Goal: Task Accomplishment & Management: Manage account settings

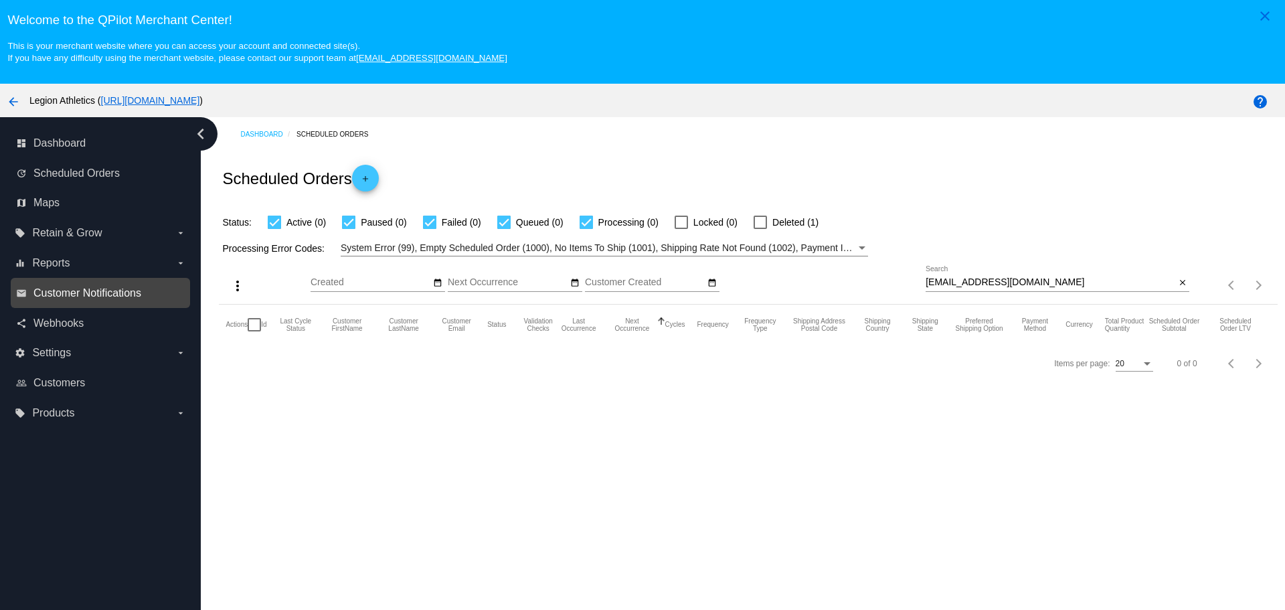
click at [139, 294] on span "Customer Notifications" at bounding box center [87, 293] width 108 height 12
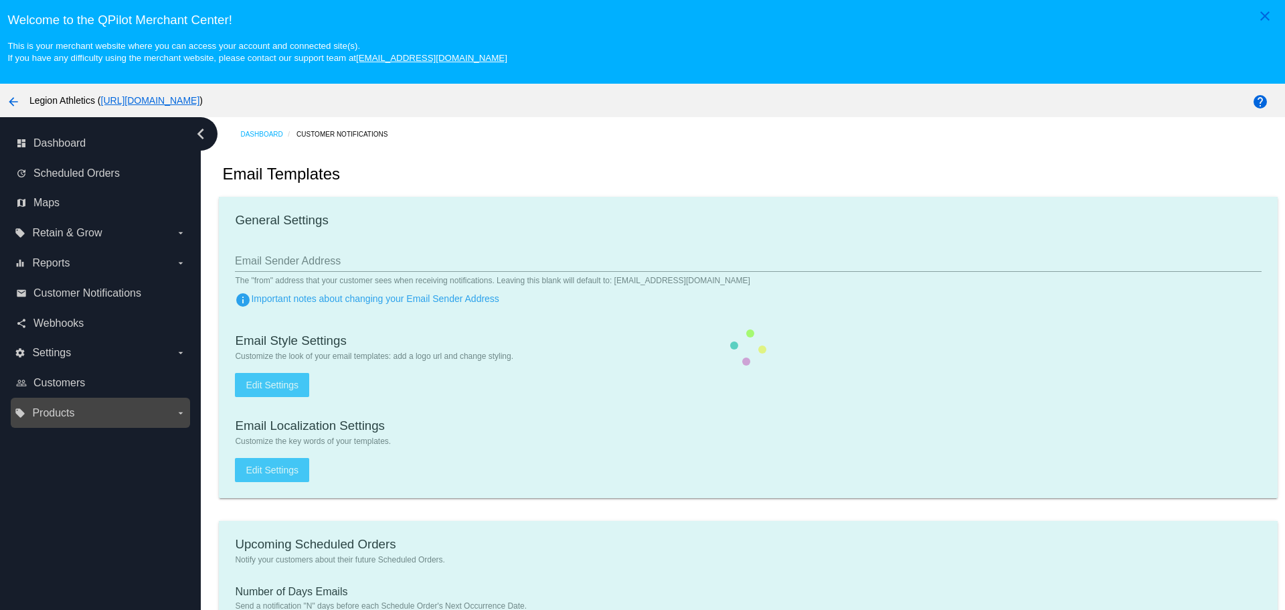
type input "[EMAIL_ADDRESS][DOMAIN_NAME]"
type input "1"
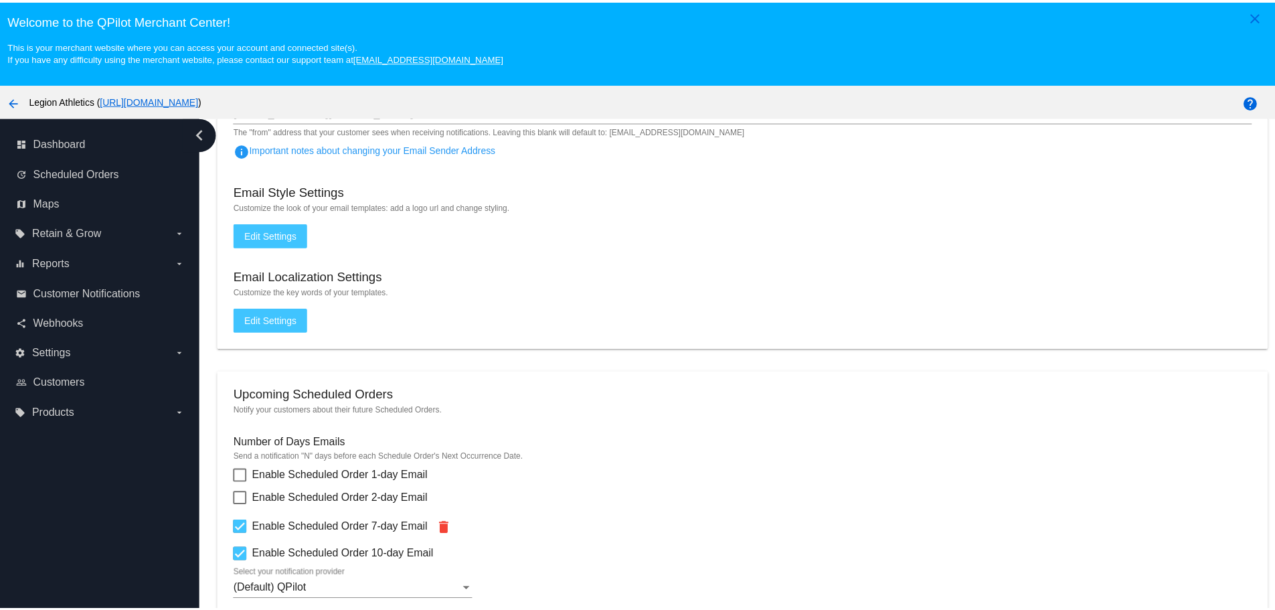
scroll to position [468, 0]
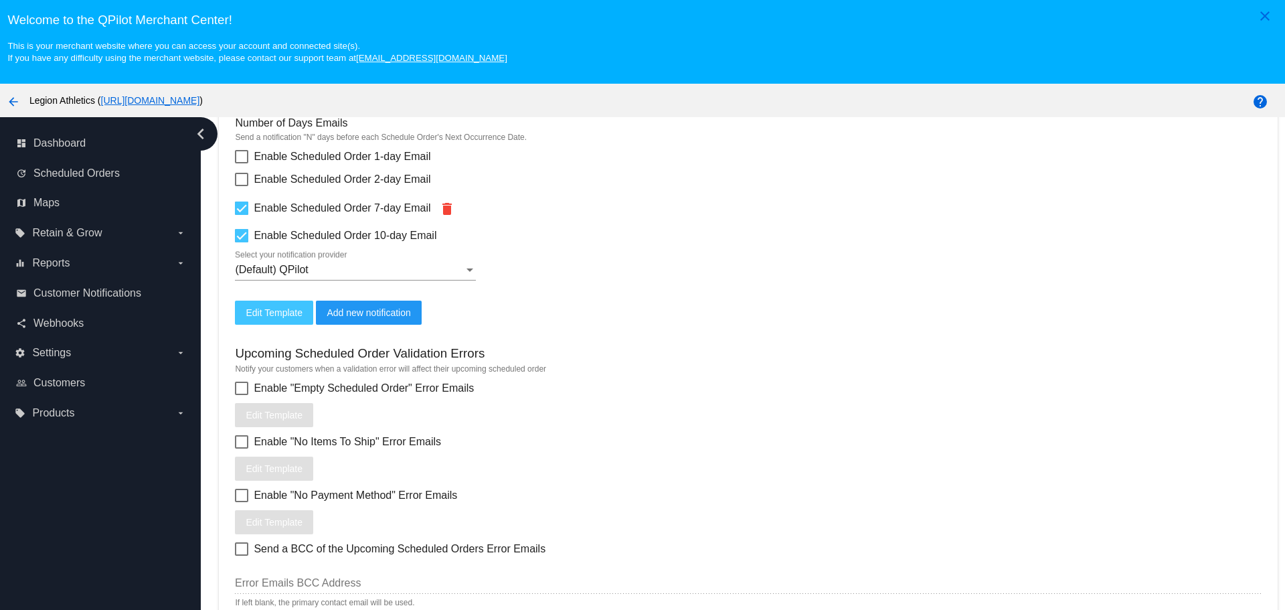
click at [283, 318] on button "Edit Template" at bounding box center [274, 312] width 78 height 24
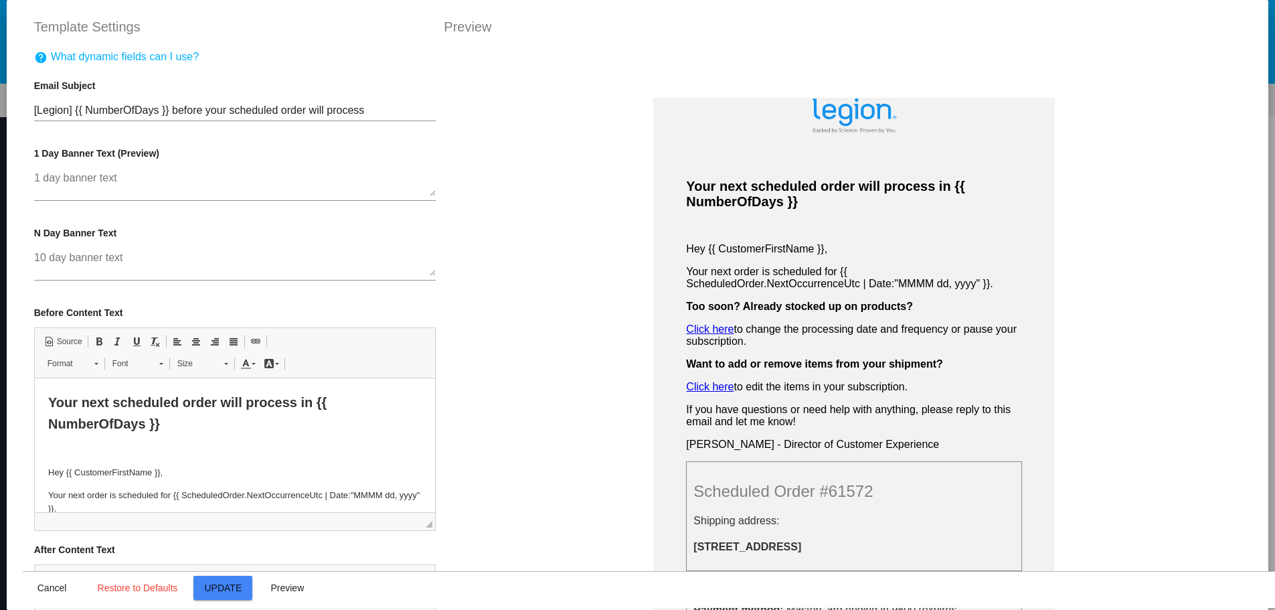
scroll to position [0, 0]
drag, startPoint x: 181, startPoint y: 108, endPoint x: 357, endPoint y: 108, distance: 175.3
click at [357, 108] on input "[Legion] {{ NumberOfDays }} before your scheduled order will process" at bounding box center [235, 110] width 402 height 12
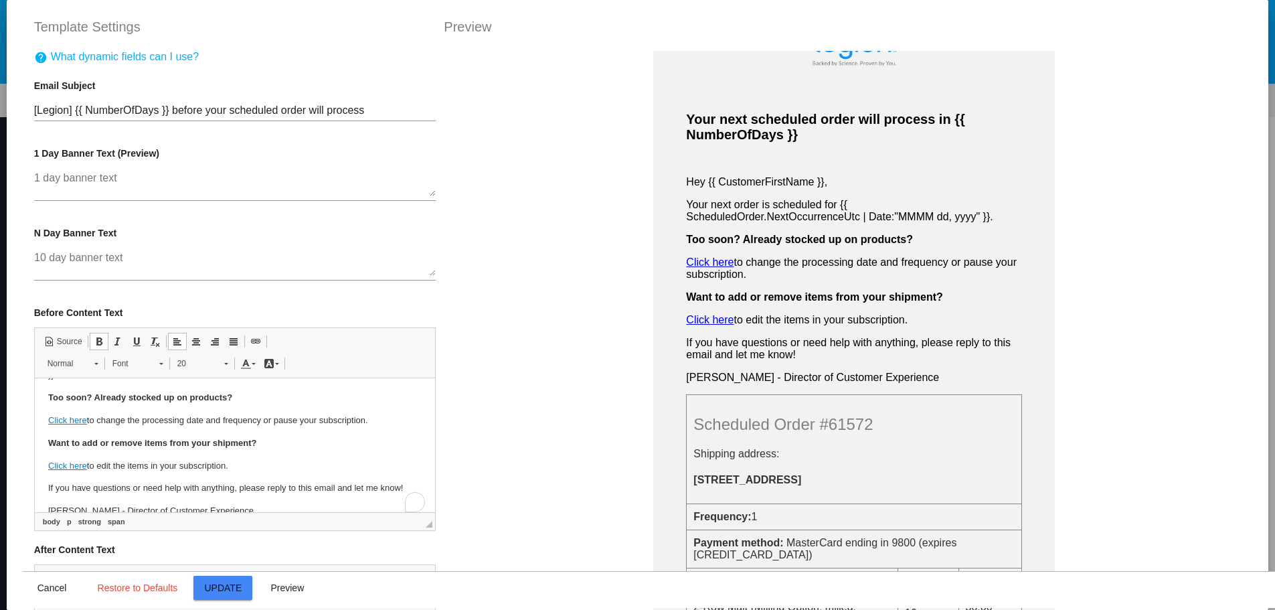
scroll to position [134, 0]
drag, startPoint x: 103, startPoint y: 501, endPoint x: 43, endPoint y: 402, distance: 115.6
click at [43, 402] on html "Your next scheduled order will process in {{ NumberOfDays }} Hey {{ CustomerFir…" at bounding box center [234, 387] width 401 height 287
click at [92, 426] on span "Copy" at bounding box center [94, 427] width 41 height 19
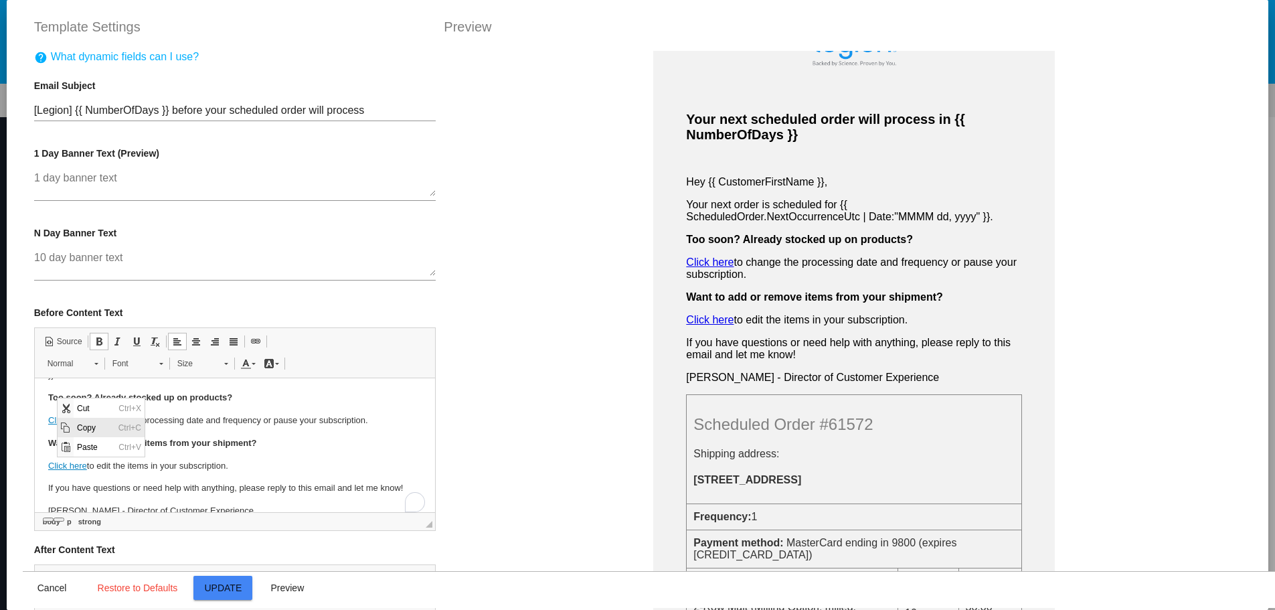
copy body "Too soon? Already stocked up on products? Click here to change the processing d…"
click at [300, 446] on p "Want to add or remove items from your shipment?" at bounding box center [235, 443] width 374 height 14
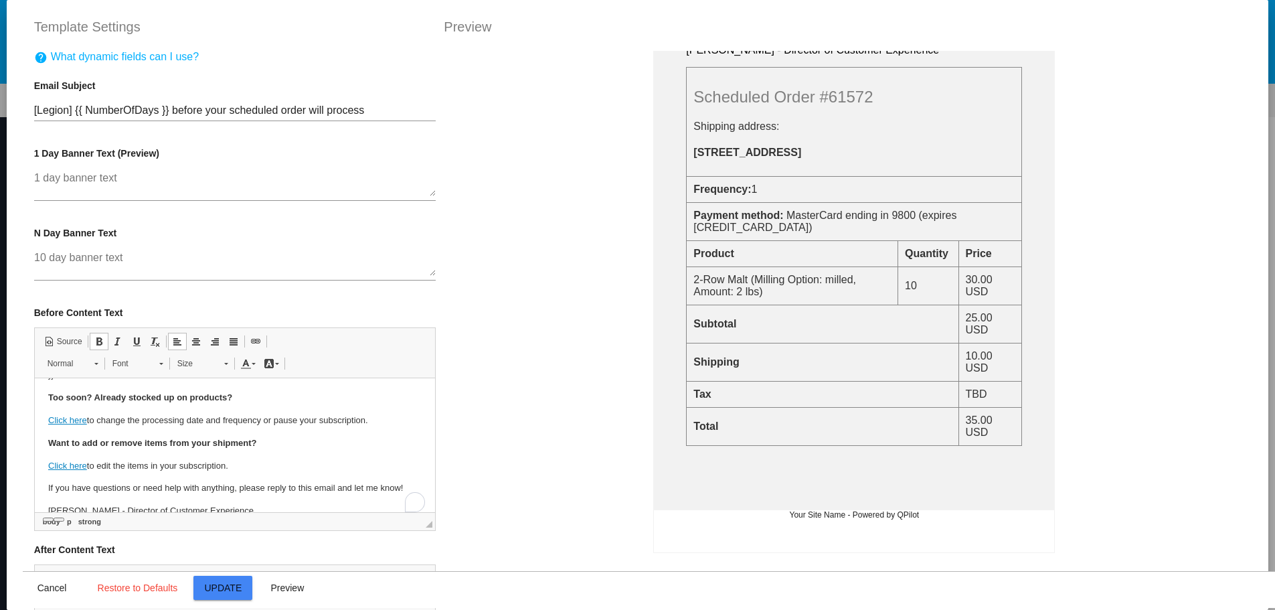
scroll to position [401, 0]
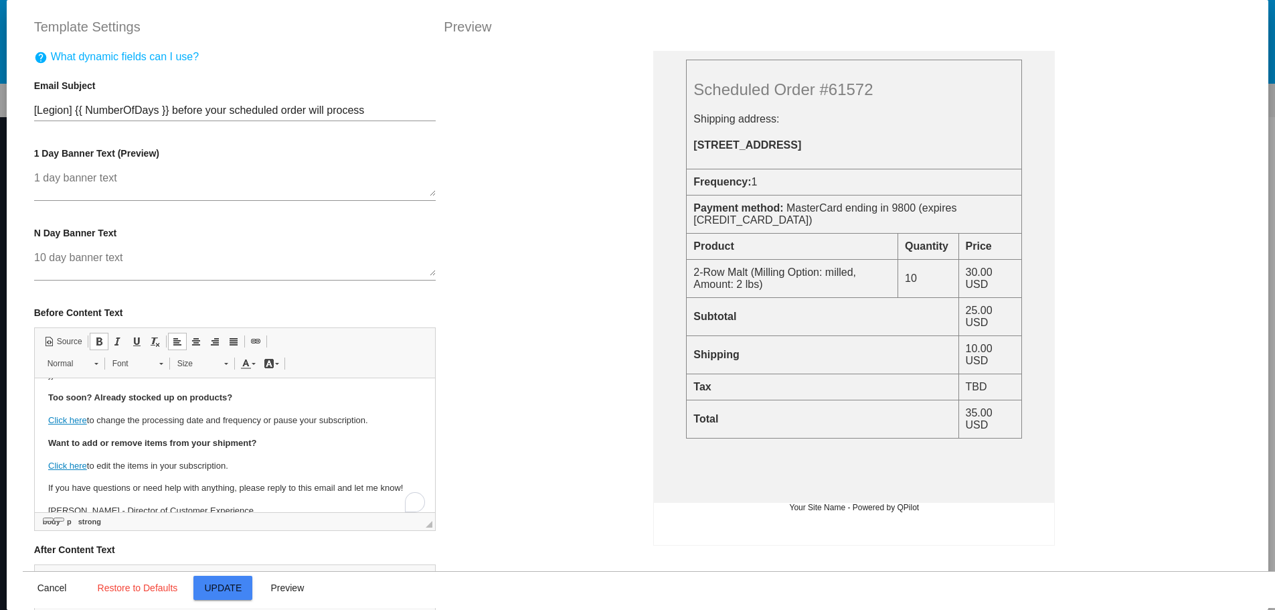
click at [171, 108] on input "[Legion] {{ NumberOfDays }} before your scheduled order will process" at bounding box center [235, 110] width 402 height 12
drag, startPoint x: 171, startPoint y: 108, endPoint x: 357, endPoint y: 109, distance: 186.0
click at [357, 109] on input "[Legion] {{ NumberOfDays }} before your scheduled order will process" at bounding box center [235, 110] width 402 height 12
click at [364, 114] on input "[Legion] {{ NumberOfDays }} before your scheduled order will process" at bounding box center [235, 110] width 402 height 12
click at [45, 591] on span "Cancel" at bounding box center [51, 587] width 29 height 11
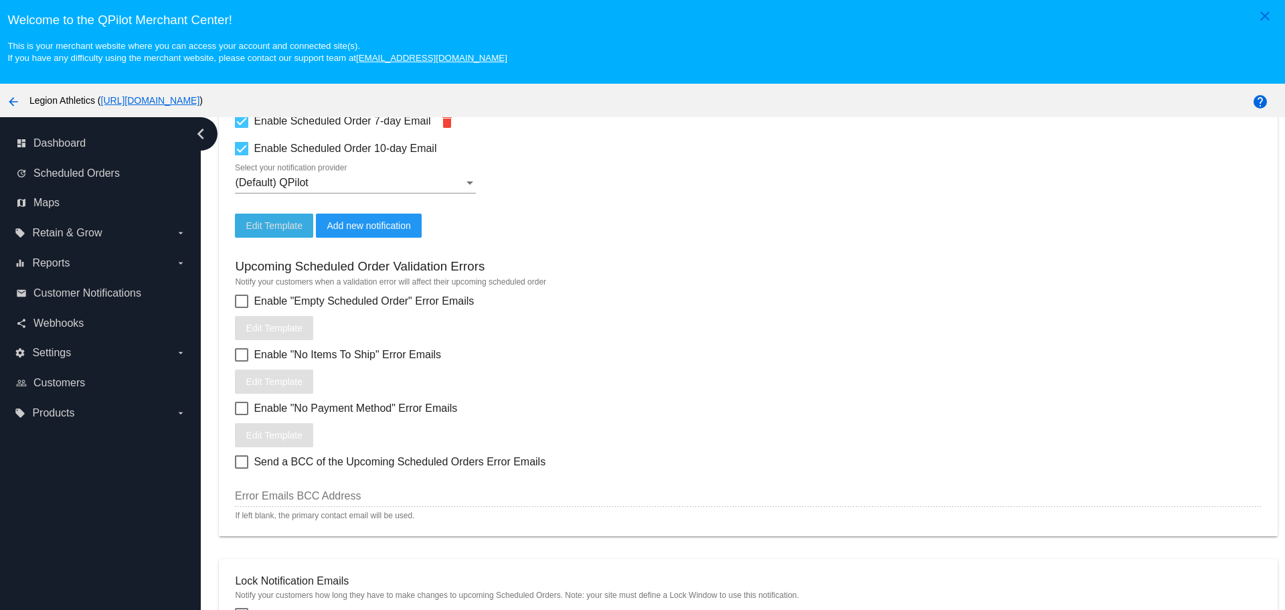
scroll to position [535, 0]
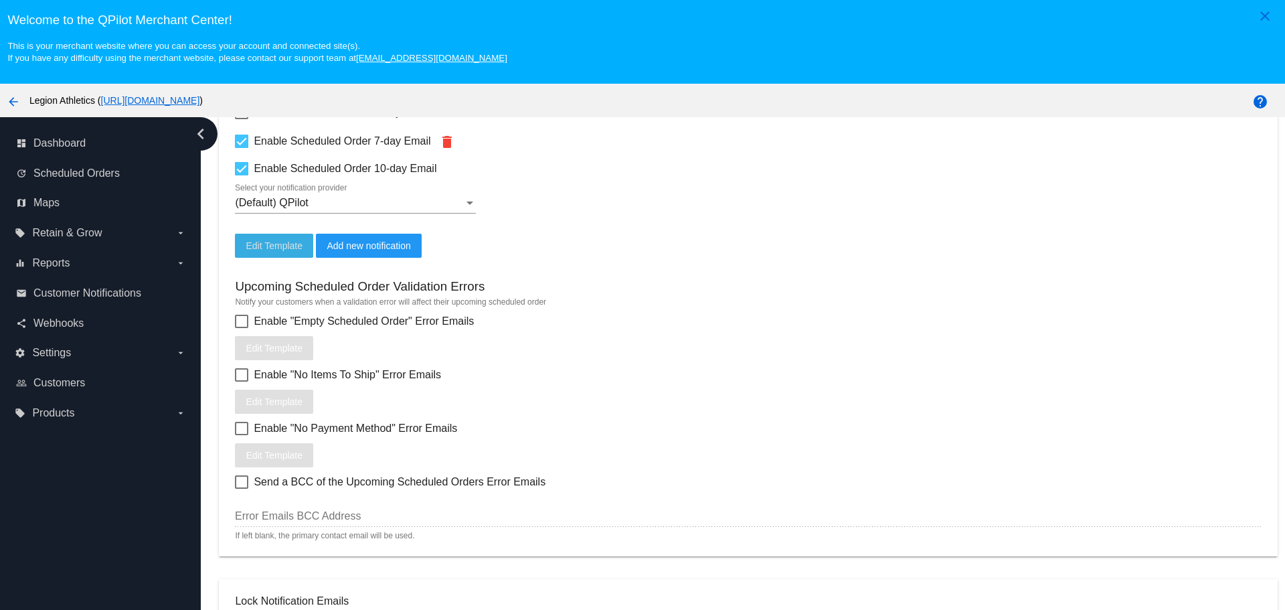
click at [443, 205] on div "(Default) QPilot" at bounding box center [349, 203] width 229 height 12
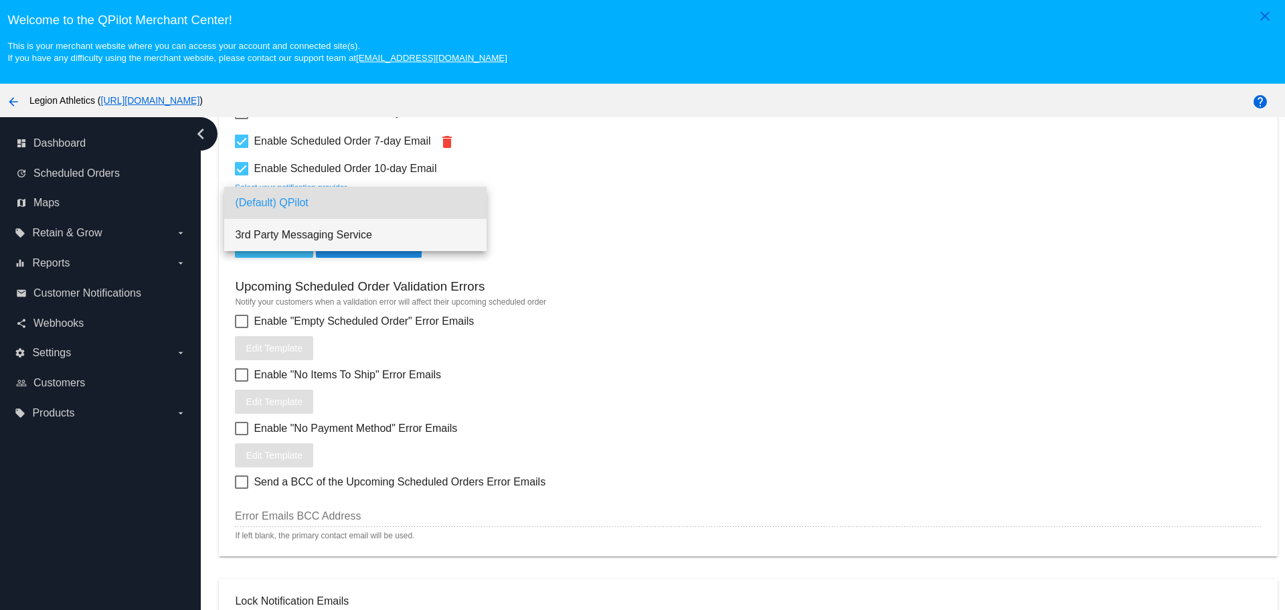
click at [429, 227] on span "3rd Party Messaging Service" at bounding box center [355, 235] width 241 height 32
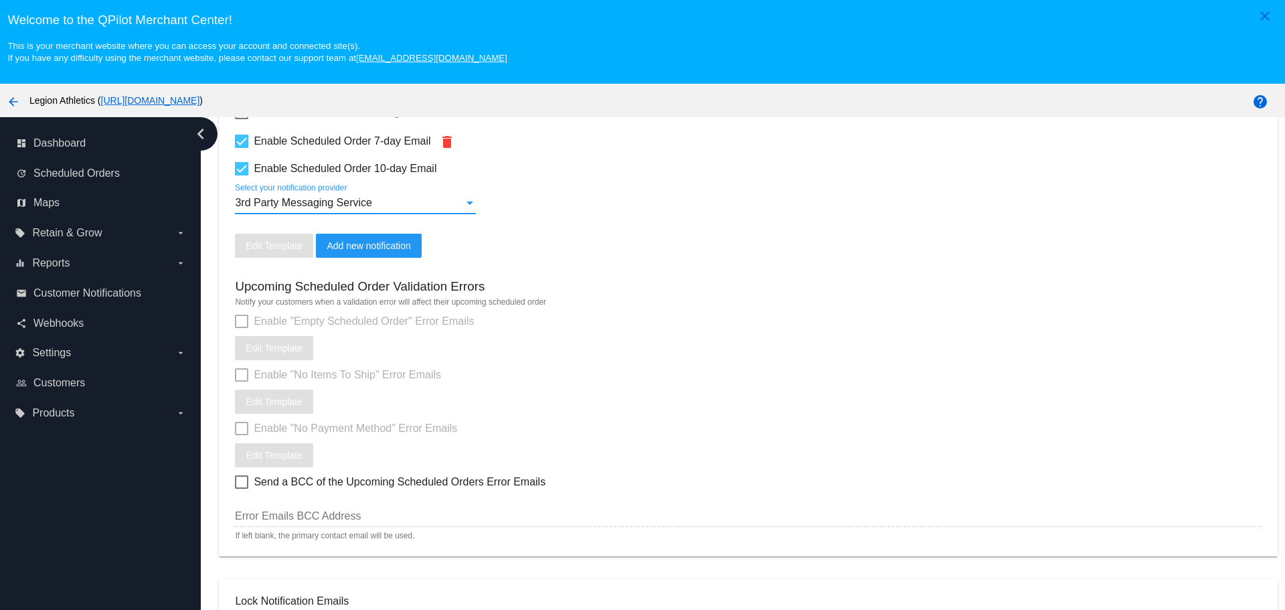
click at [460, 206] on div "3rd Party Messaging Service" at bounding box center [349, 203] width 229 height 12
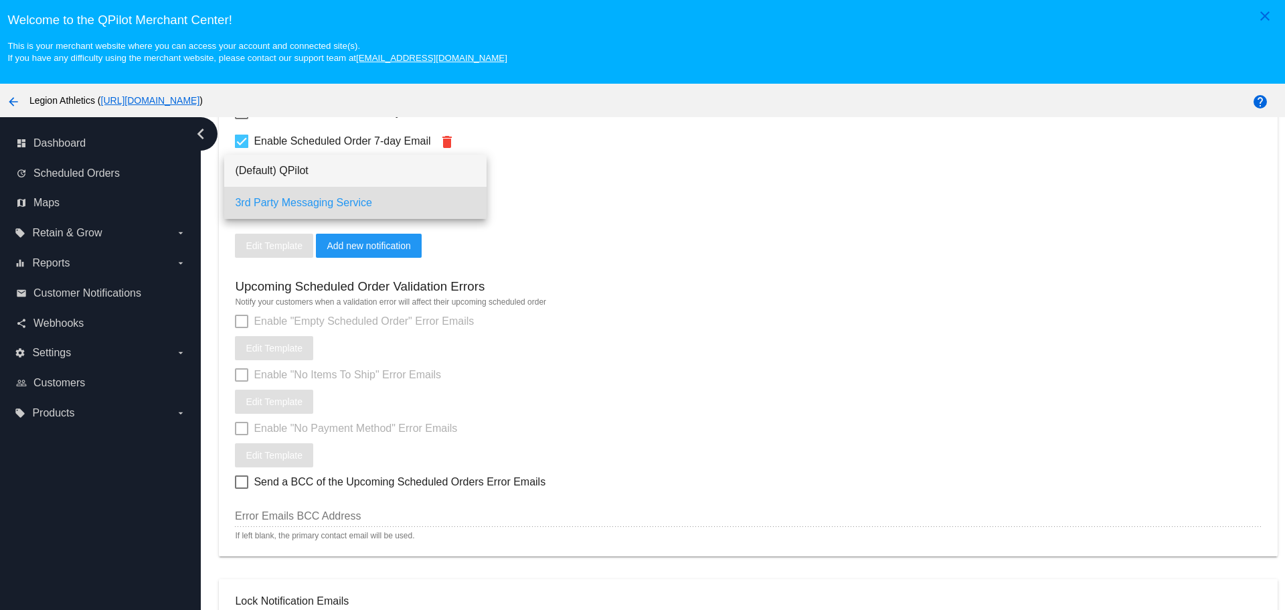
click at [380, 183] on span "(Default) QPilot" at bounding box center [355, 171] width 241 height 32
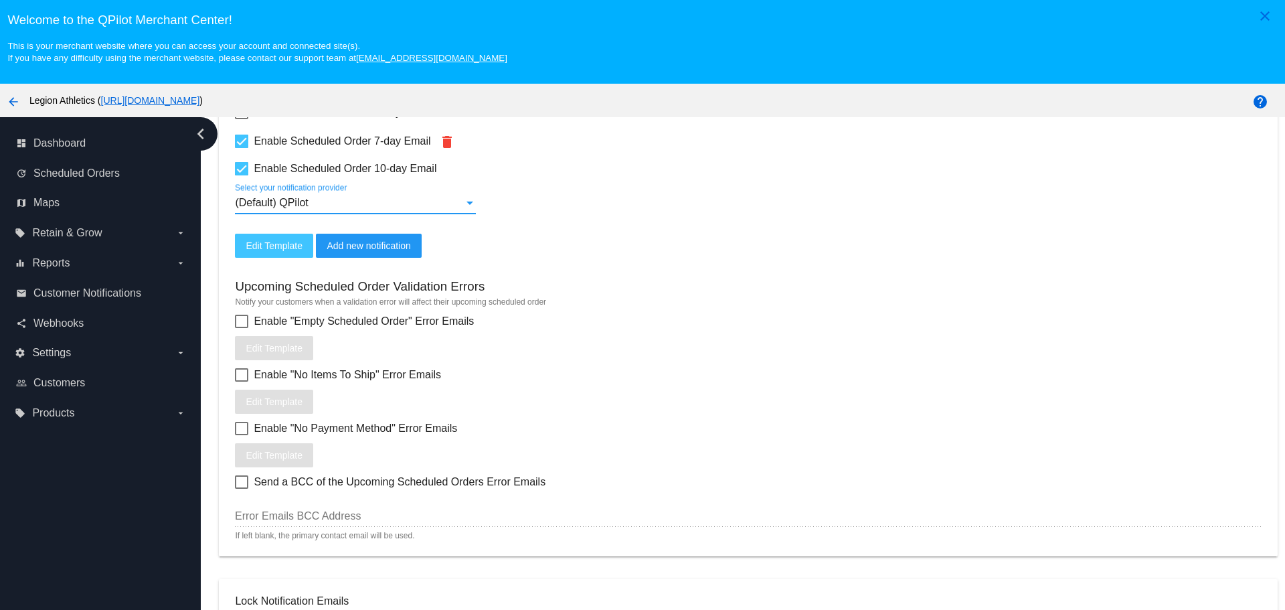
click at [586, 269] on div "Upcoming Scheduled Order Validation Errors Notify your customers when a validat…" at bounding box center [748, 399] width 1026 height 282
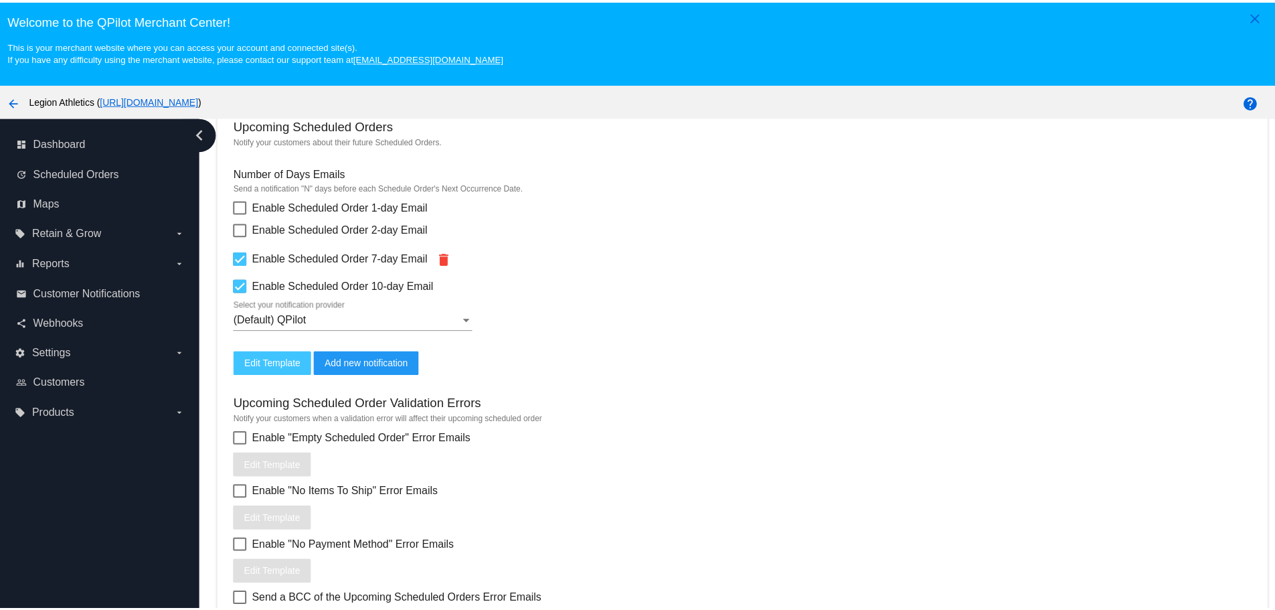
scroll to position [401, 0]
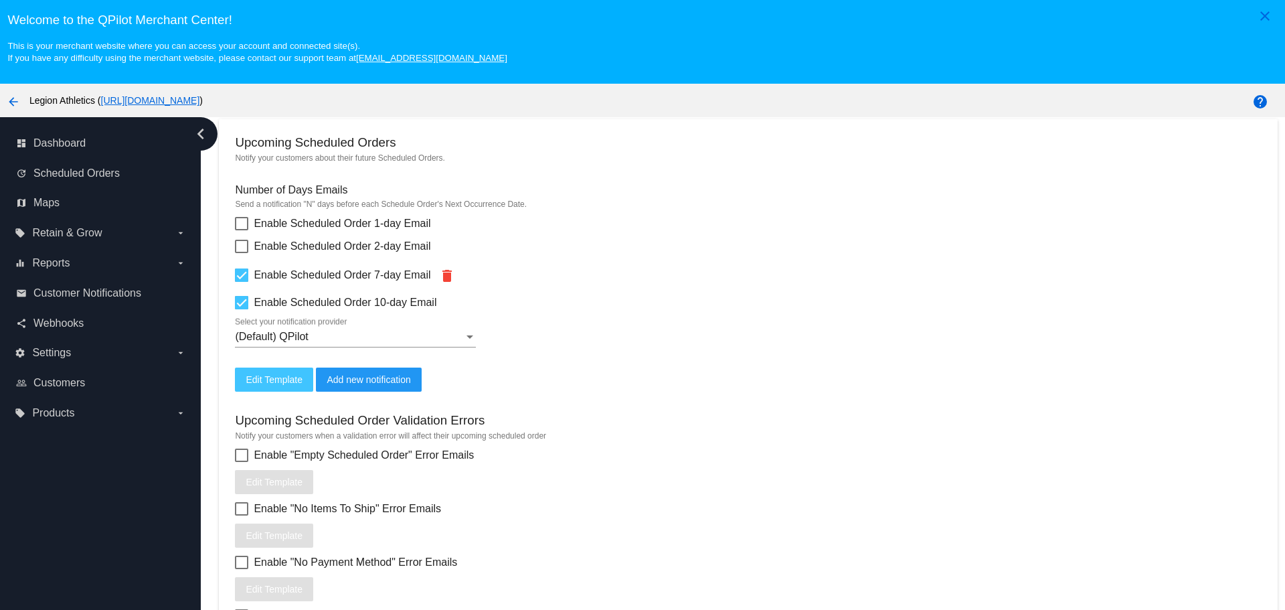
click at [264, 380] on span "Edit Template" at bounding box center [274, 379] width 57 height 11
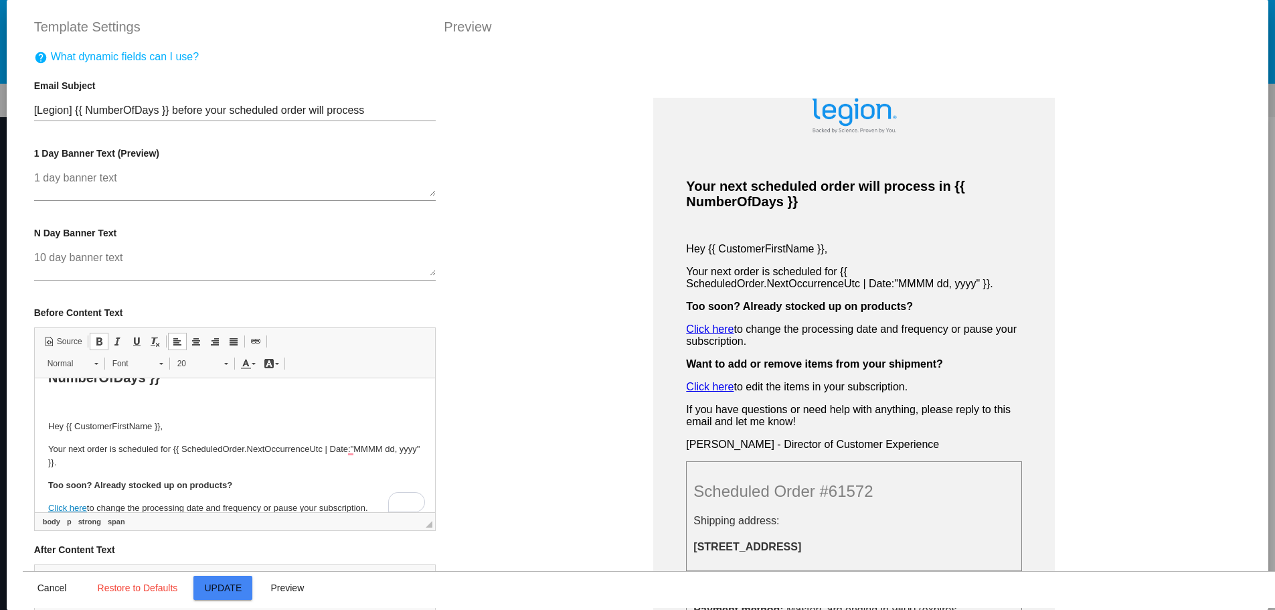
scroll to position [0, 0]
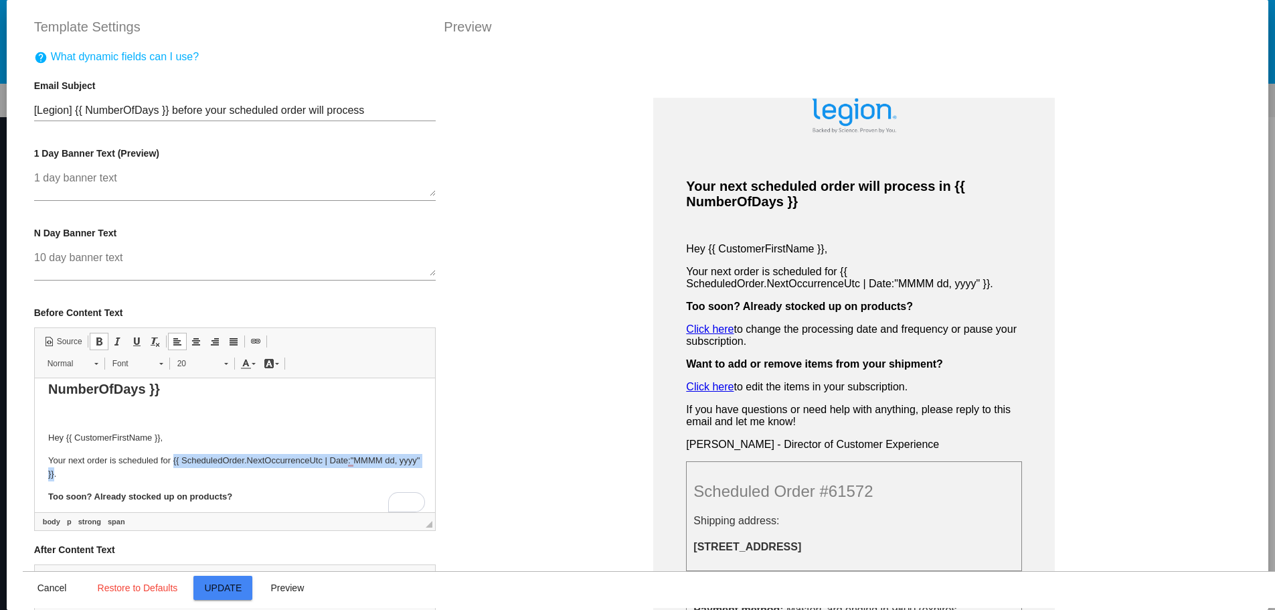
drag, startPoint x: 171, startPoint y: 460, endPoint x: 76, endPoint y: 470, distance: 96.2
click at [76, 470] on p "Your next order is scheduled for {{ ScheduledOrder.NextOccurrenceUtc | Date:"MM…" at bounding box center [235, 468] width 374 height 28
click at [110, 501] on span "Copy" at bounding box center [104, 501] width 41 height 19
copy p "{{ ScheduledOrder.NextOccurrenceUtc | Date:"MMMM dd, yyyy" }}"
click at [140, 475] on p "Your next order is scheduled for {{ ScheduledOrder.NextOccurrenceUtc | Date:"MM…" at bounding box center [235, 468] width 374 height 28
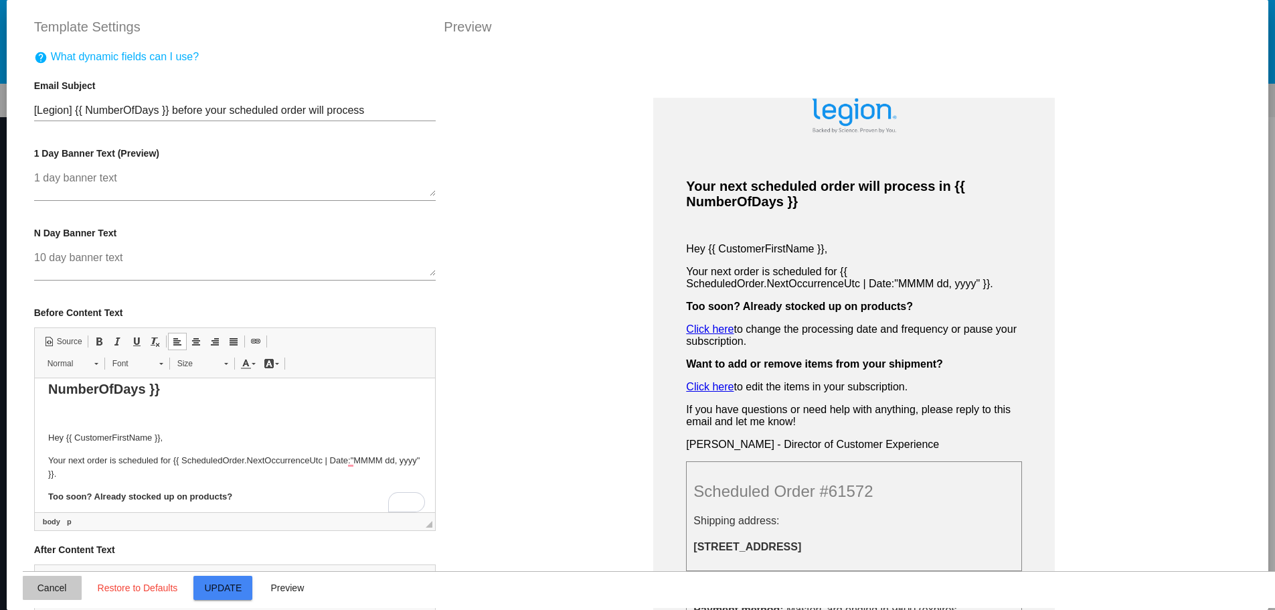
click at [24, 594] on button "Cancel" at bounding box center [52, 587] width 59 height 24
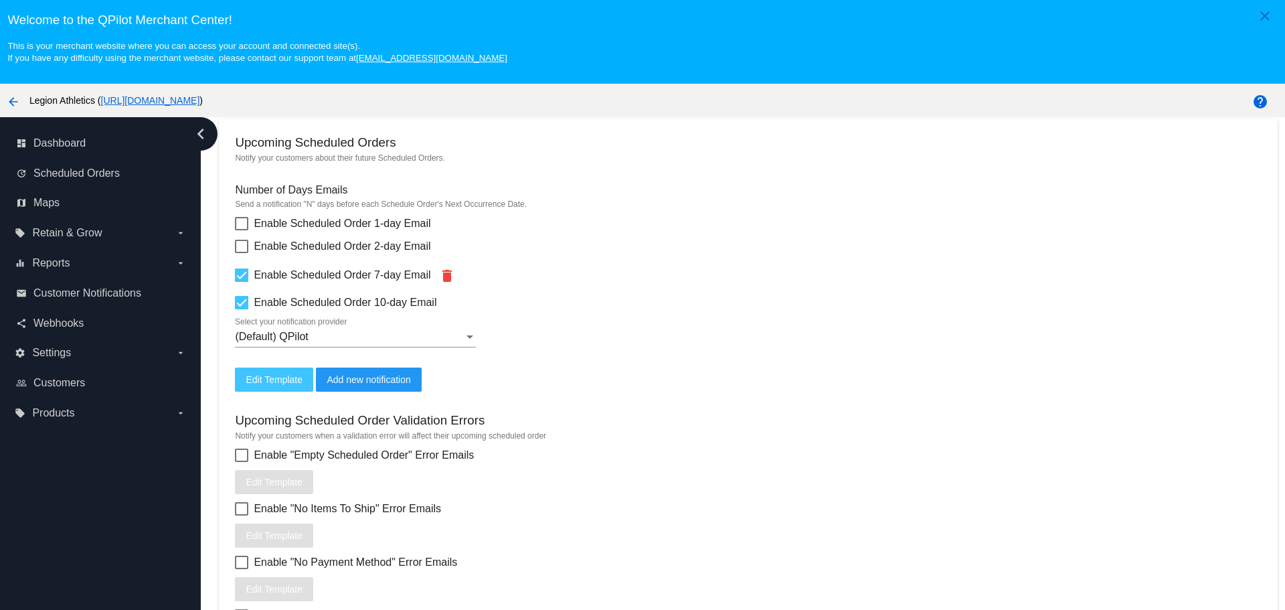
click at [284, 380] on span "Edit Template" at bounding box center [274, 379] width 57 height 11
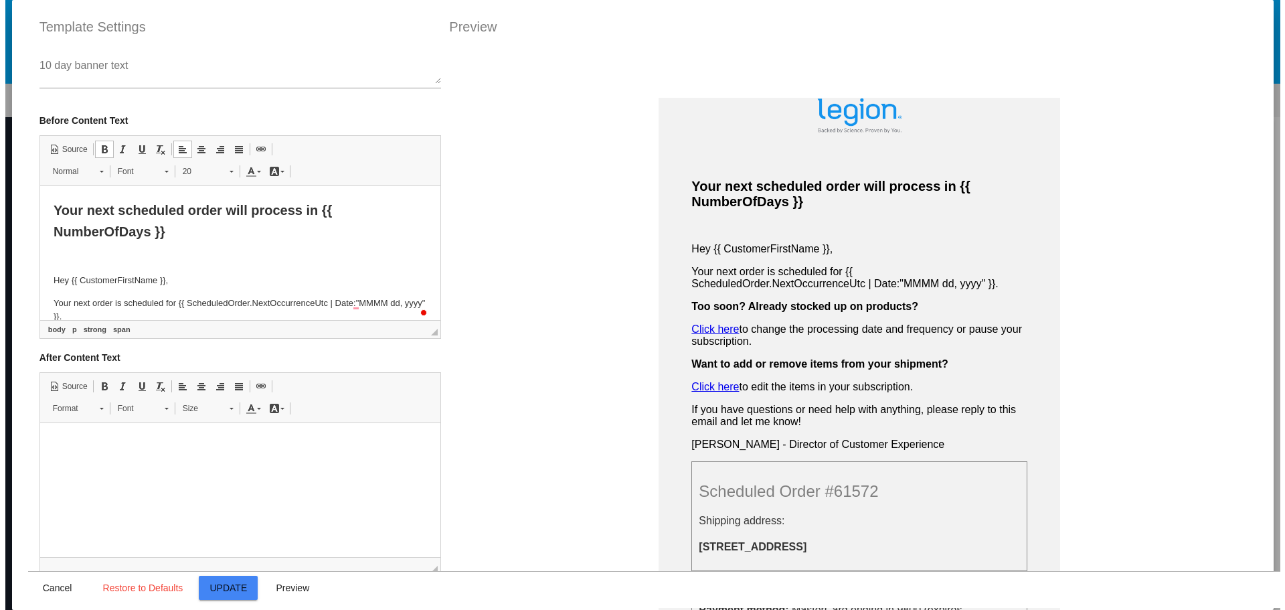
scroll to position [235, 0]
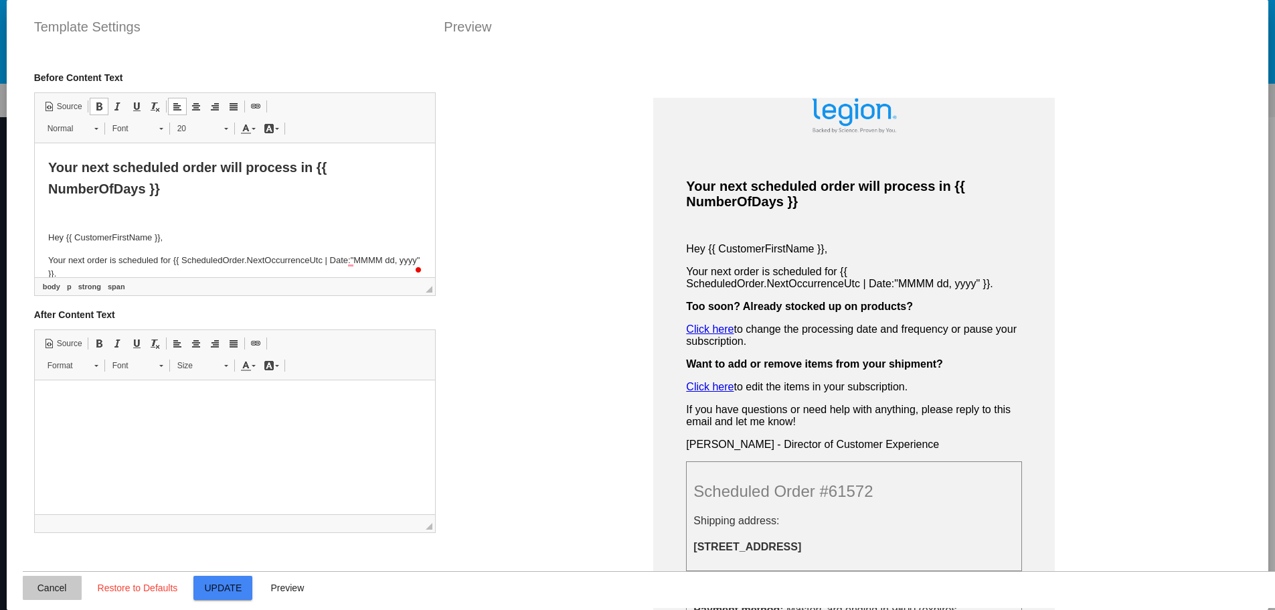
click at [50, 582] on span "Cancel" at bounding box center [51, 587] width 29 height 11
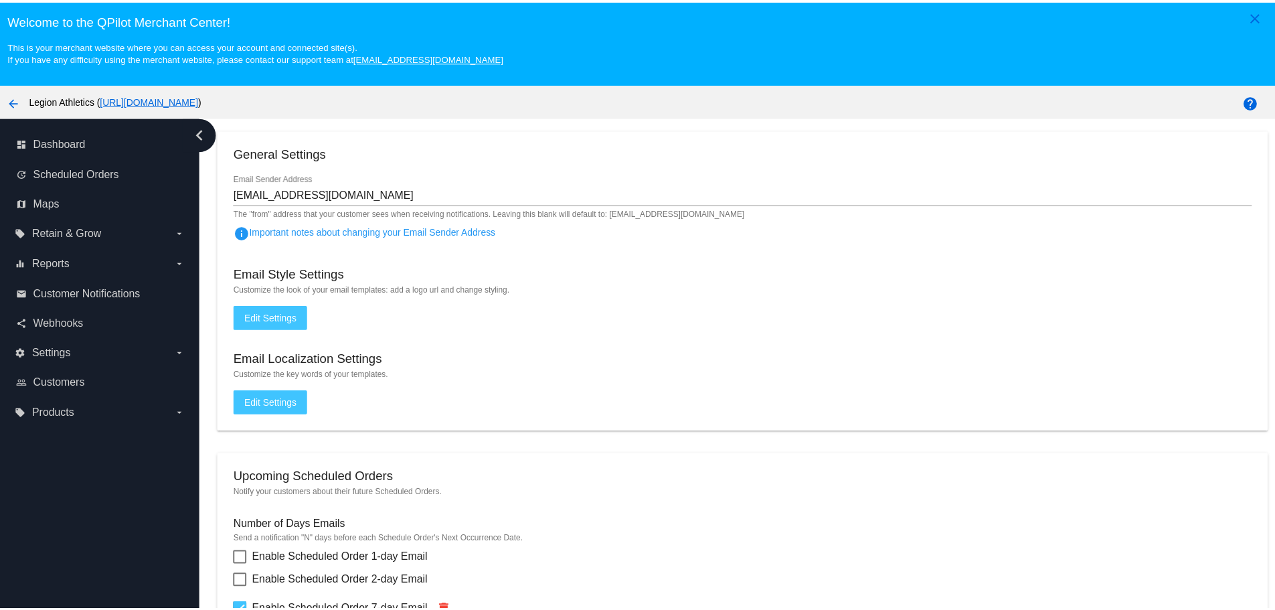
scroll to position [0, 0]
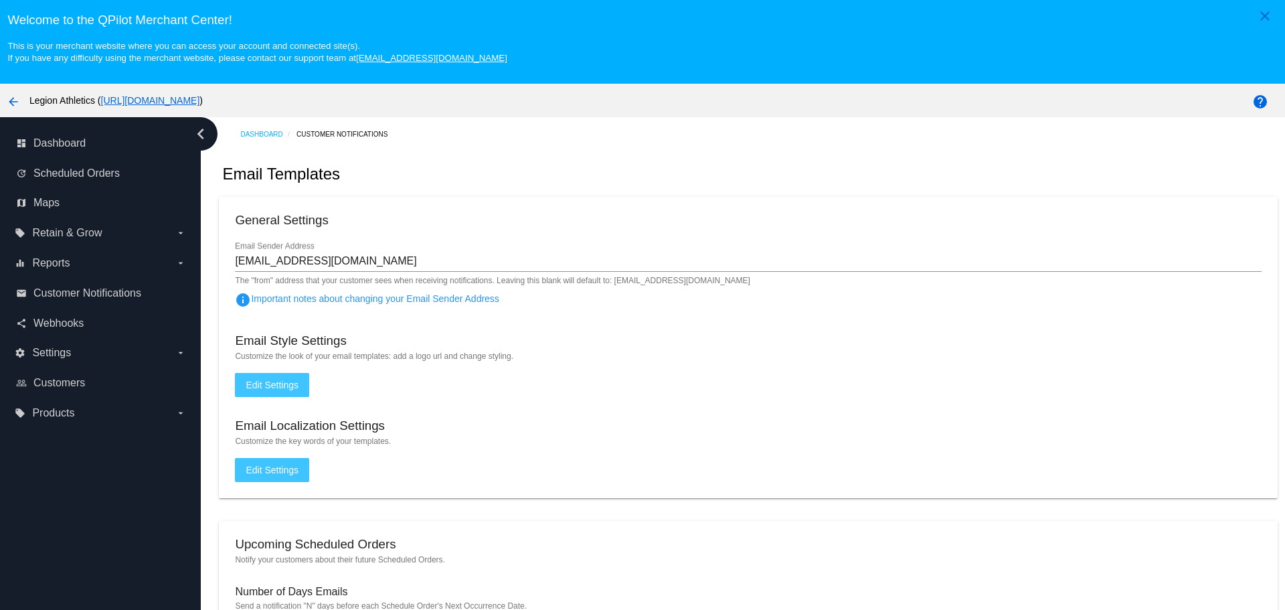
click at [291, 395] on button "Edit Settings" at bounding box center [272, 385] width 74 height 24
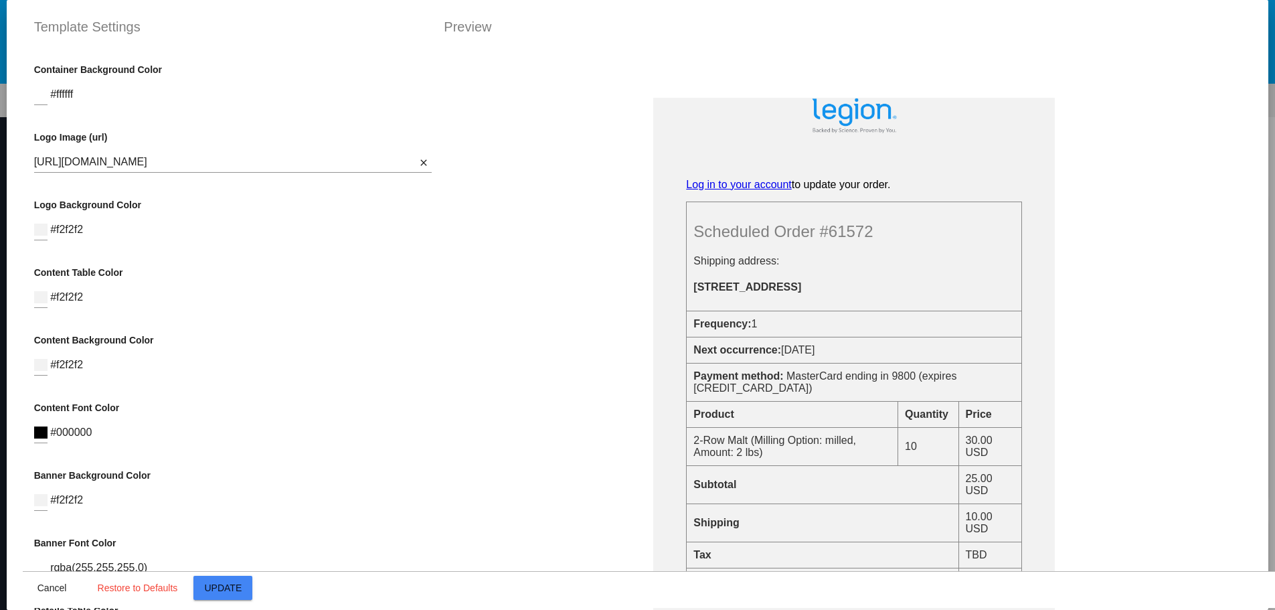
drag, startPoint x: 434, startPoint y: 87, endPoint x: 439, endPoint y: 248, distance: 160.7
click at [439, 248] on div "Banner Text Log in to your account to update your order. Scheduled Order #61572…" at bounding box center [854, 356] width 841 height 610
click at [479, 211] on div "Banner Text Log in to your account to update your order. Scheduled Order #61572…" at bounding box center [854, 405] width 818 height 709
drag, startPoint x: 433, startPoint y: 130, endPoint x: 432, endPoint y: 235, distance: 105.1
click at [432, 51] on div "Container Background Color #ffffff Logo Image (url) https://legionathletics.com…" at bounding box center [638, 51] width 1230 height 0
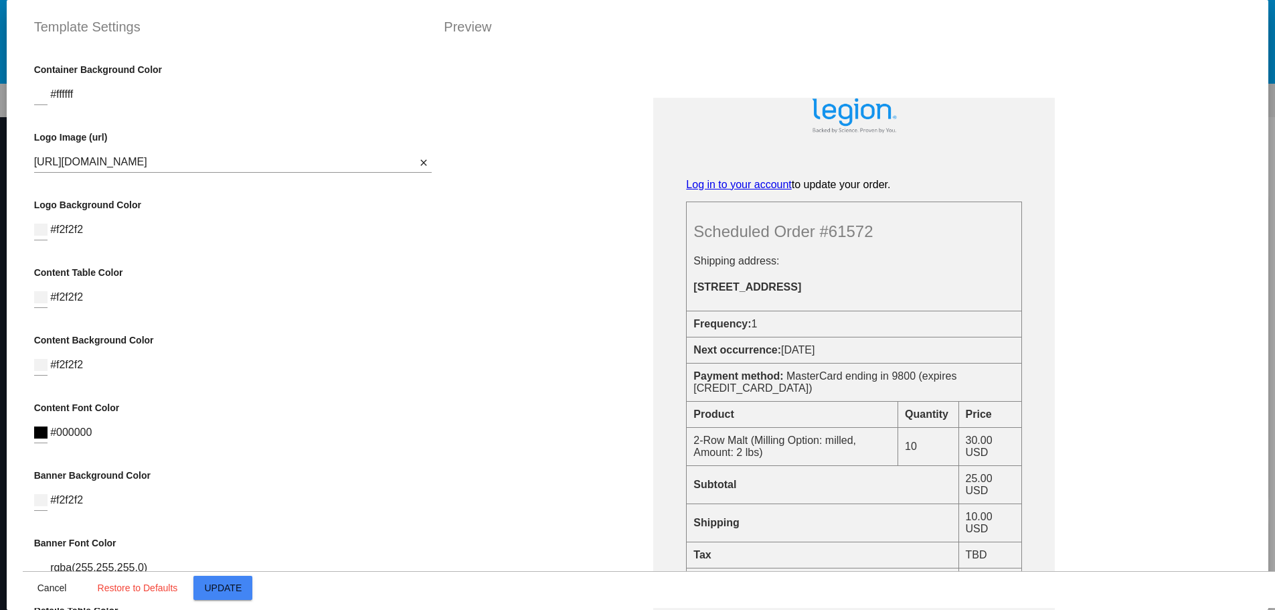
click at [467, 226] on div "Banner Text Log in to your account to update your order. Scheduled Order #61572…" at bounding box center [854, 405] width 818 height 709
click at [37, 596] on button "Cancel" at bounding box center [52, 587] width 59 height 24
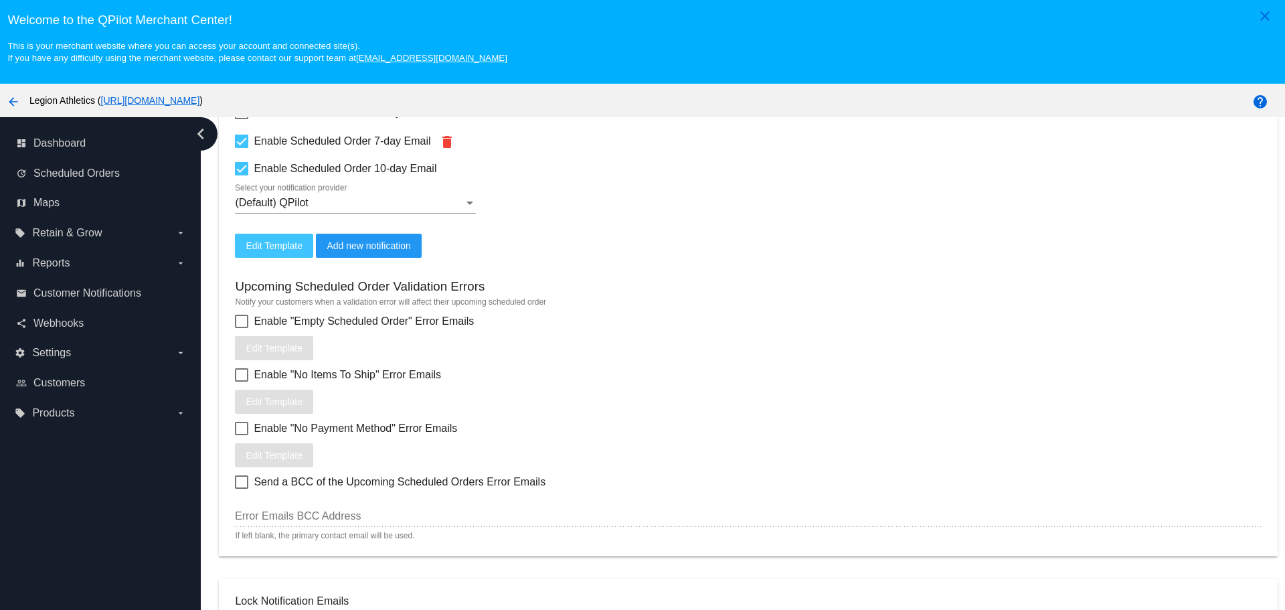
scroll to position [468, 0]
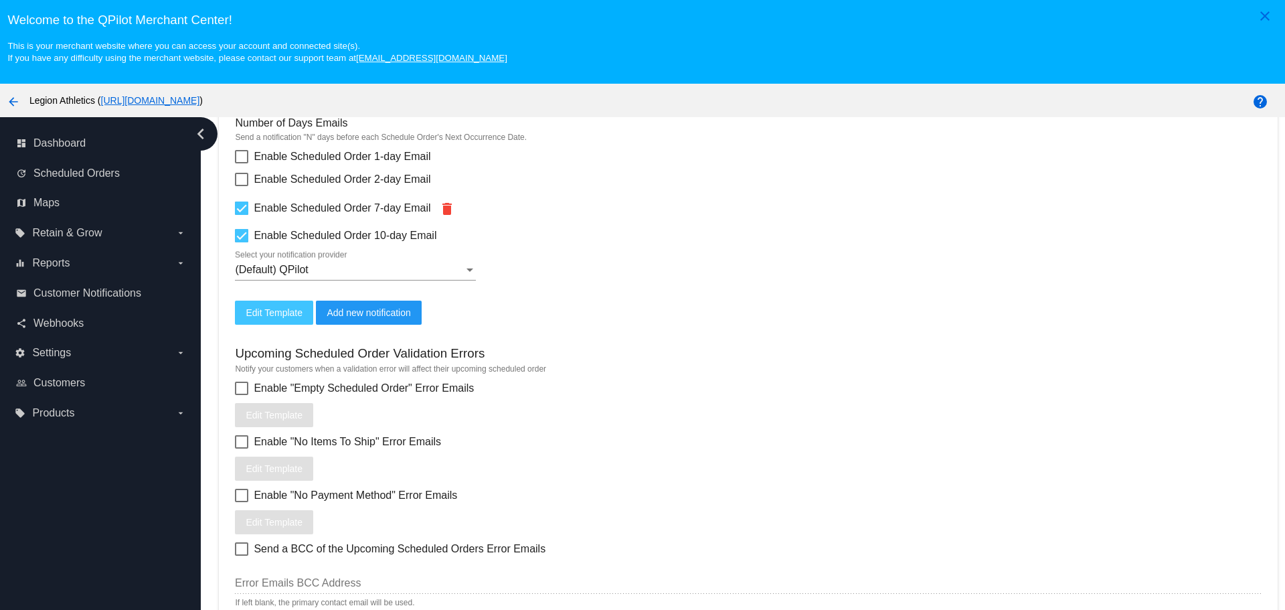
click at [248, 390] on div at bounding box center [241, 387] width 13 height 13
click at [242, 395] on input "Enable "Empty Scheduled Order" Error Emails" at bounding box center [241, 395] width 1 height 1
click at [248, 390] on div at bounding box center [241, 387] width 13 height 13
click at [242, 395] on input "Enable "Empty Scheduled Order" Error Emails" at bounding box center [241, 395] width 1 height 1
click at [248, 390] on div at bounding box center [241, 387] width 13 height 13
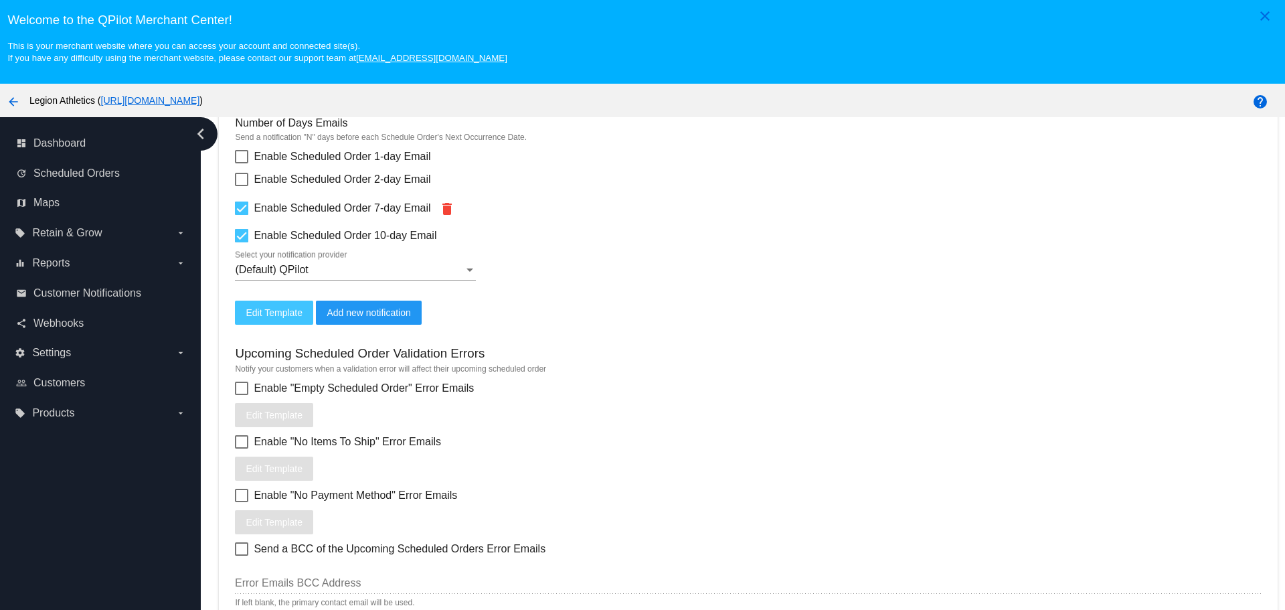
click at [242, 395] on input "Enable "Empty Scheduled Order" Error Emails" at bounding box center [241, 395] width 1 height 1
checkbox input "true"
click at [252, 407] on button "Edit Template" at bounding box center [274, 415] width 78 height 24
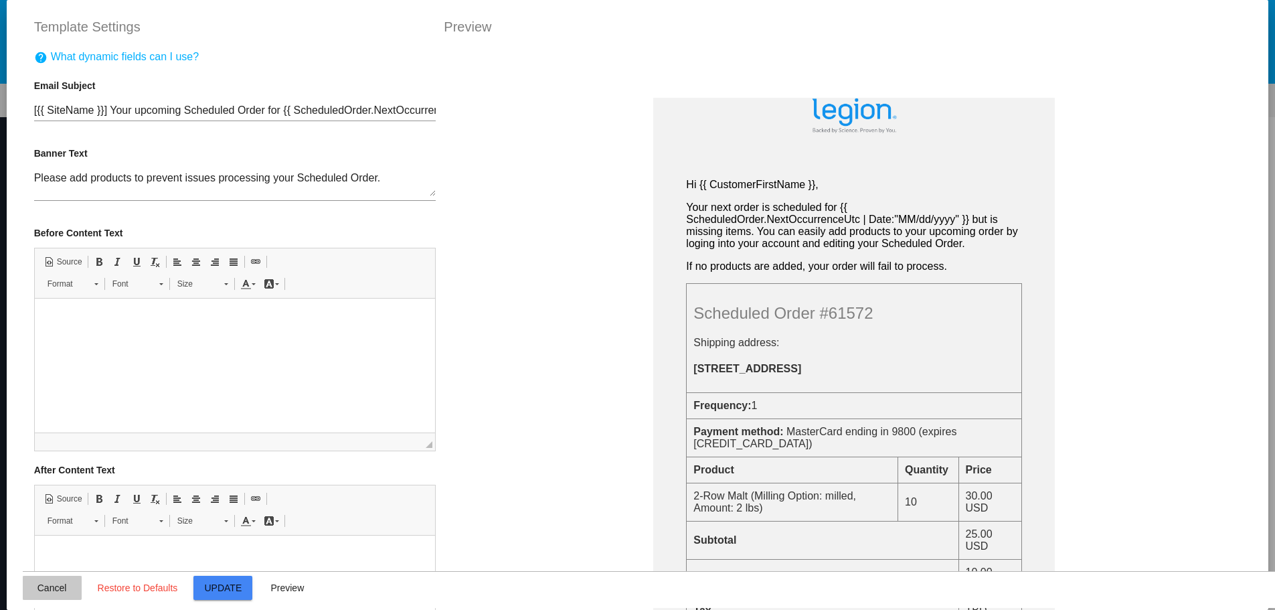
click at [43, 579] on button "Cancel" at bounding box center [52, 587] width 59 height 24
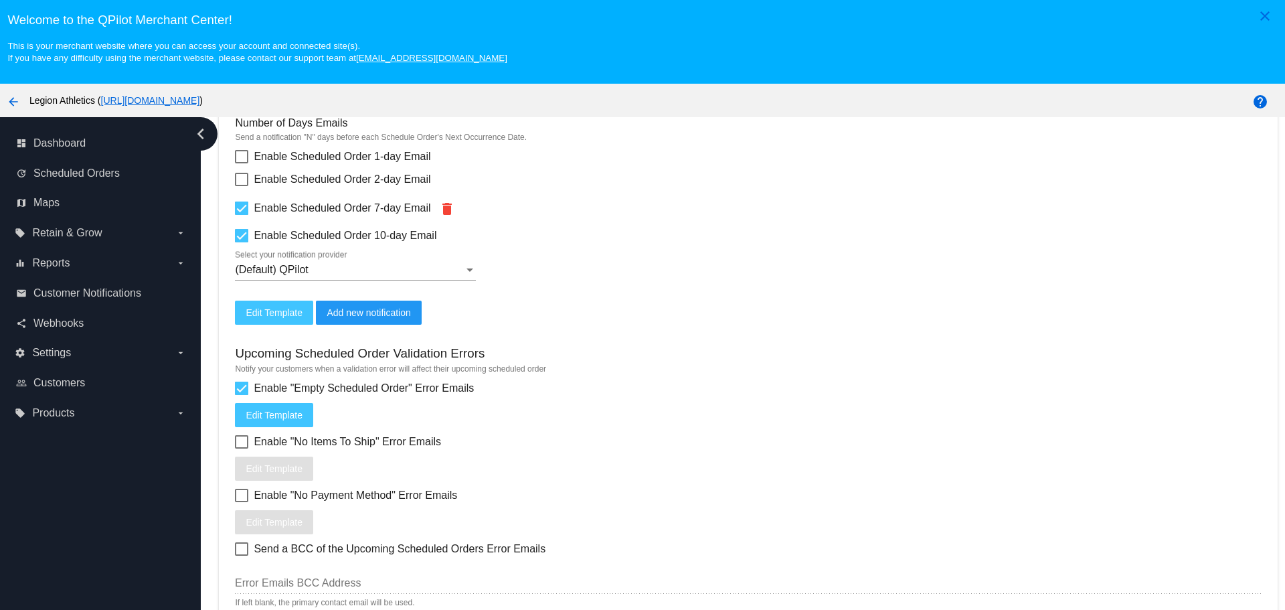
click at [241, 391] on div at bounding box center [241, 387] width 13 height 13
click at [241, 395] on input "Enable "Empty Scheduled Order" Error Emails" at bounding box center [241, 395] width 1 height 1
checkbox input "false"
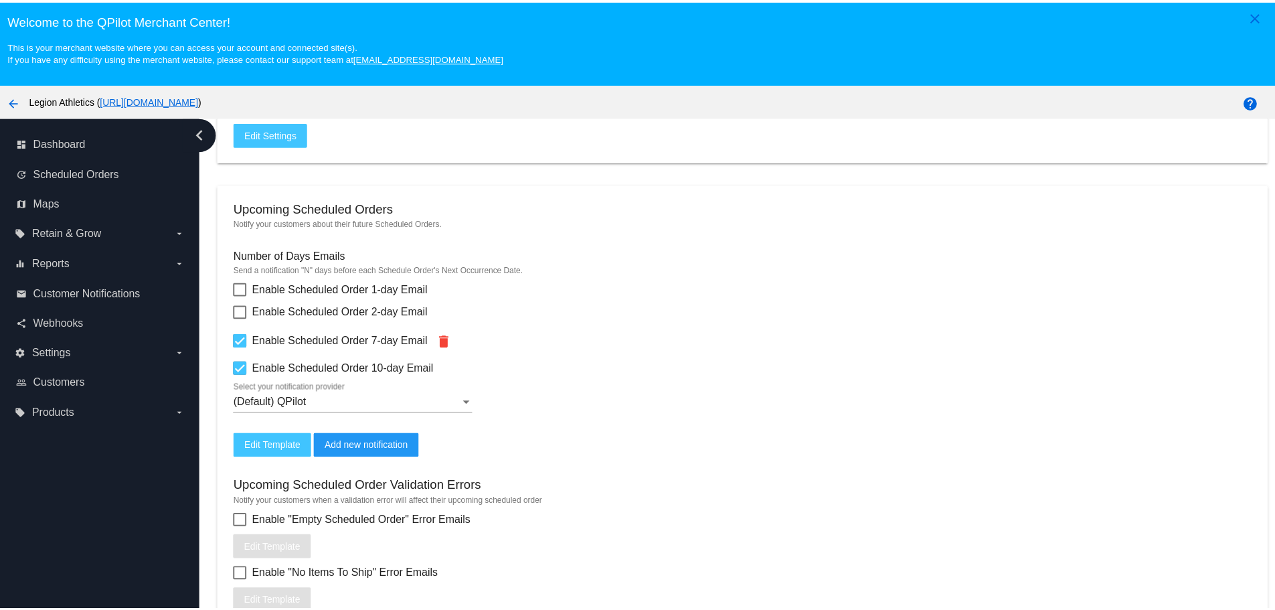
scroll to position [335, 0]
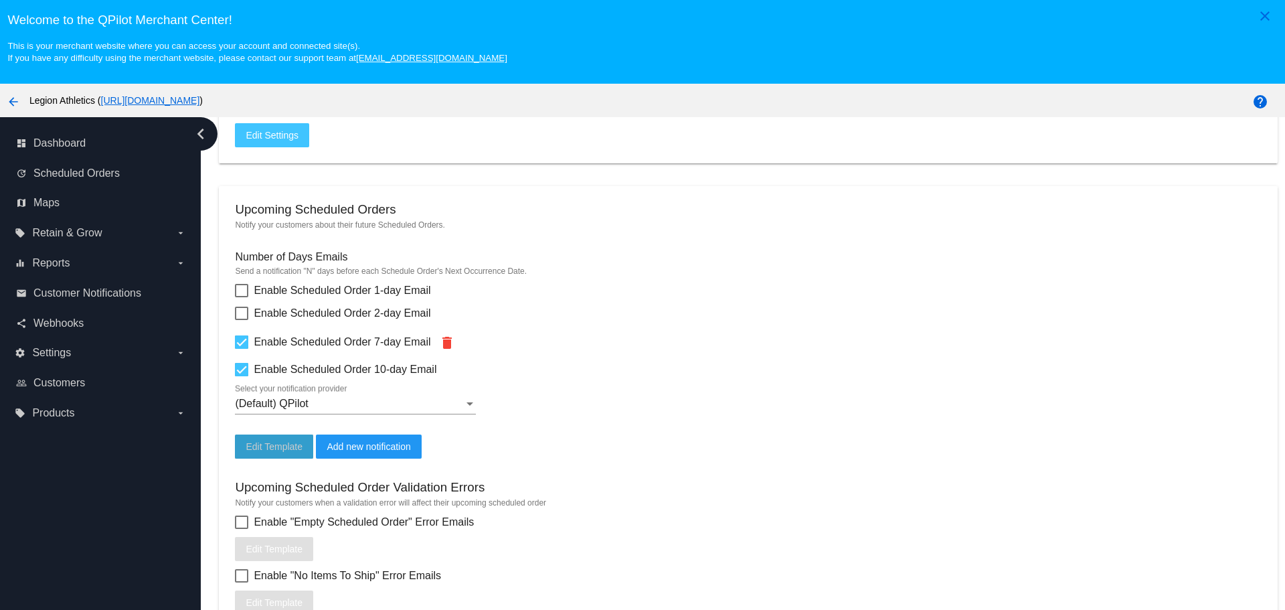
click at [283, 456] on button "Edit Template" at bounding box center [274, 446] width 78 height 24
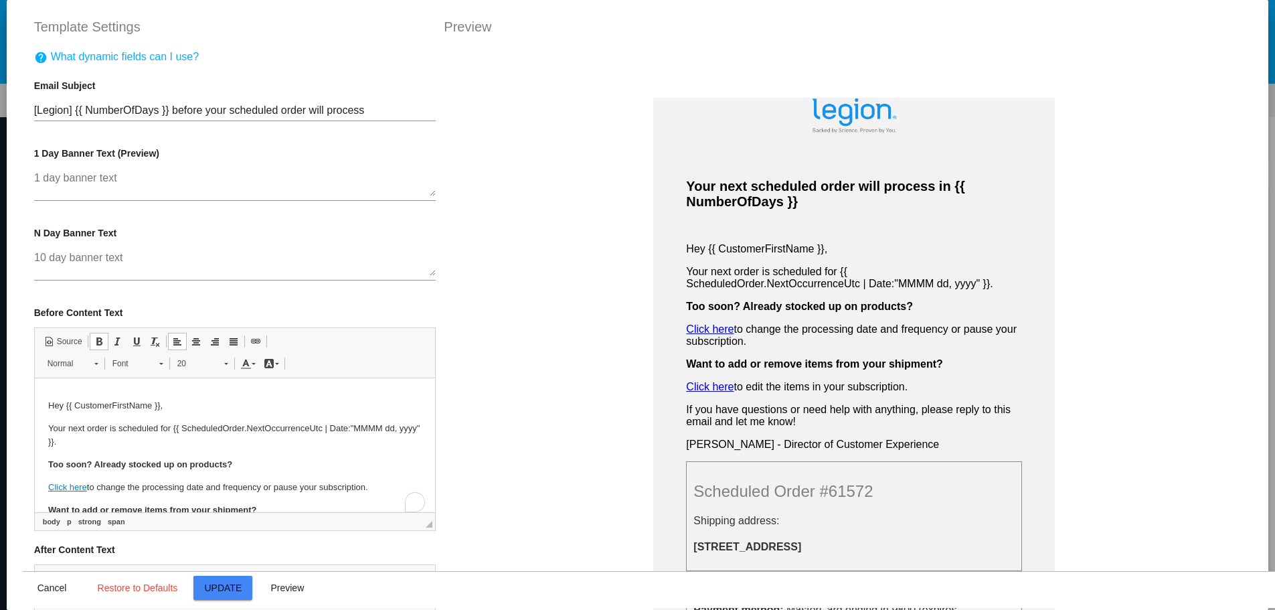
scroll to position [67, 0]
drag, startPoint x: 324, startPoint y: 427, endPoint x: 68, endPoint y: 441, distance: 256.0
click at [68, 441] on p "Your next order is scheduled for {{ ScheduledOrder.NextOccurrenceUtc | Date:"MM…" at bounding box center [235, 436] width 374 height 28
click at [94, 469] on span "Copy" at bounding box center [94, 473] width 41 height 19
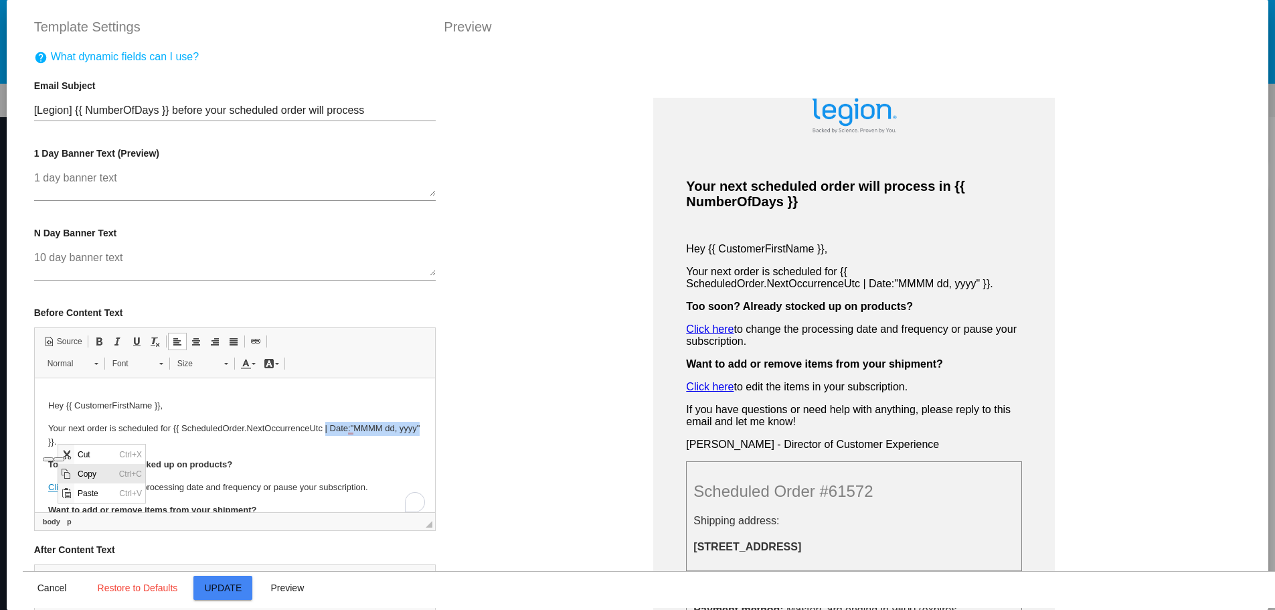
copy p "| Date:"MMMM dd, yyyy""
click at [148, 450] on body "Your next scheduled order will process in {{ NumberOfDays }} Hey {{ CustomerFir…" at bounding box center [235, 455] width 374 height 260
drag, startPoint x: 437, startPoint y: 440, endPoint x: 489, endPoint y: 432, distance: 52.9
click at [58, 588] on span "Cancel" at bounding box center [51, 587] width 29 height 11
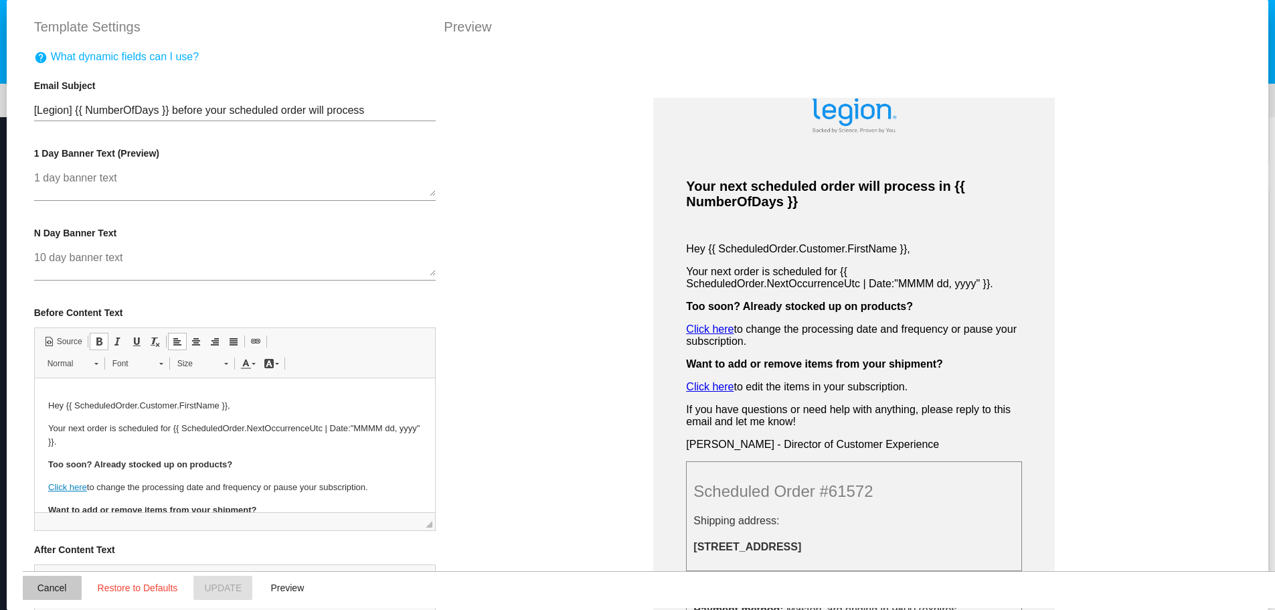
scroll to position [67, 0]
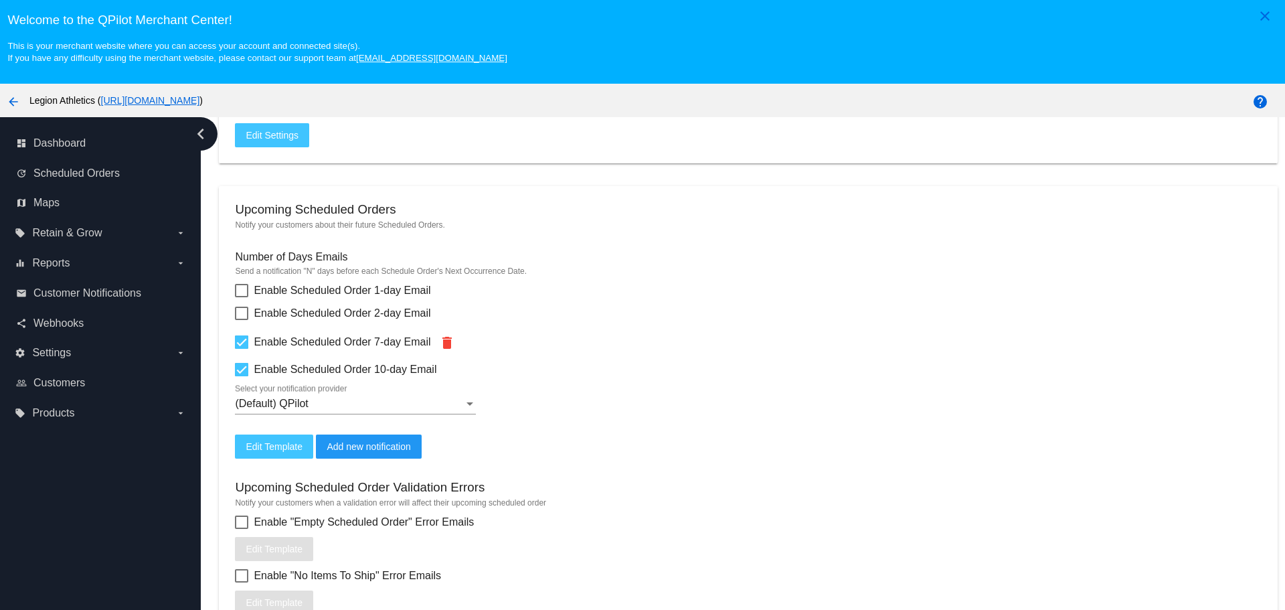
click at [244, 447] on button "Edit Template" at bounding box center [274, 446] width 78 height 24
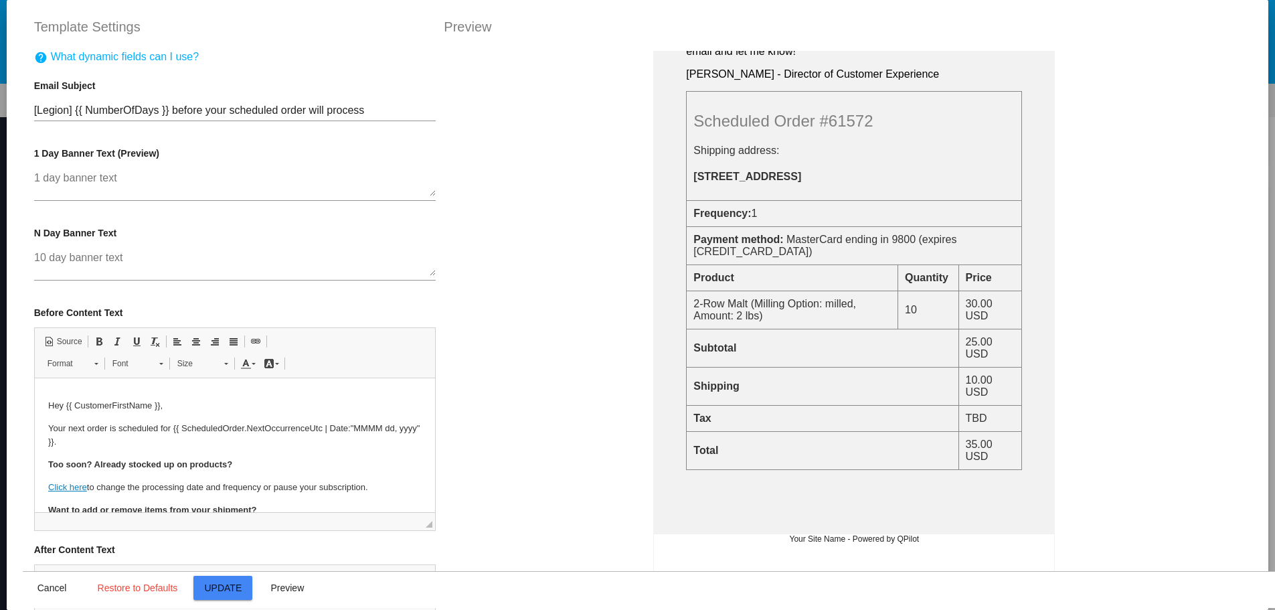
scroll to position [401, 0]
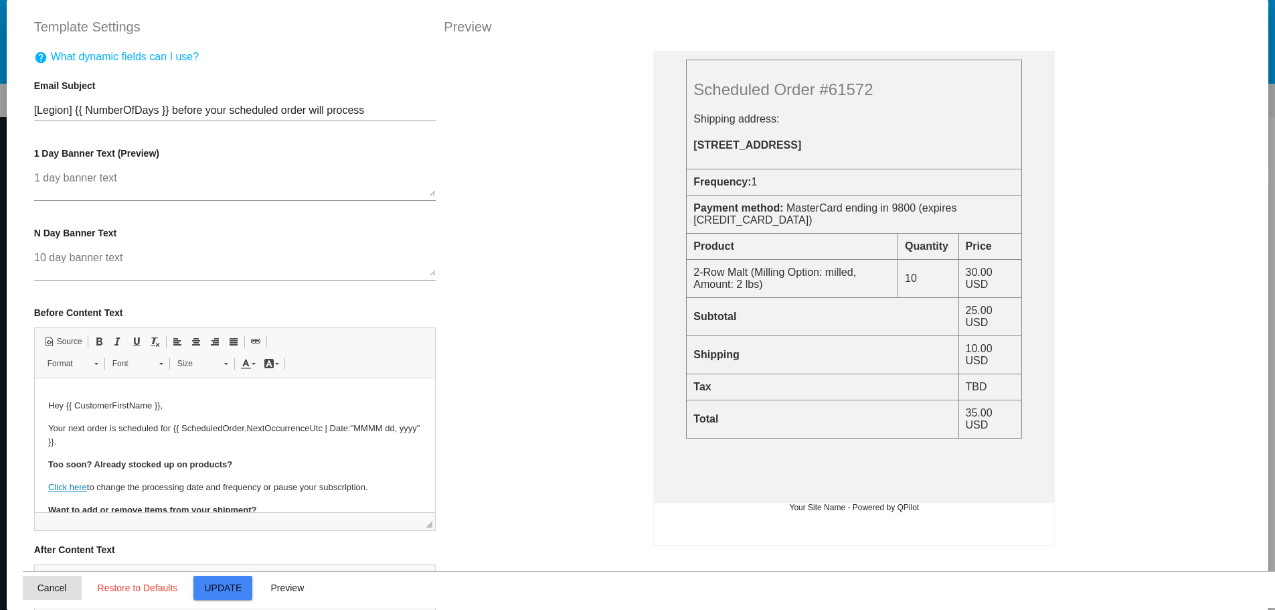
click at [36, 597] on button "Cancel" at bounding box center [52, 587] width 59 height 24
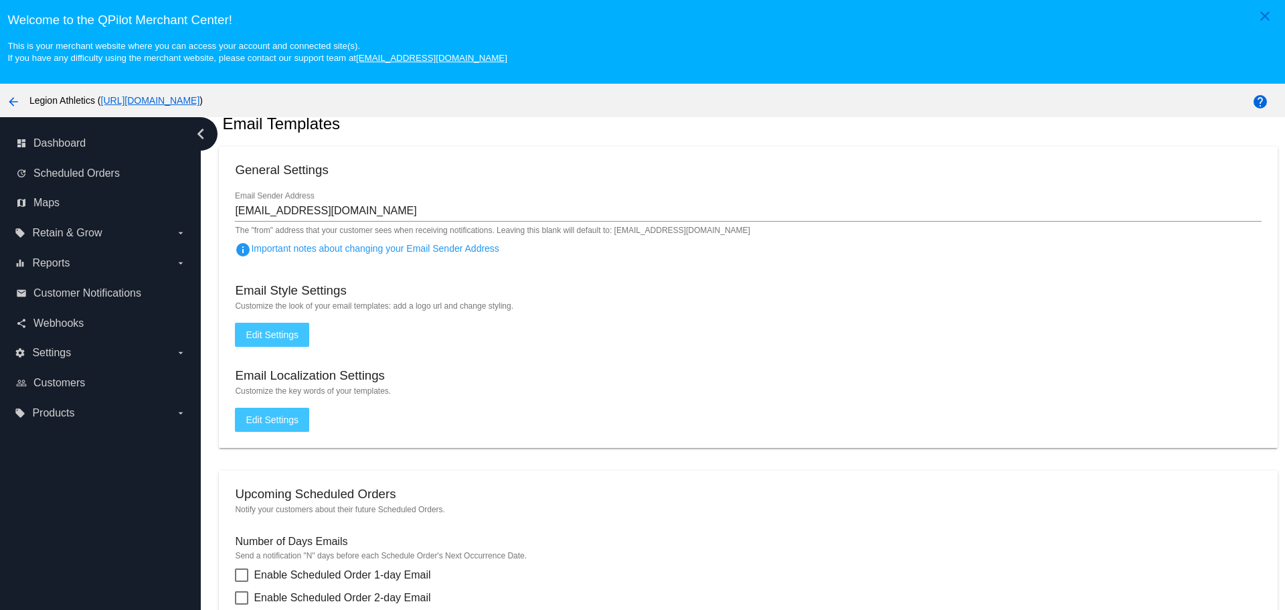
scroll to position [0, 0]
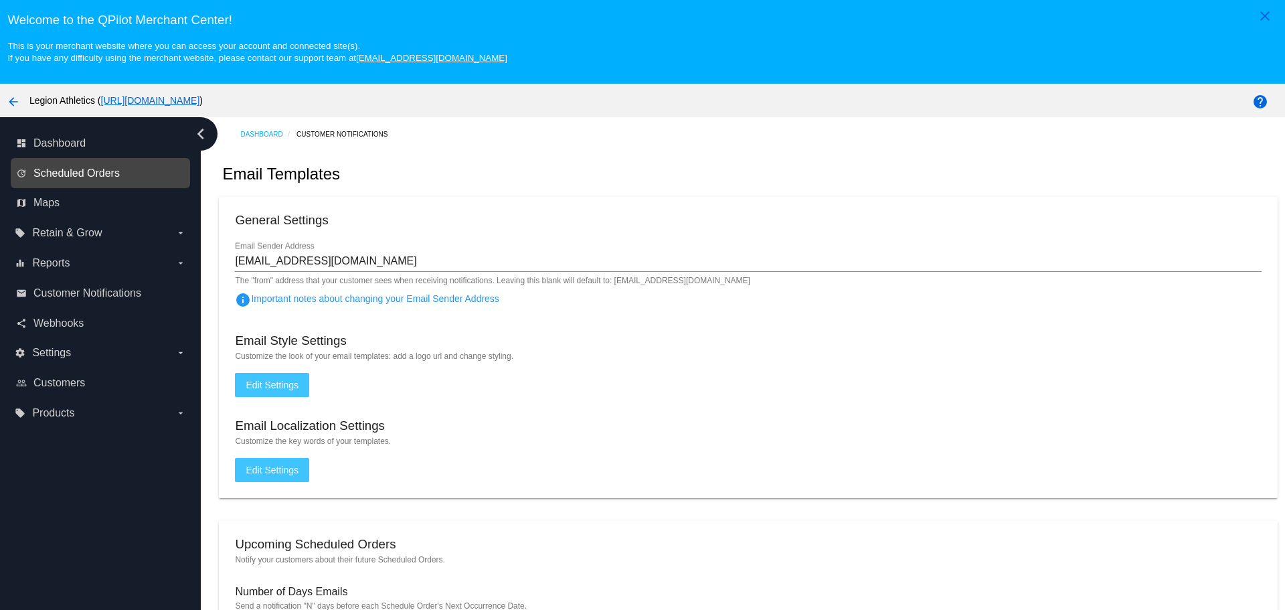
click at [86, 177] on span "Scheduled Orders" at bounding box center [76, 173] width 86 height 12
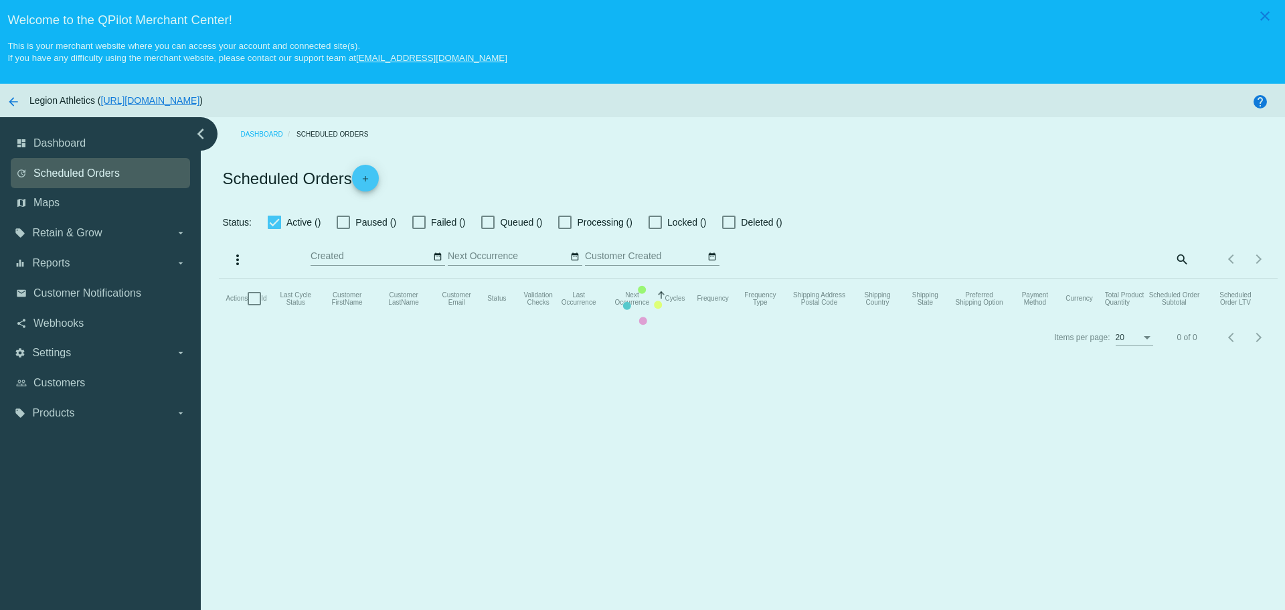
checkbox input "true"
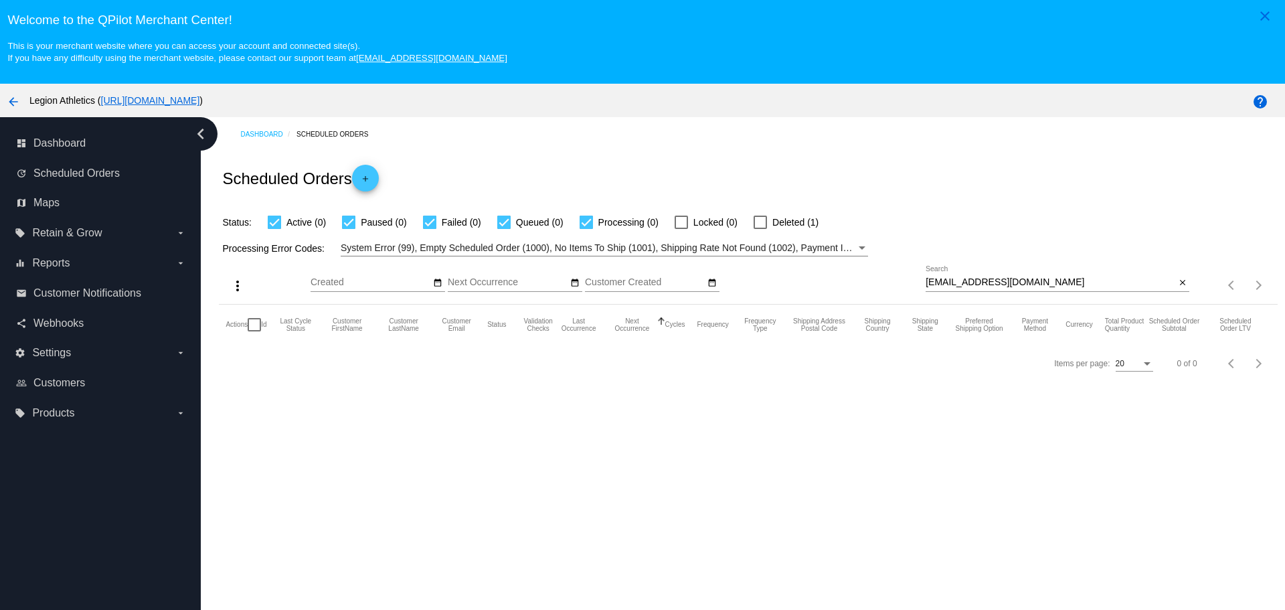
click at [925, 278] on input "Majddra@gmx.com" at bounding box center [1050, 282] width 250 height 11
drag, startPoint x: 923, startPoint y: 278, endPoint x: 992, endPoint y: 285, distance: 69.2
click at [992, 285] on input "Majddra@gmx.com" at bounding box center [1050, 282] width 250 height 11
paste input "steven.sura34@gmail"
type input "[PERSON_NAME][EMAIL_ADDRESS][DOMAIN_NAME]"
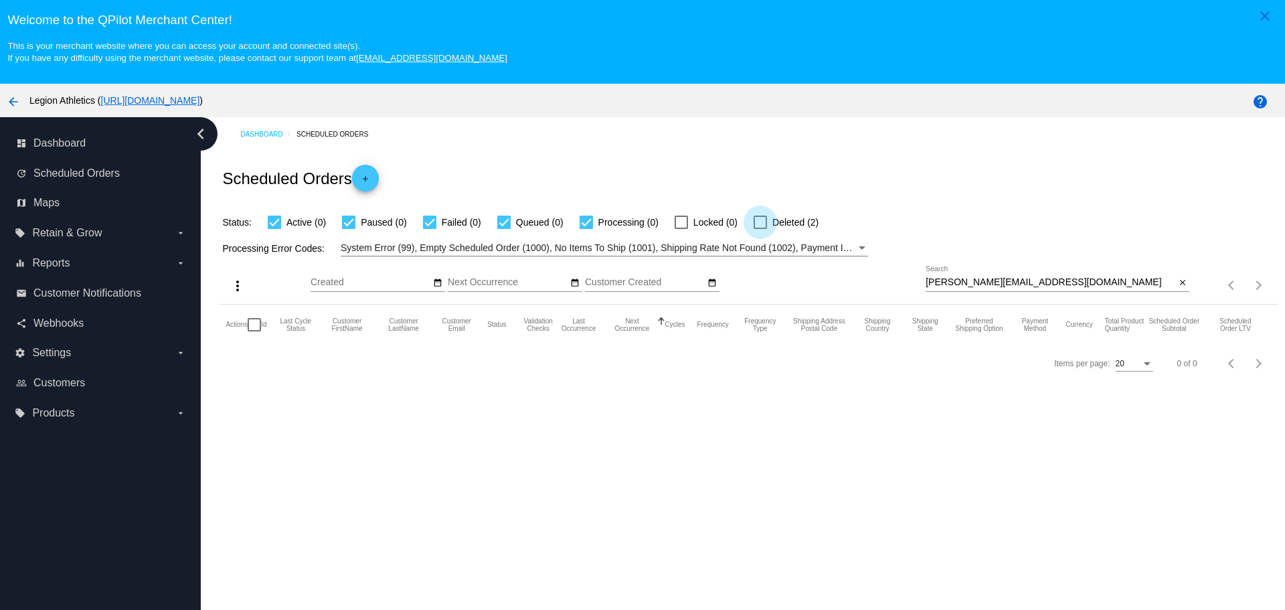
click at [757, 221] on div at bounding box center [759, 221] width 13 height 13
click at [759, 229] on input "Deleted (2)" at bounding box center [759, 229] width 1 height 1
checkbox input "true"
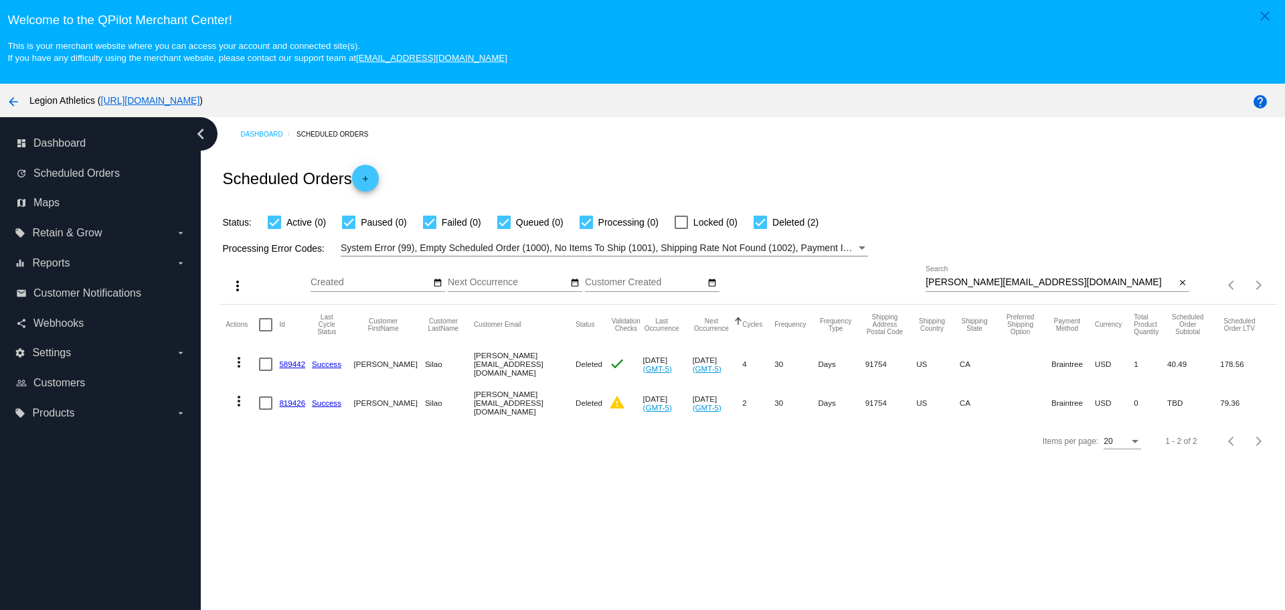
click at [296, 402] on link "819426" at bounding box center [292, 402] width 26 height 9
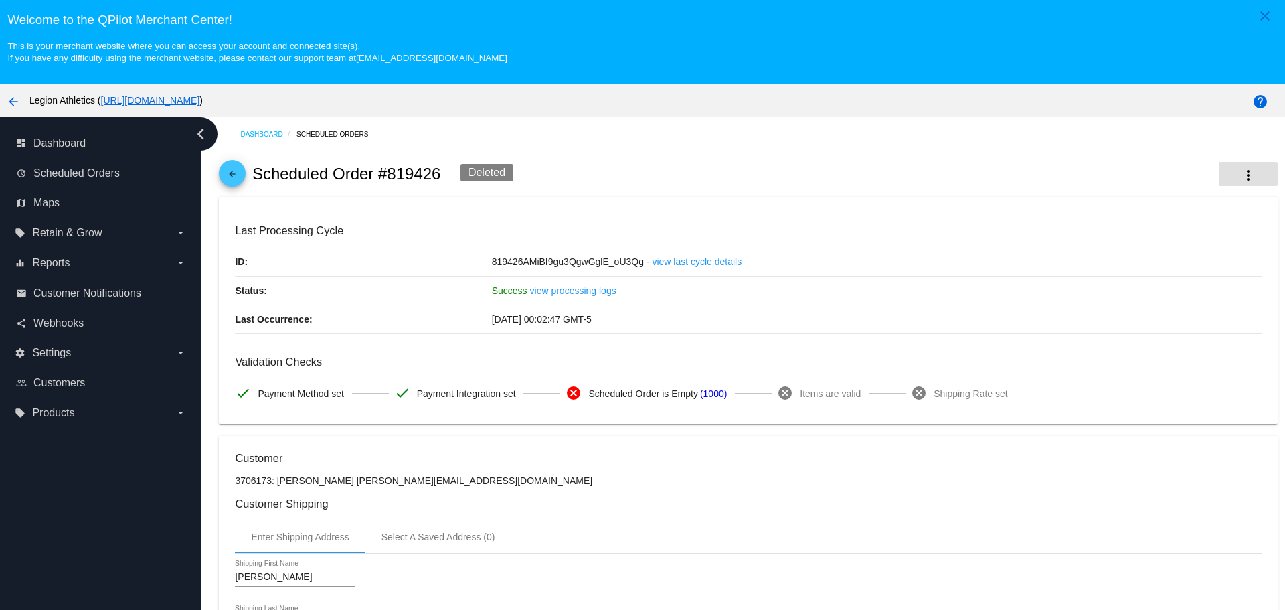
click at [1240, 179] on mat-icon "more_vert" at bounding box center [1248, 175] width 16 height 16
click at [1143, 188] on span "View Event Logs" at bounding box center [1144, 183] width 70 height 11
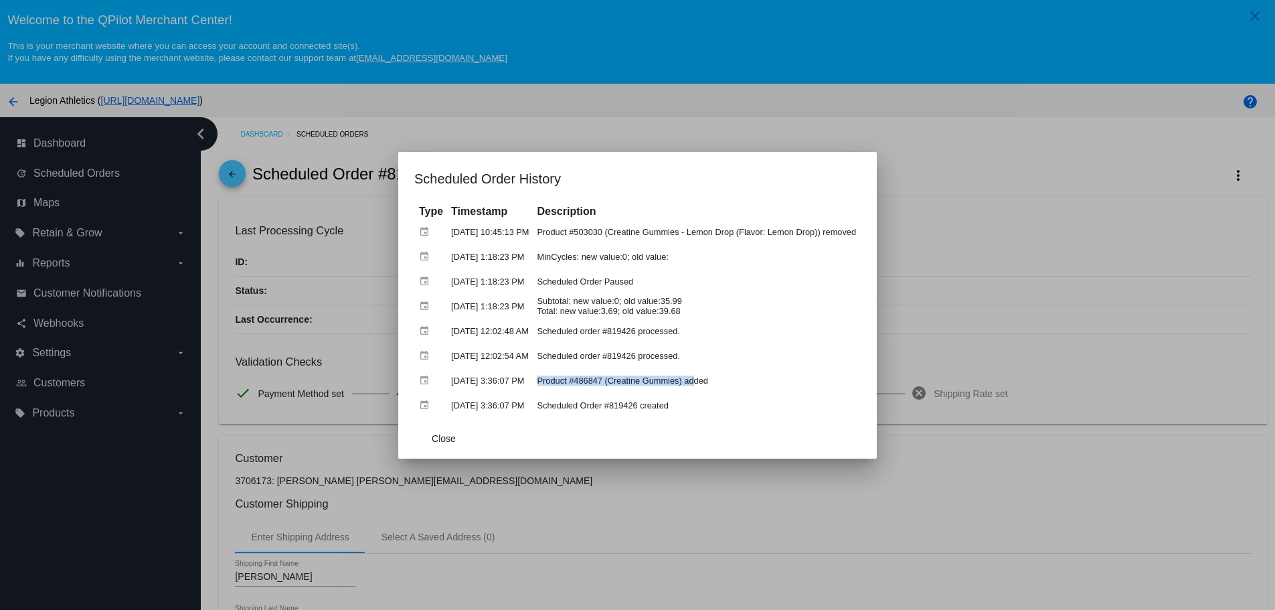
drag, startPoint x: 569, startPoint y: 385, endPoint x: 707, endPoint y: 380, distance: 137.9
click at [707, 380] on td "Product #486847 (Creatine Gummies) added" at bounding box center [697, 380] width 326 height 23
drag, startPoint x: 563, startPoint y: 282, endPoint x: 660, endPoint y: 283, distance: 97.0
click at [660, 283] on td "Scheduled Order Paused" at bounding box center [697, 281] width 326 height 23
drag, startPoint x: 640, startPoint y: 313, endPoint x: 693, endPoint y: 310, distance: 53.0
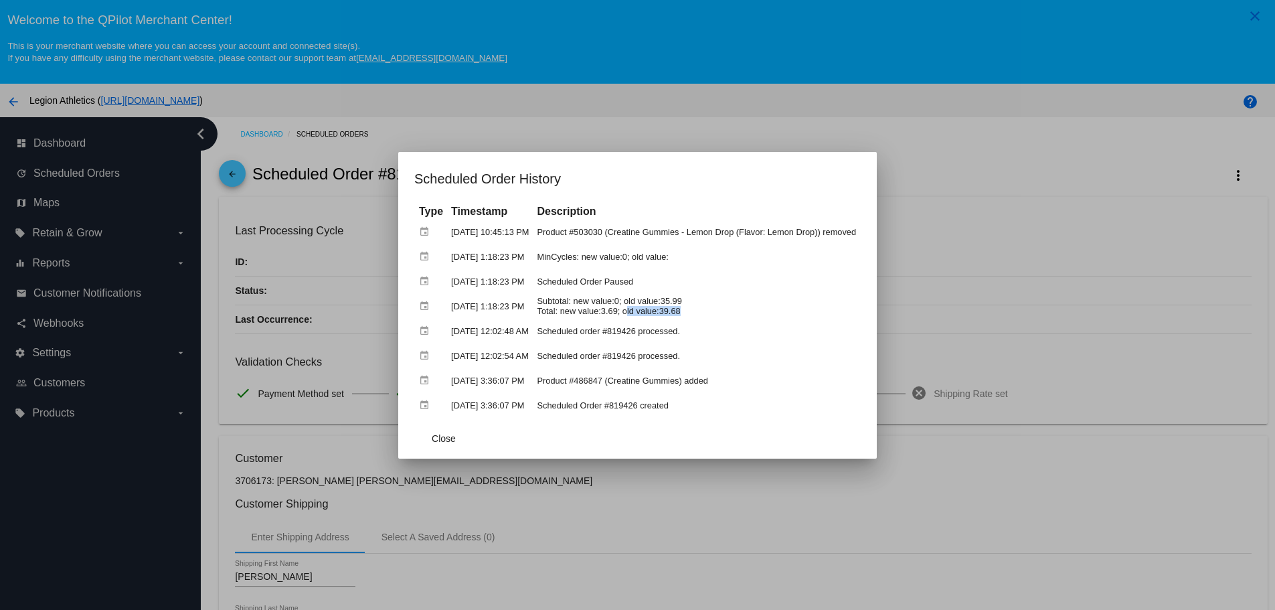
click at [693, 310] on td "Subtotal: new value:0; old value:35.99 Total: new value:3.69; old value:39.68" at bounding box center [697, 305] width 326 height 23
drag, startPoint x: 500, startPoint y: 335, endPoint x: 677, endPoint y: 332, distance: 176.7
click at [677, 332] on tr "event [DATE] 12:02:48 AM Scheduled order #819426 processed." at bounding box center [638, 330] width 444 height 23
drag, startPoint x: 557, startPoint y: 301, endPoint x: 702, endPoint y: 307, distance: 144.7
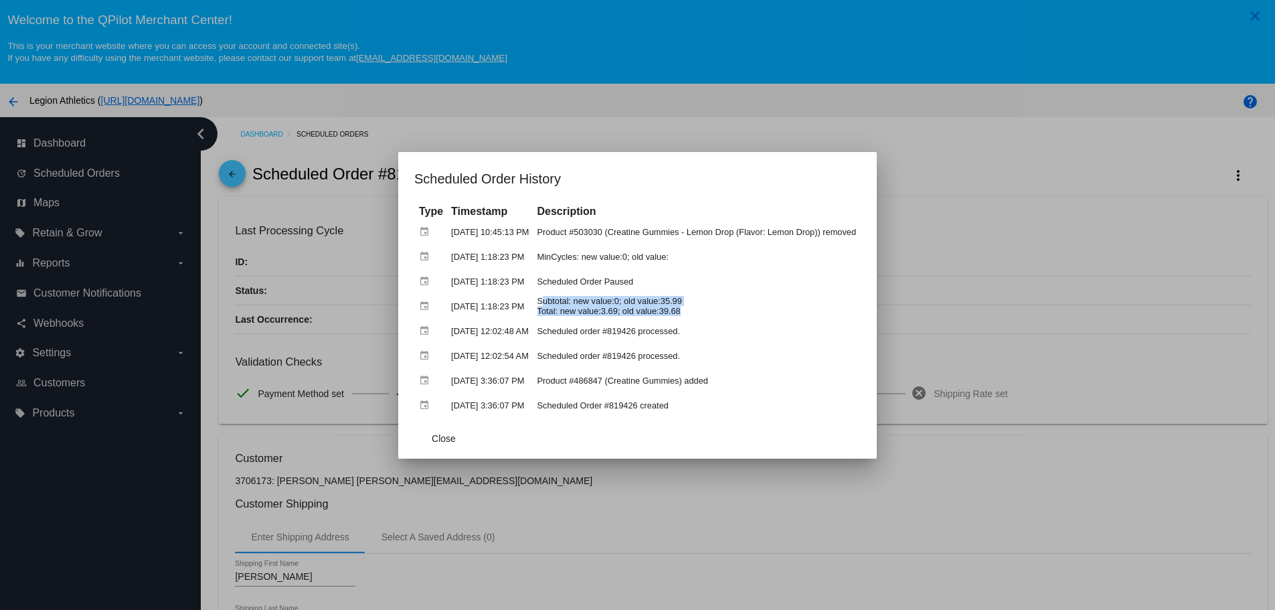
click at [702, 307] on td "Subtotal: new value:0; old value:35.99 Total: new value:3.69; old value:39.68" at bounding box center [697, 305] width 326 height 23
drag, startPoint x: 636, startPoint y: 278, endPoint x: 646, endPoint y: 278, distance: 10.1
click at [646, 278] on td "Scheduled Order Paused" at bounding box center [697, 281] width 326 height 23
click at [442, 428] on button "Close" at bounding box center [443, 438] width 59 height 24
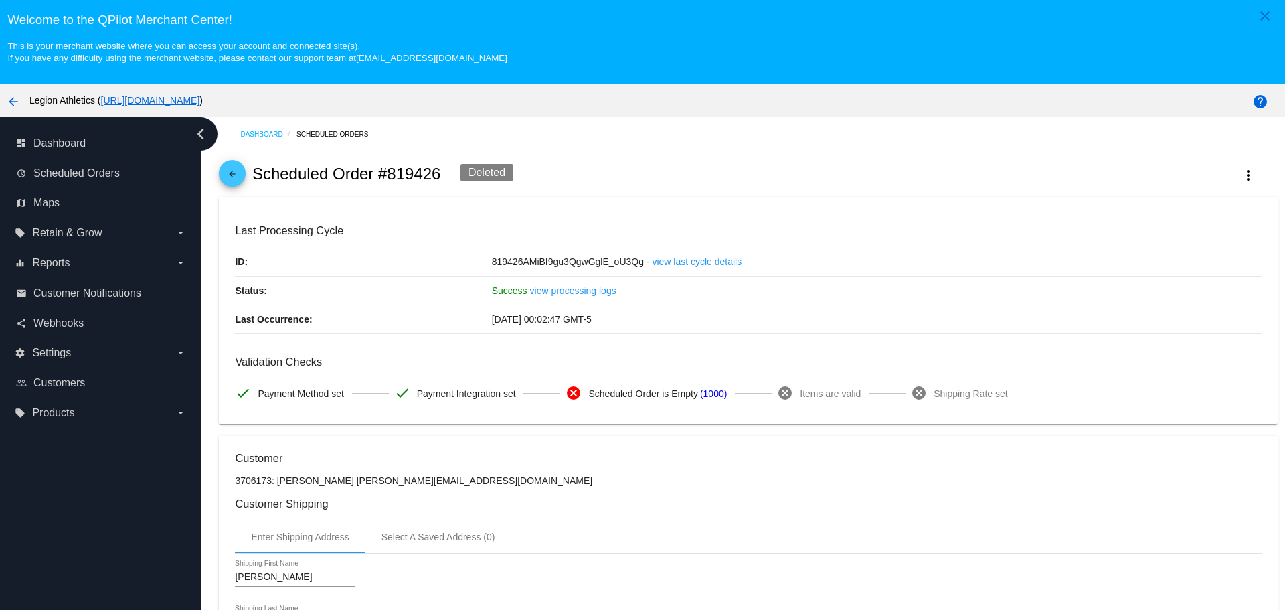
click at [238, 173] on mat-icon "arrow_back" at bounding box center [232, 177] width 16 height 16
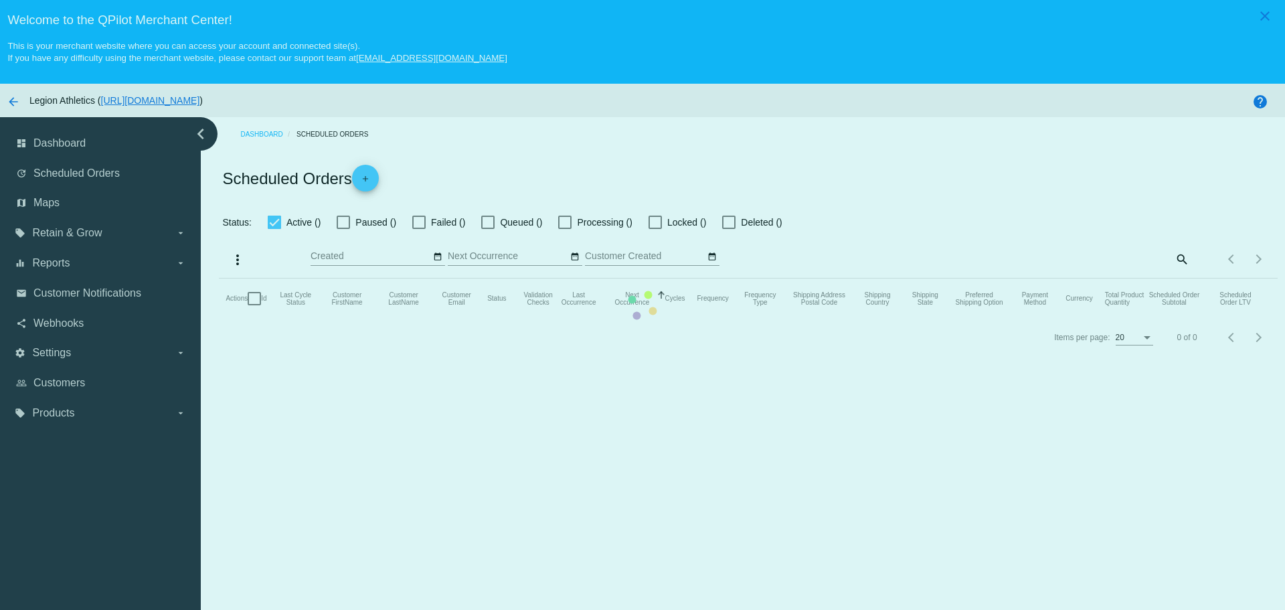
checkbox input "true"
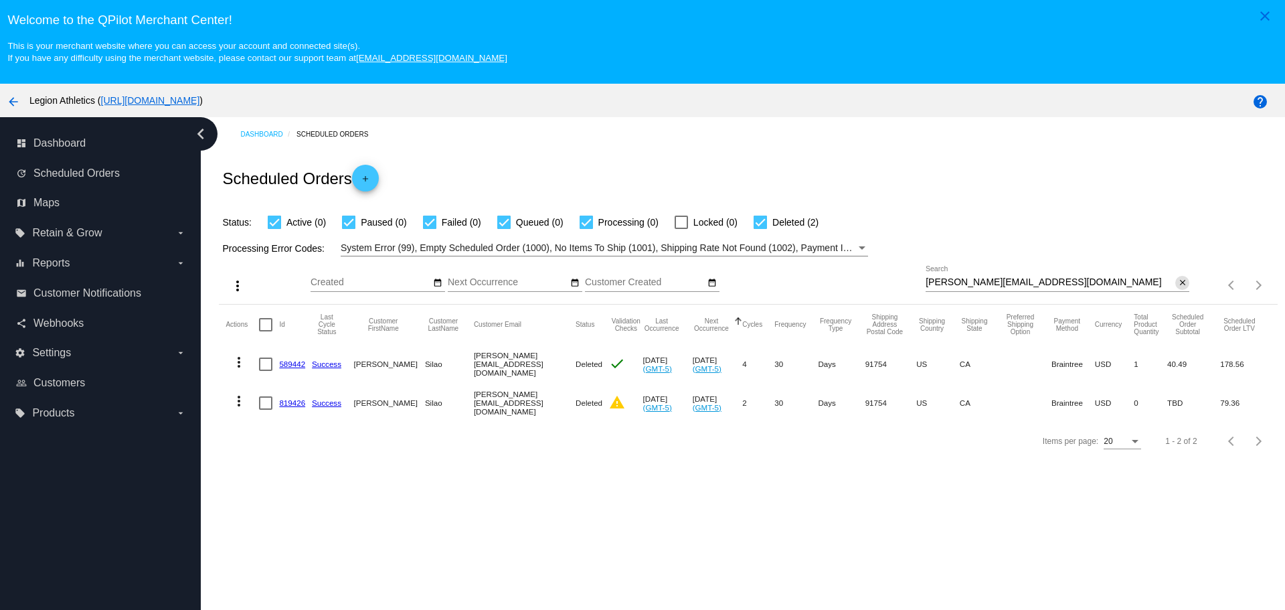
click at [1178, 283] on mat-icon "close" at bounding box center [1182, 283] width 9 height 11
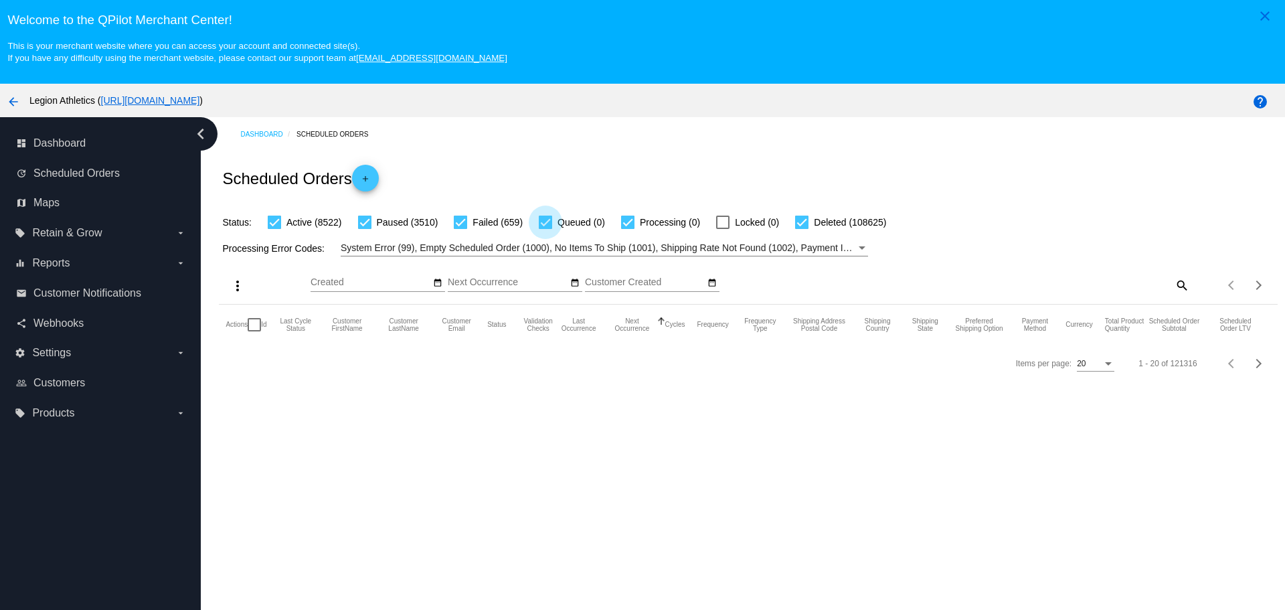
click at [550, 220] on div at bounding box center [545, 221] width 13 height 13
click at [545, 229] on input "Queued (0)" at bounding box center [545, 229] width 1 height 1
checkbox input "false"
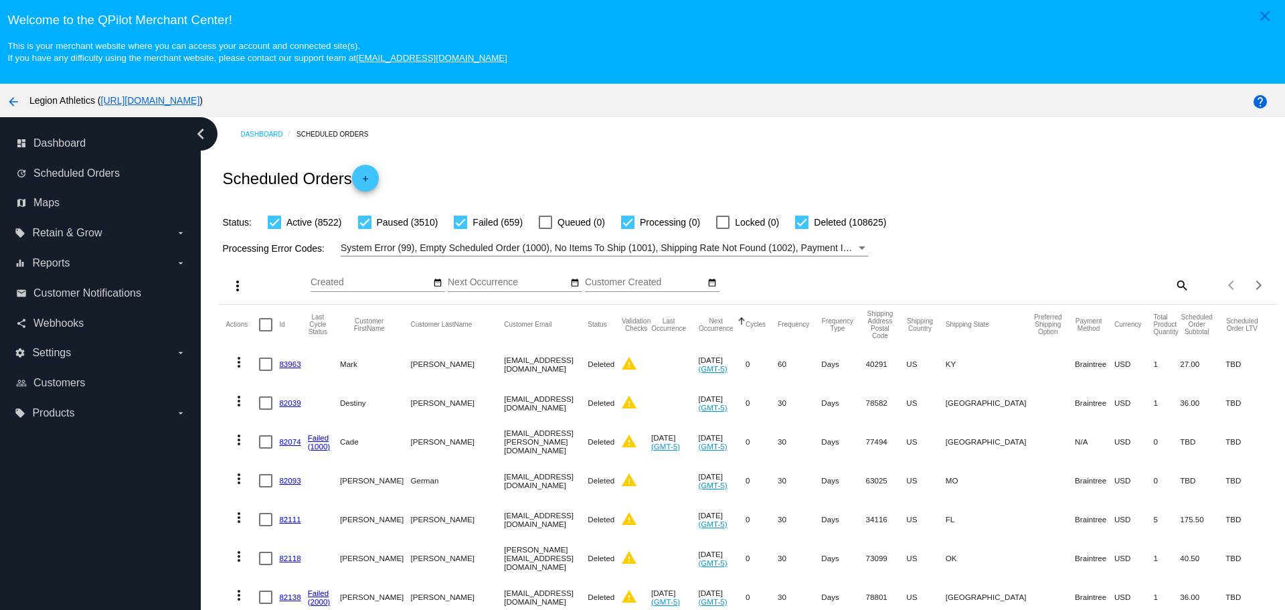
click at [1173, 282] on mat-icon "search" at bounding box center [1181, 284] width 16 height 21
click at [982, 284] on input "Search" at bounding box center [1057, 282] width 264 height 11
paste input "[EMAIL_ADDRESS][DOMAIN_NAME]"
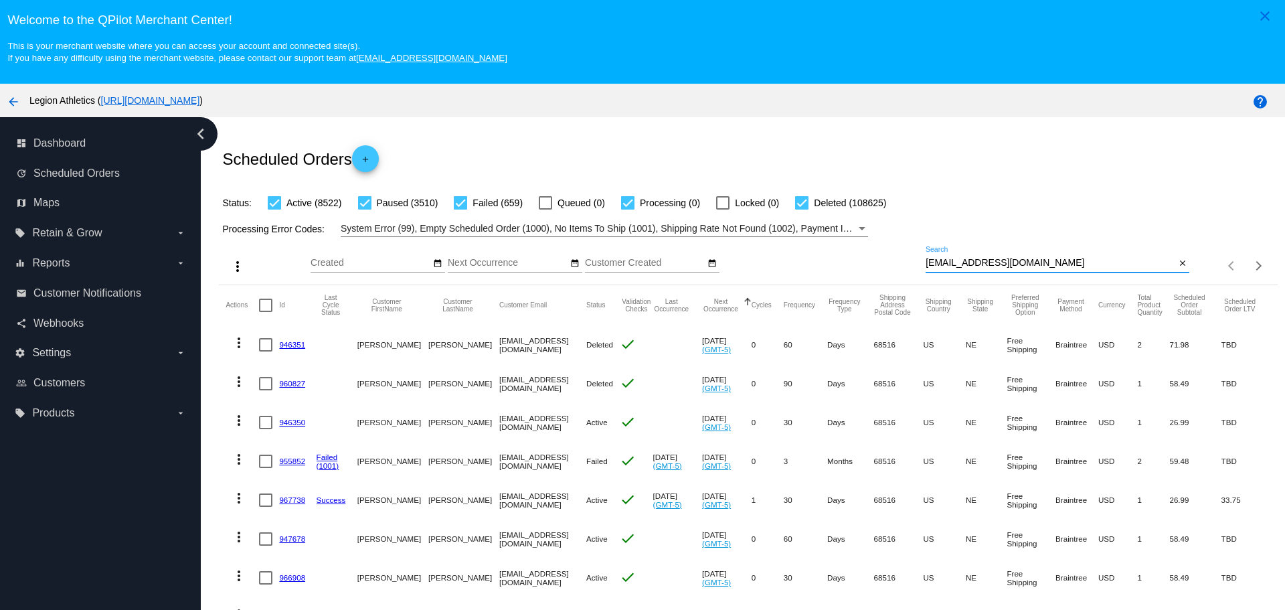
scroll to position [42, 0]
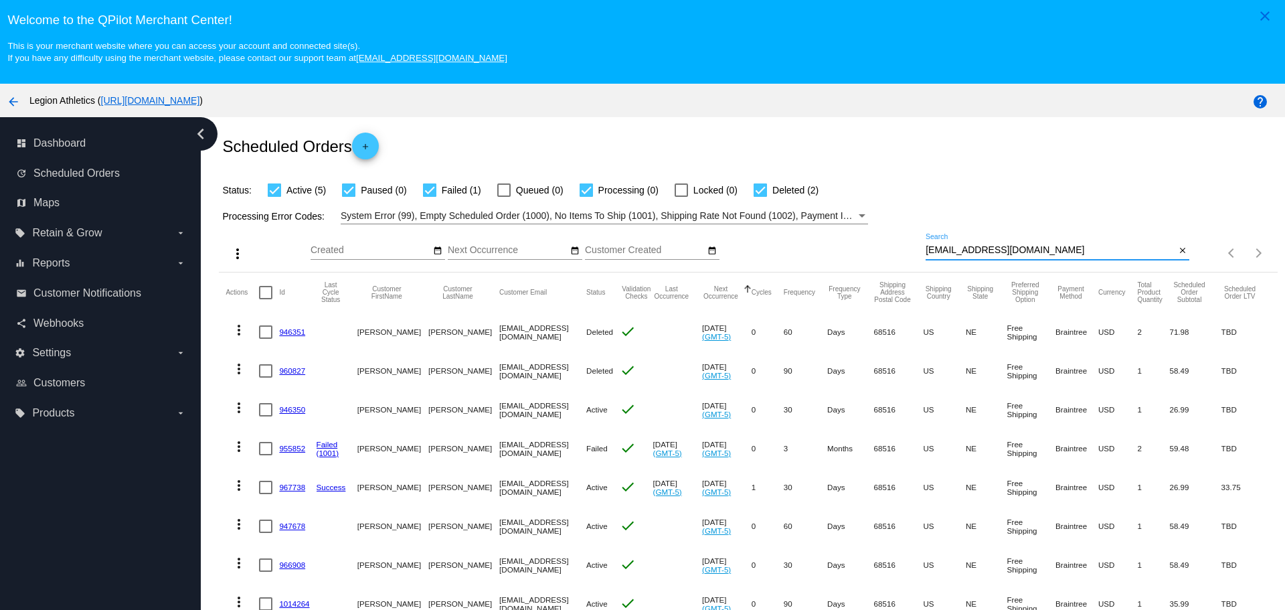
drag, startPoint x: 919, startPoint y: 238, endPoint x: 1011, endPoint y: 238, distance: 92.3
click at [1011, 245] on input "[EMAIL_ADDRESS][DOMAIN_NAME]" at bounding box center [1050, 250] width 250 height 11
drag, startPoint x: 1011, startPoint y: 238, endPoint x: 950, endPoint y: 238, distance: 60.9
click at [950, 245] on input "[EMAIL_ADDRESS][DOMAIN_NAME]" at bounding box center [1050, 250] width 250 height 11
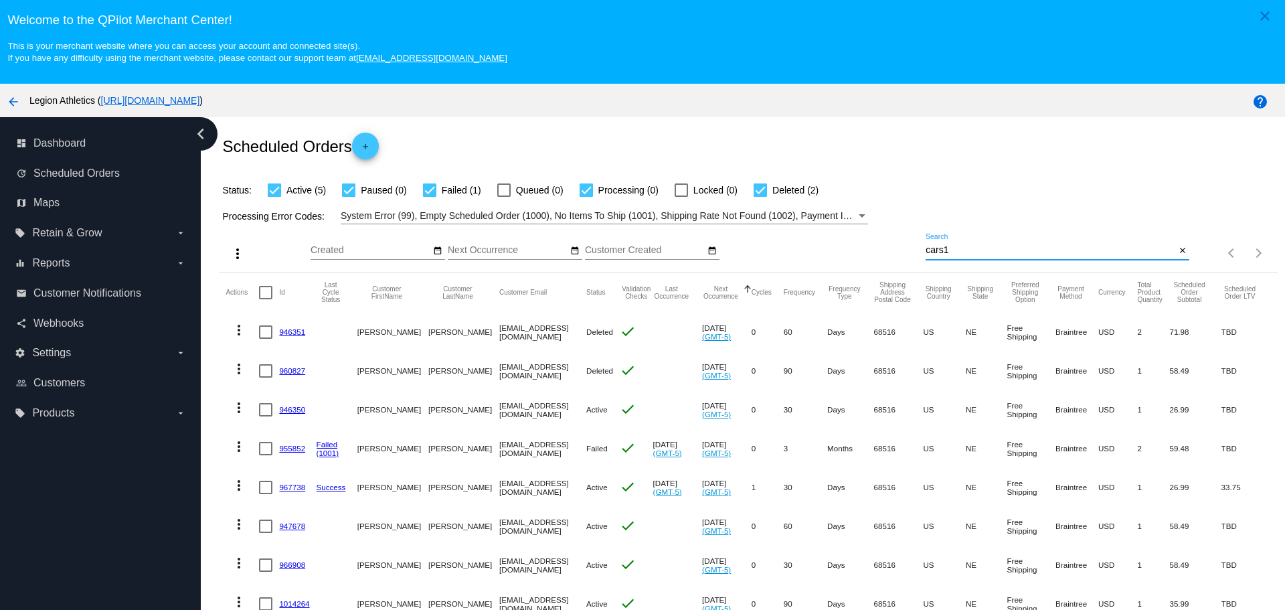
type input "cars1"
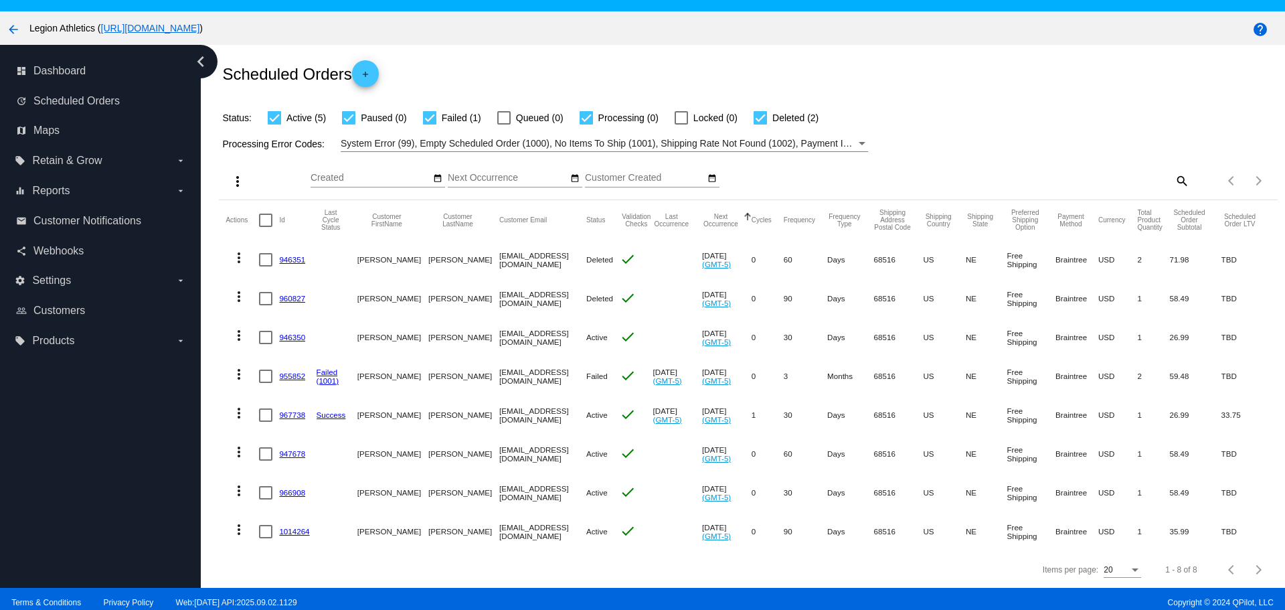
scroll to position [84, 0]
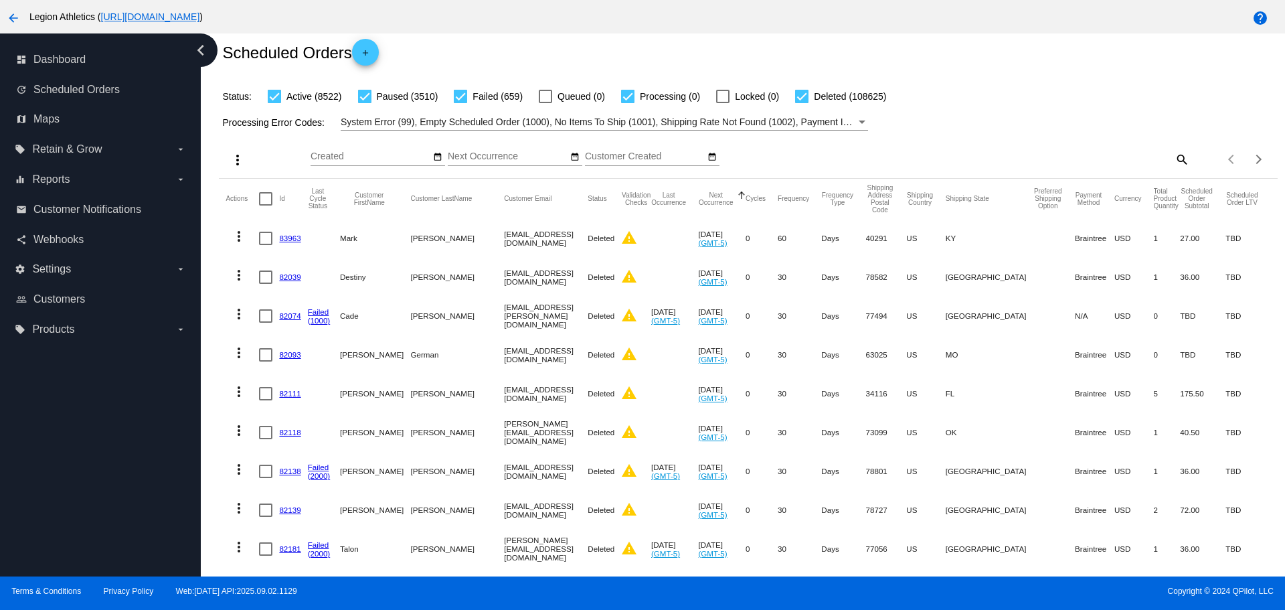
click at [15, 13] on mat-icon "arrow_back" at bounding box center [13, 18] width 16 height 16
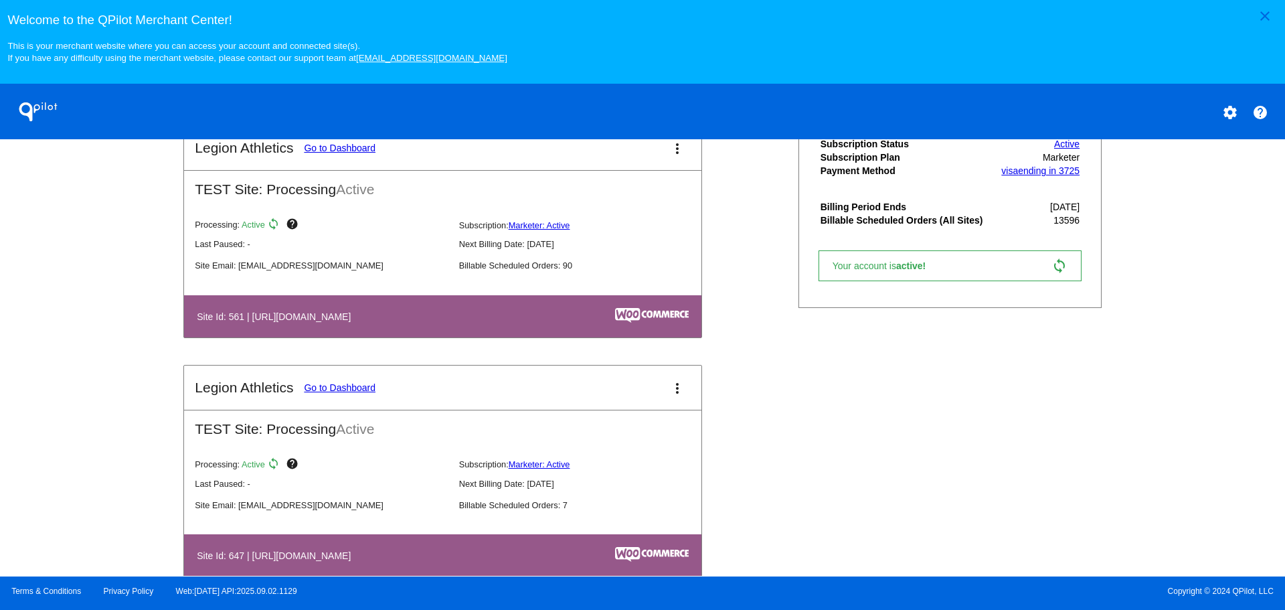
scroll to position [435, 0]
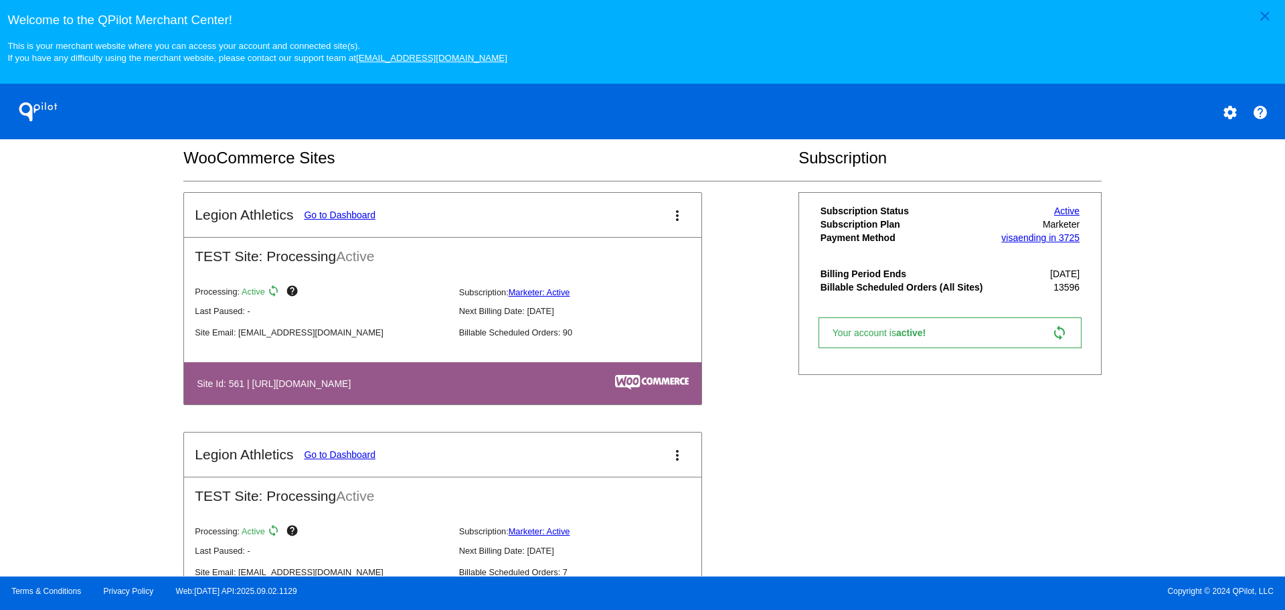
click at [344, 217] on link "Go to Dashboard" at bounding box center [340, 214] width 72 height 11
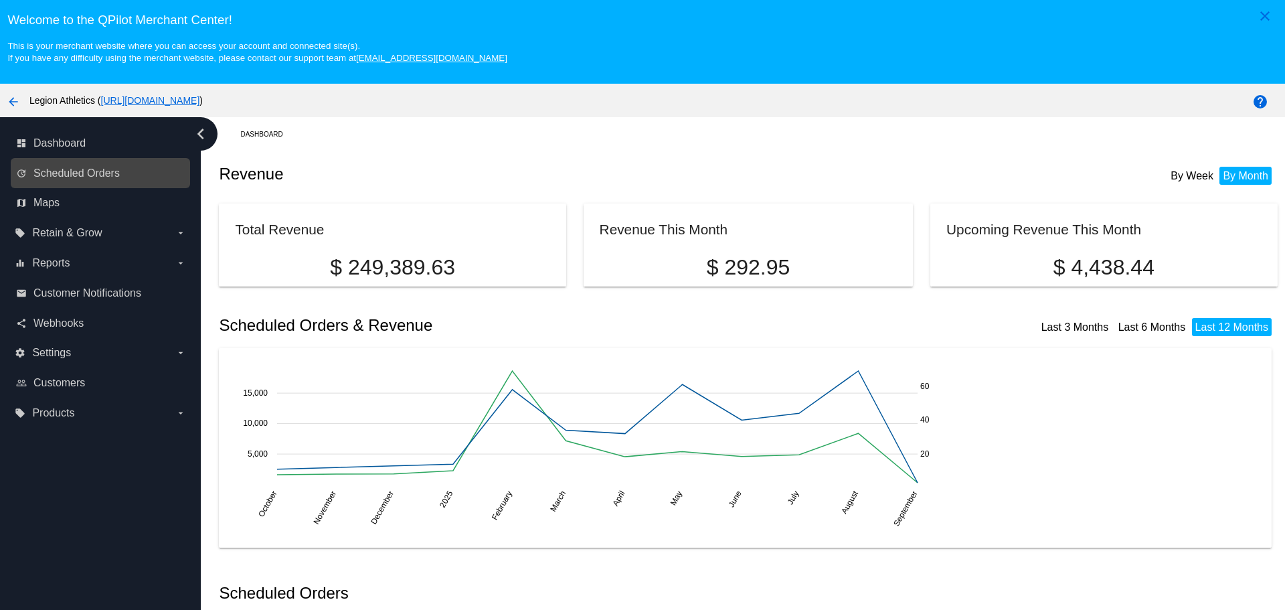
click at [89, 184] on div "update Scheduled Orders" at bounding box center [100, 173] width 179 height 30
click at [95, 176] on span "Scheduled Orders" at bounding box center [76, 173] width 86 height 12
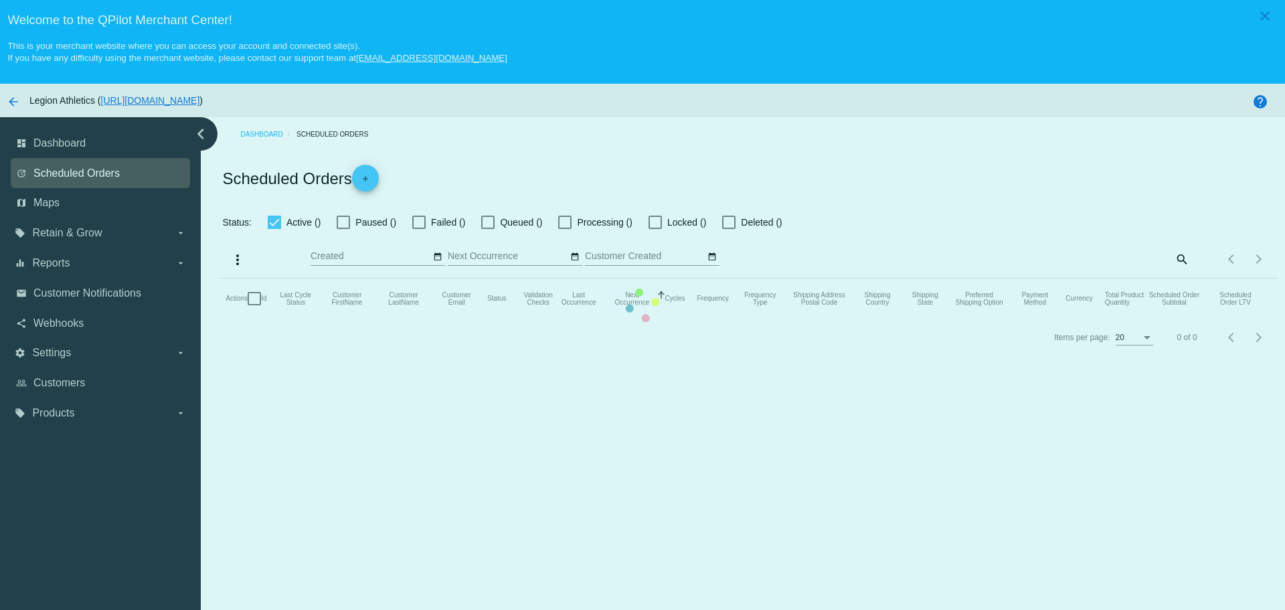
checkbox input "true"
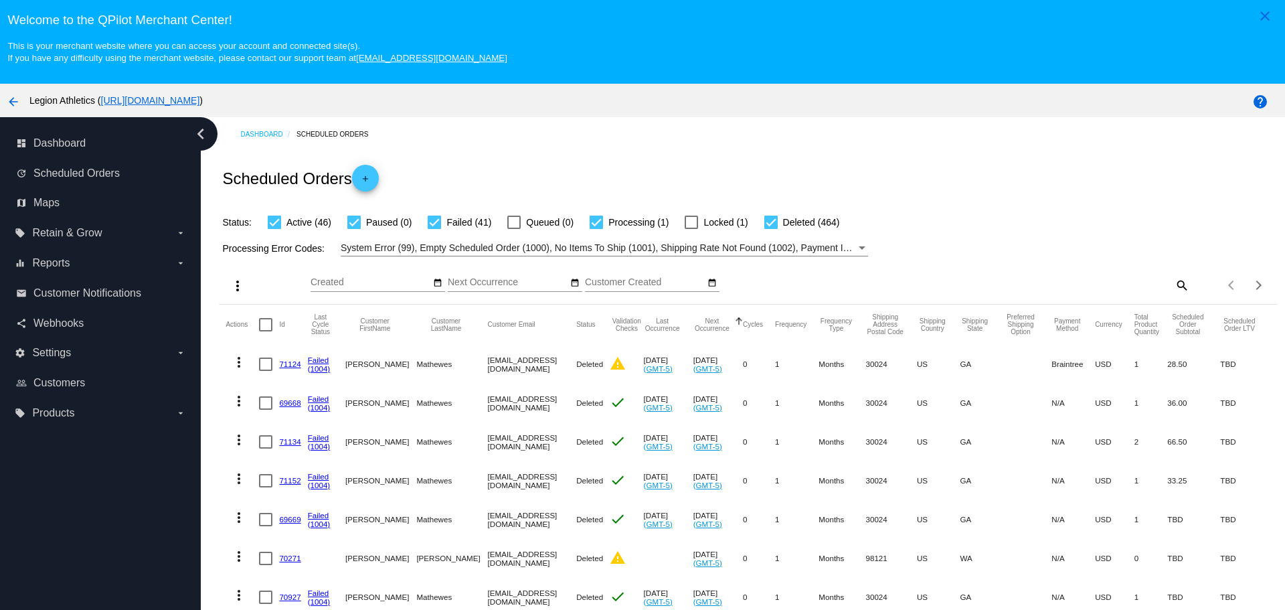
click at [1154, 287] on div "search" at bounding box center [1057, 284] width 264 height 21
click at [1173, 286] on mat-icon "search" at bounding box center [1181, 284] width 16 height 21
click at [981, 287] on input "Search" at bounding box center [1057, 282] width 264 height 11
type input "[PERSON_NAME][EMAIL_ADDRESS][DOMAIN_NAME]"
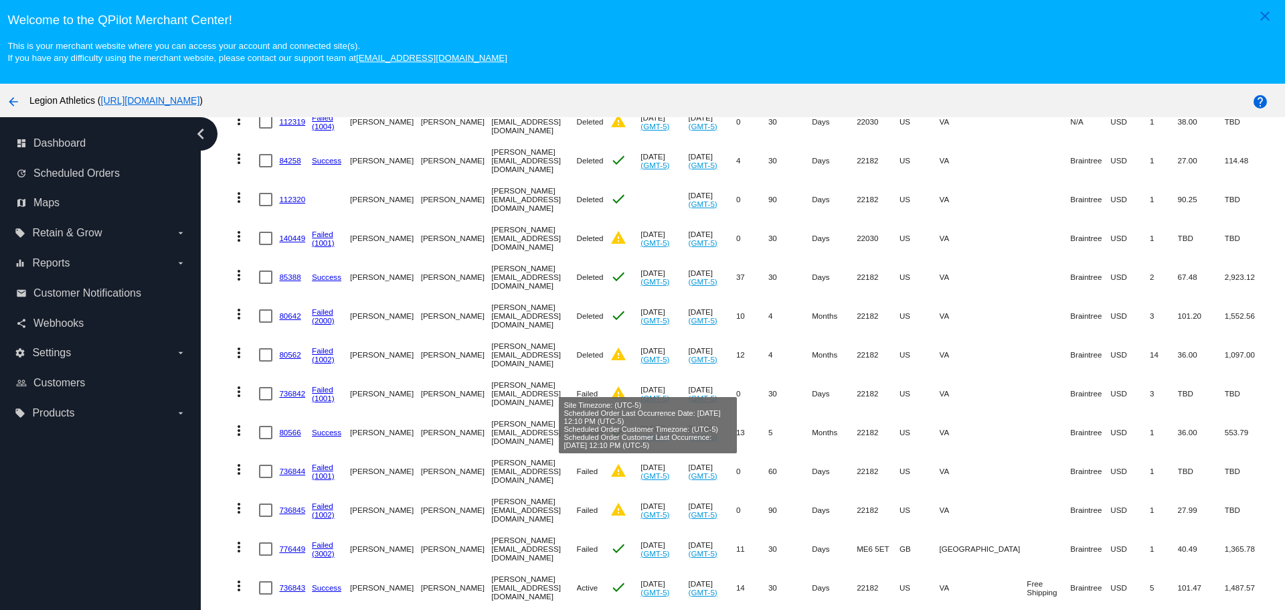
scroll to position [508, 0]
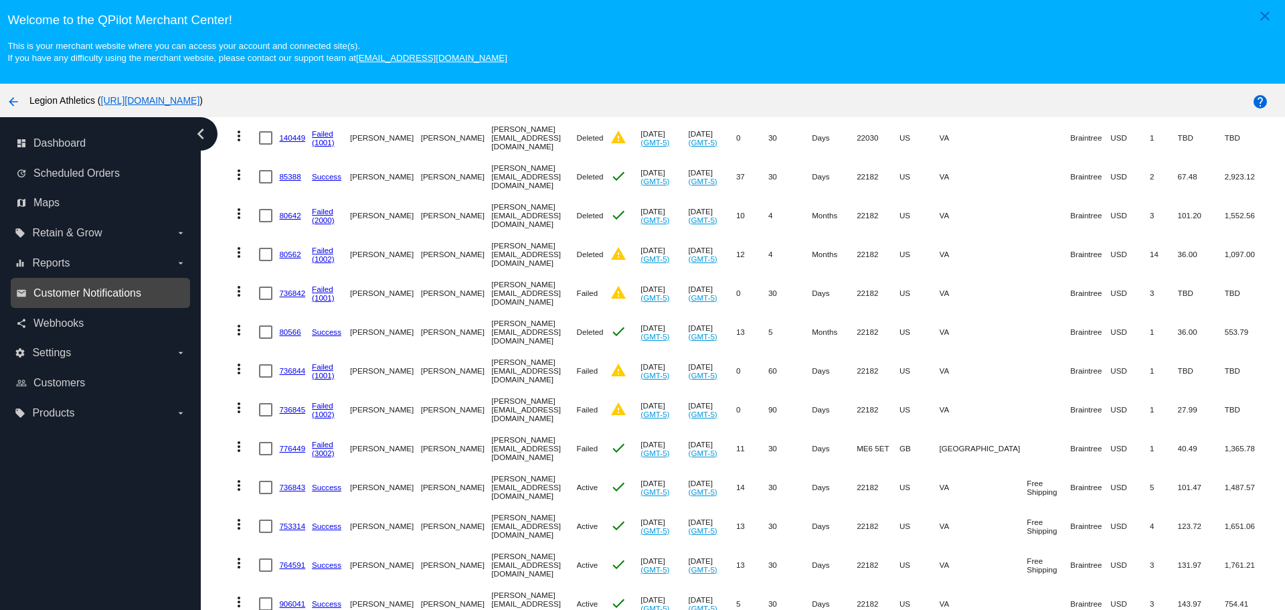
click at [106, 296] on span "Customer Notifications" at bounding box center [87, 293] width 108 height 12
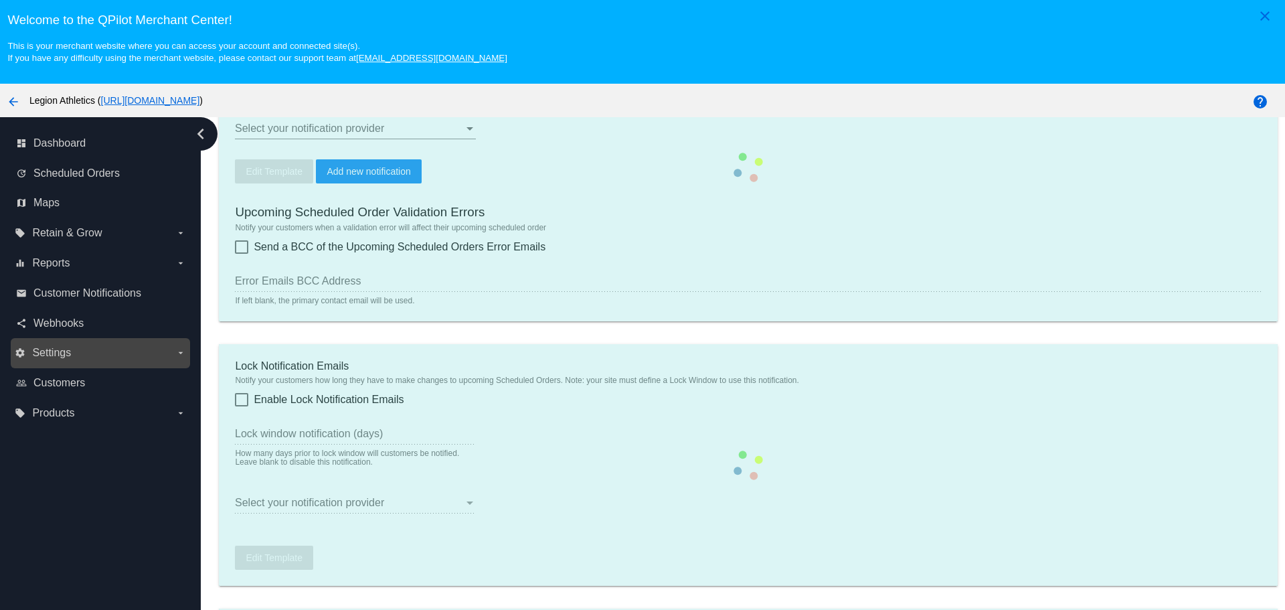
type input "[EMAIL_ADDRESS][DOMAIN_NAME]"
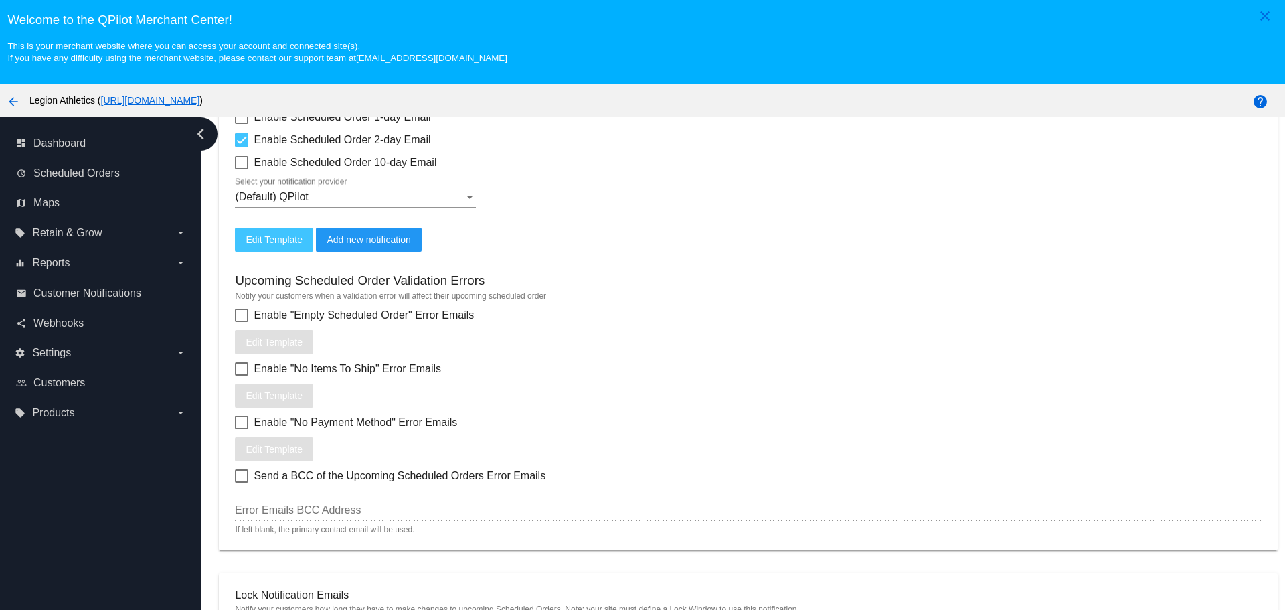
scroll to position [441, 0]
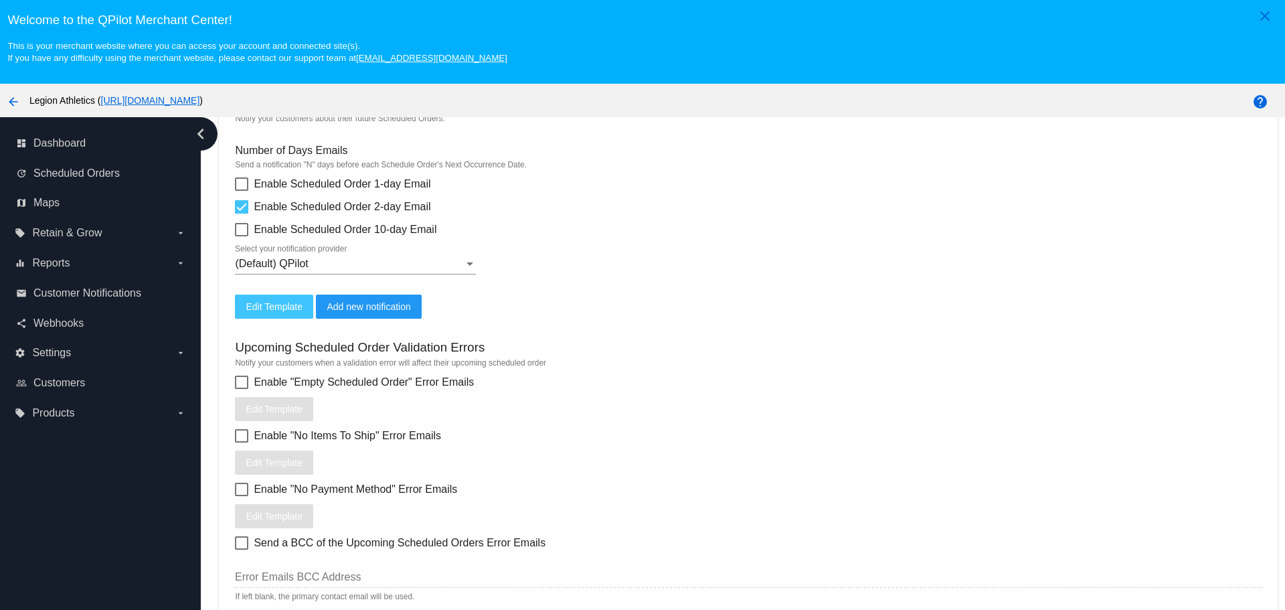
click at [464, 264] on div at bounding box center [470, 264] width 12 height 12
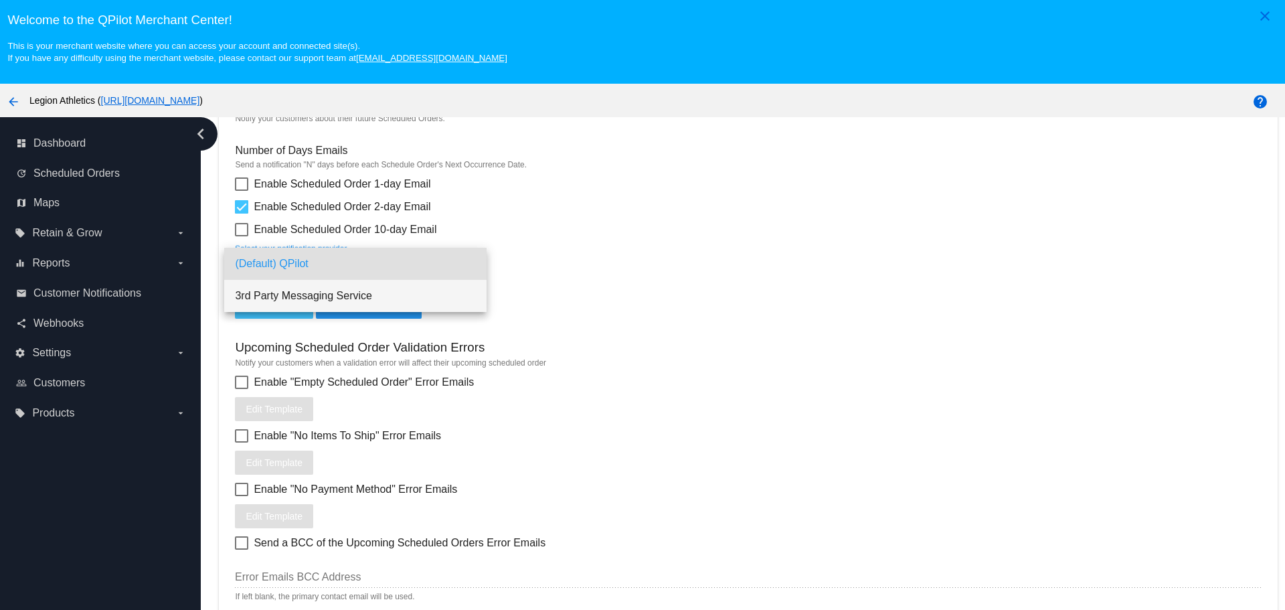
click at [428, 286] on span "3rd Party Messaging Service" at bounding box center [355, 296] width 241 height 32
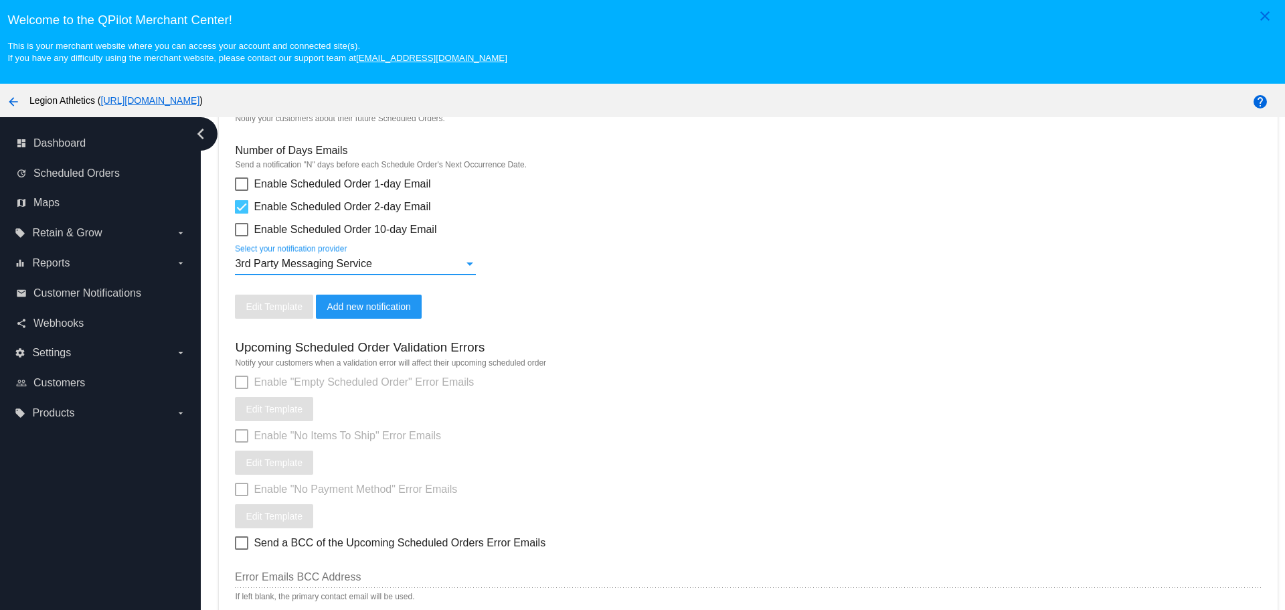
click at [458, 266] on div "3rd Party Messaging Service" at bounding box center [349, 264] width 229 height 12
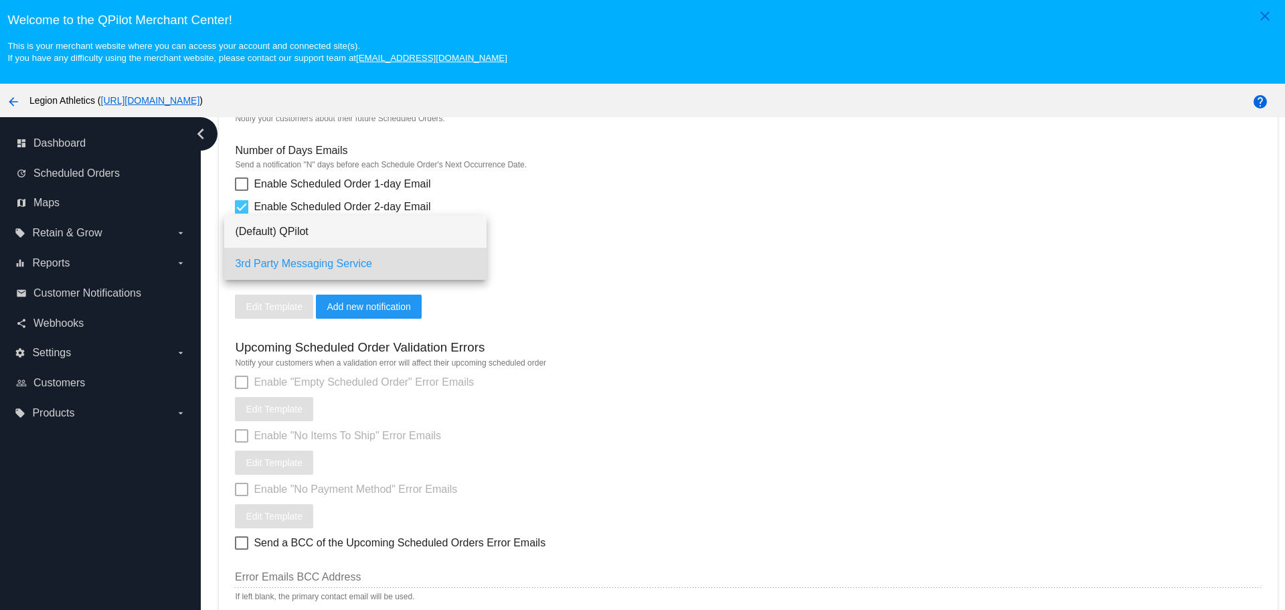
click at [407, 240] on span "(Default) QPilot" at bounding box center [355, 231] width 241 height 32
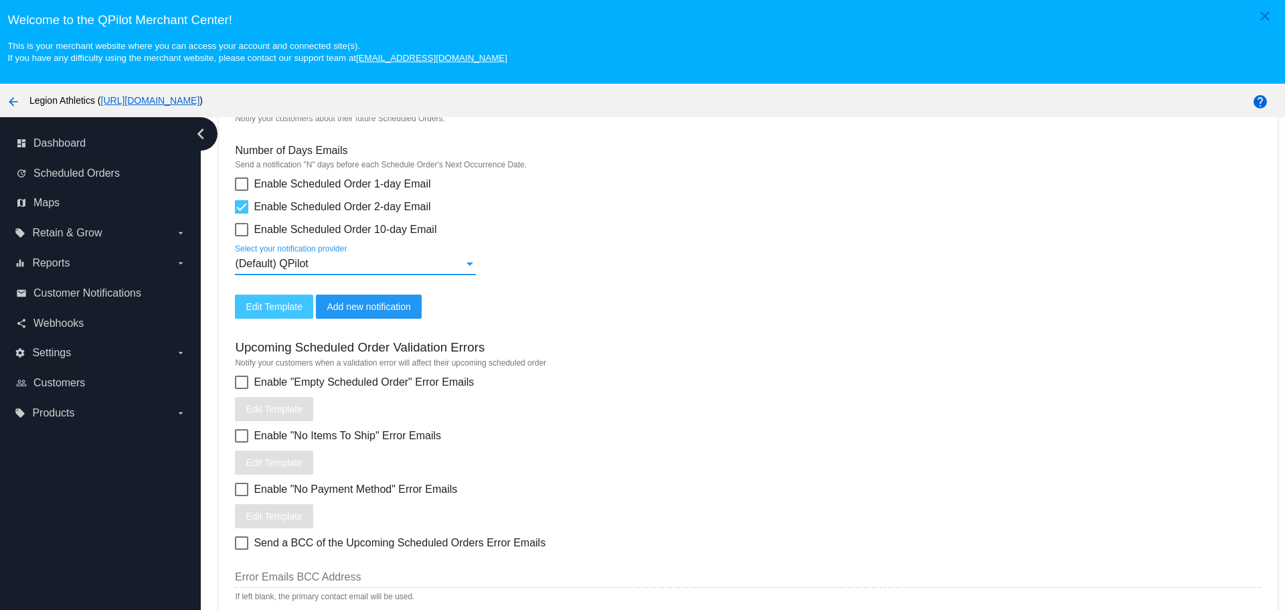
click at [448, 264] on div "(Default) QPilot" at bounding box center [349, 264] width 229 height 12
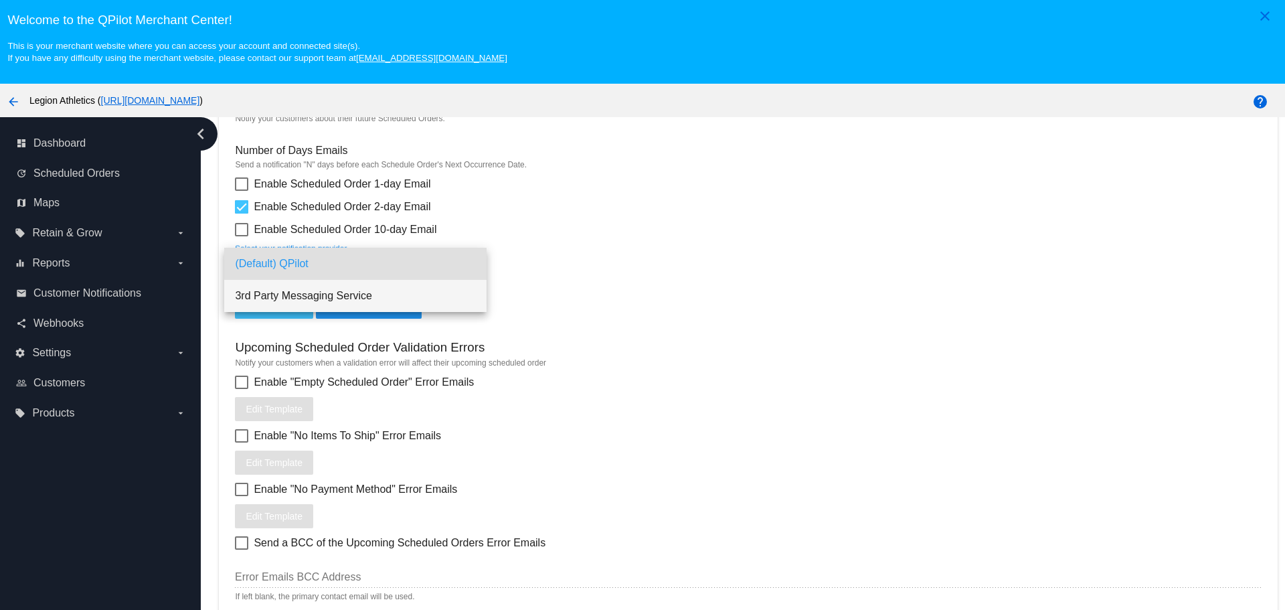
click at [420, 290] on span "3rd Party Messaging Service" at bounding box center [355, 296] width 241 height 32
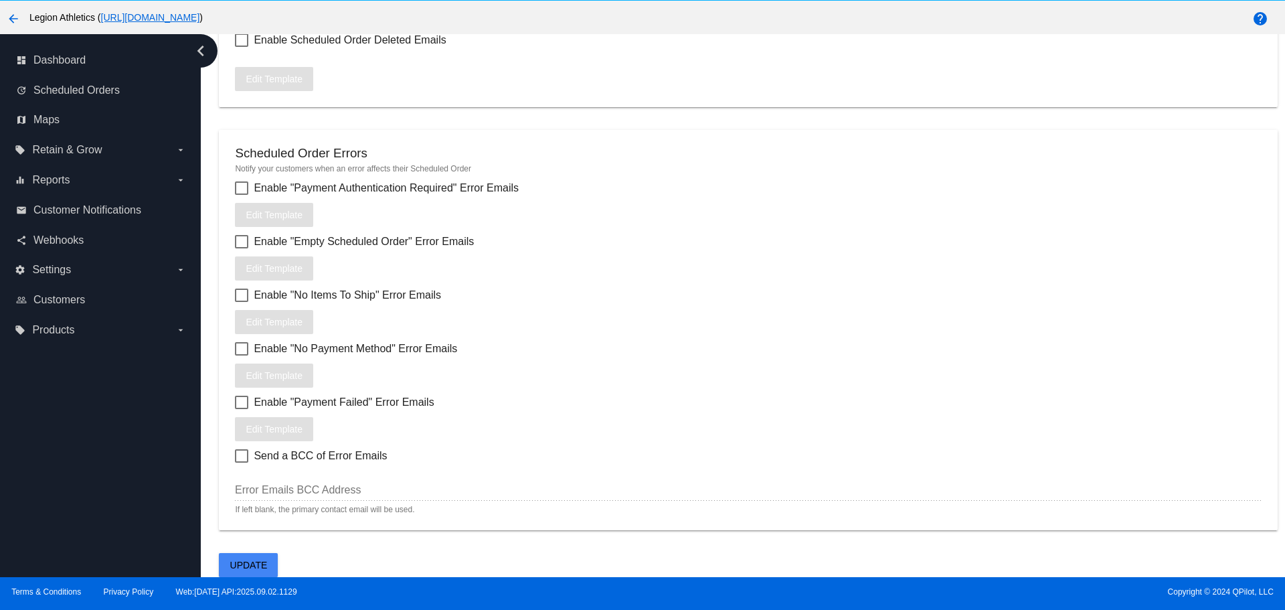
scroll to position [84, 0]
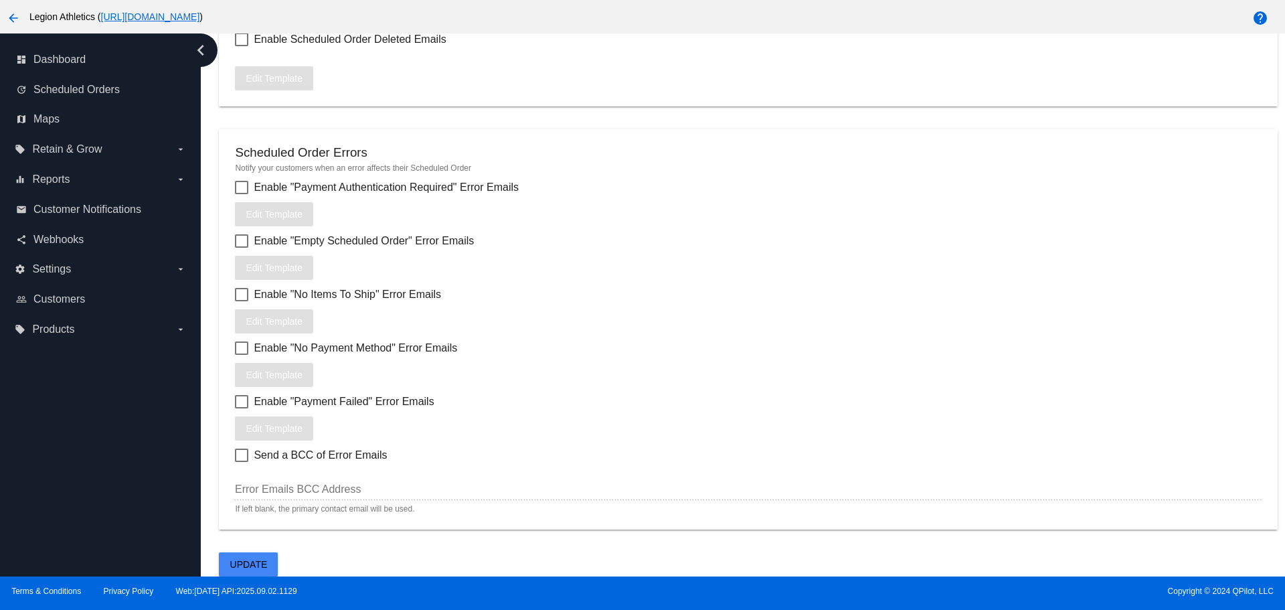
click at [258, 564] on span "Update" at bounding box center [248, 564] width 37 height 11
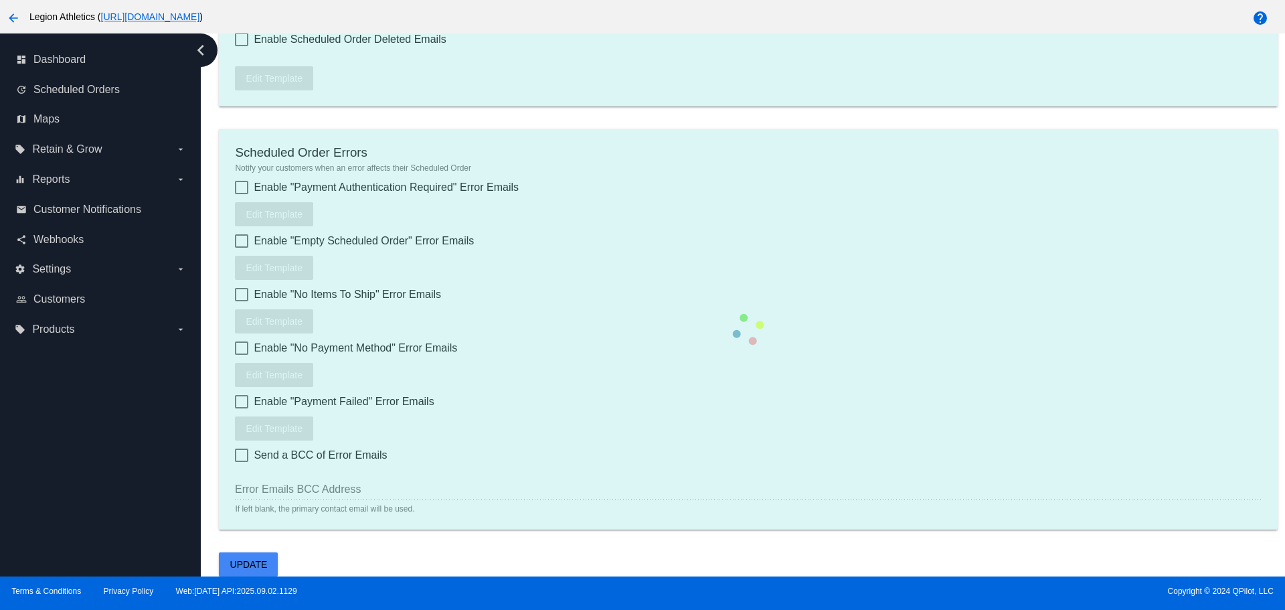
type input "1"
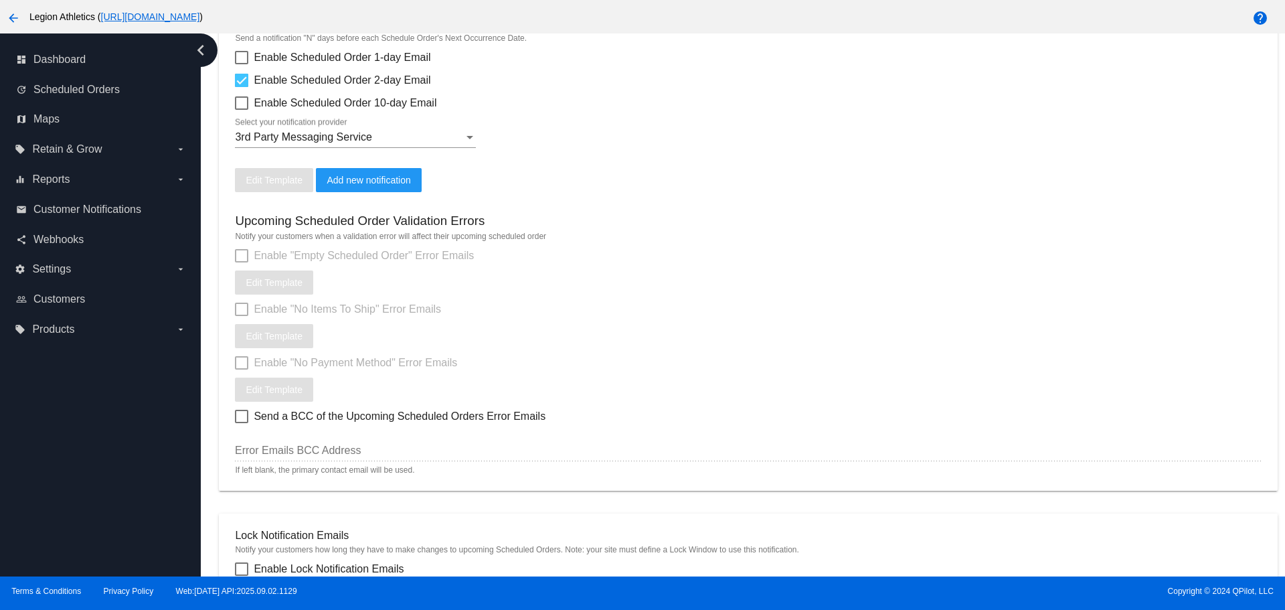
scroll to position [479, 0]
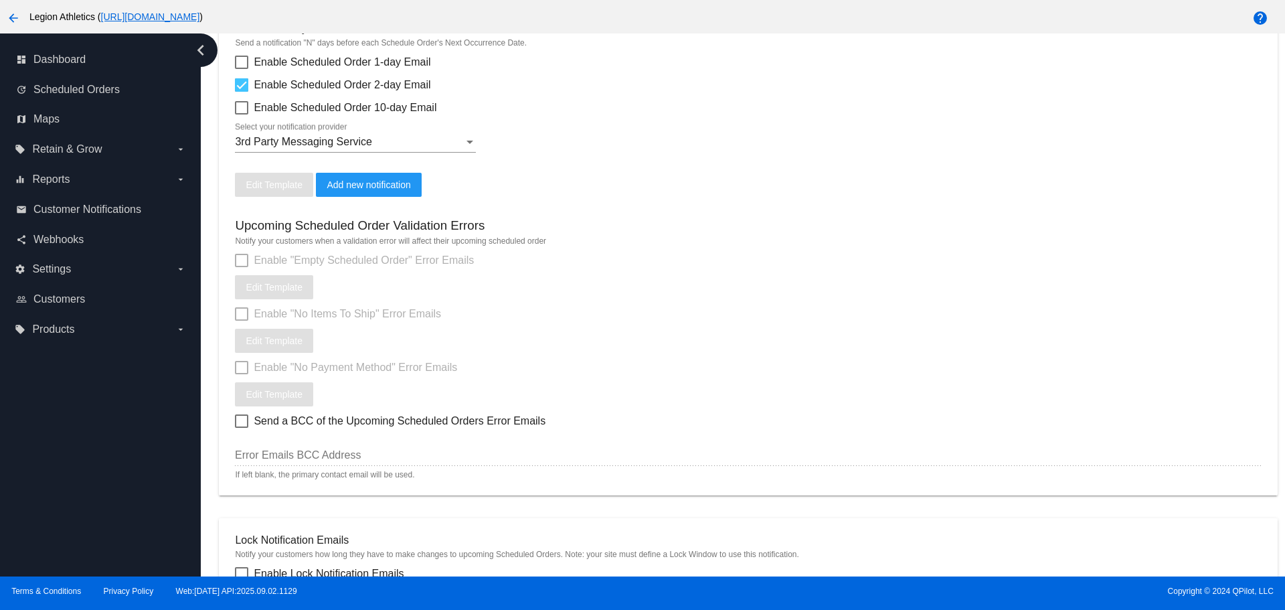
click at [396, 143] on div "3rd Party Messaging Service" at bounding box center [349, 142] width 229 height 12
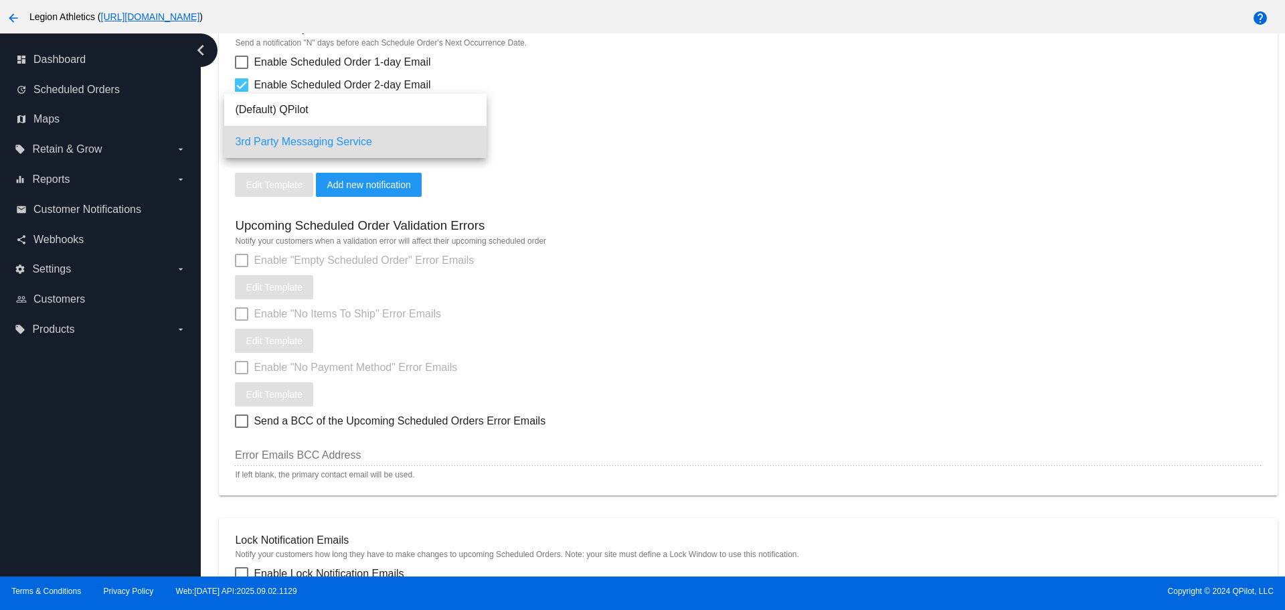
click at [396, 143] on span "3rd Party Messaging Service" at bounding box center [355, 142] width 241 height 32
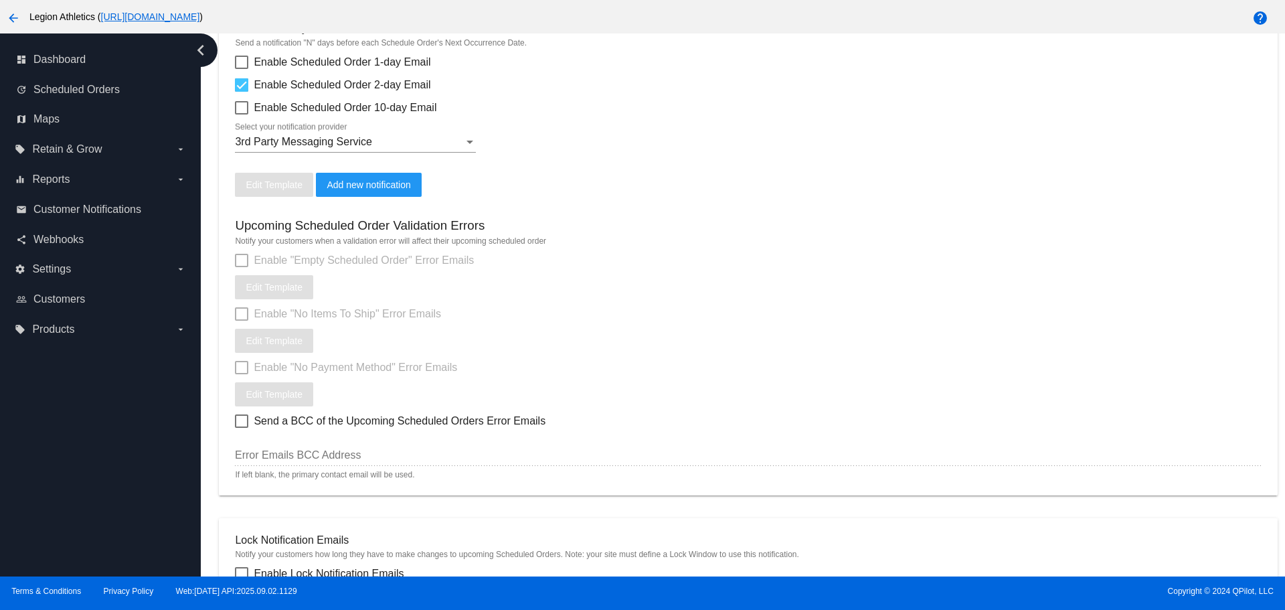
click at [464, 143] on div at bounding box center [470, 142] width 12 height 12
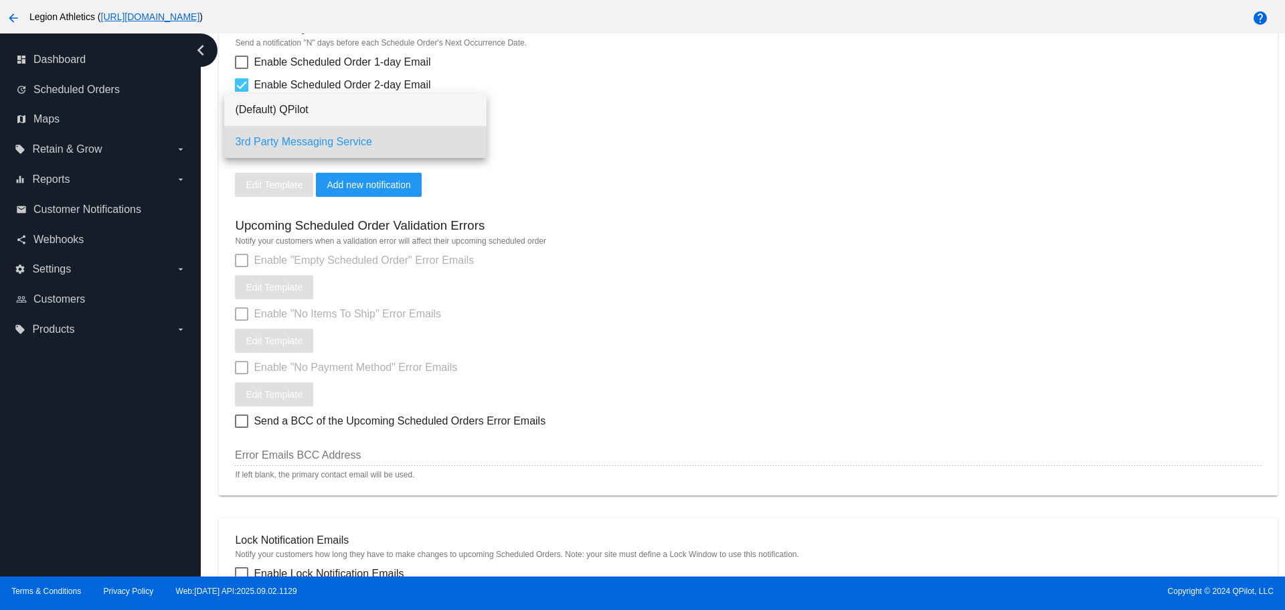
click at [349, 108] on span "(Default) QPilot" at bounding box center [355, 110] width 241 height 32
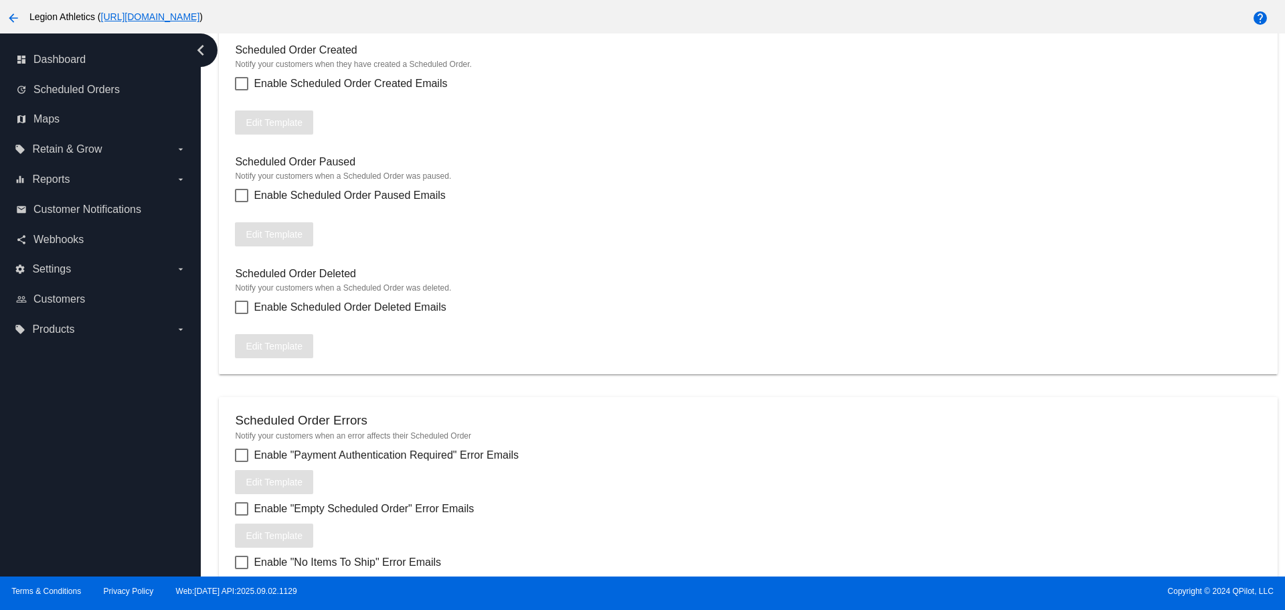
scroll to position [1550, 0]
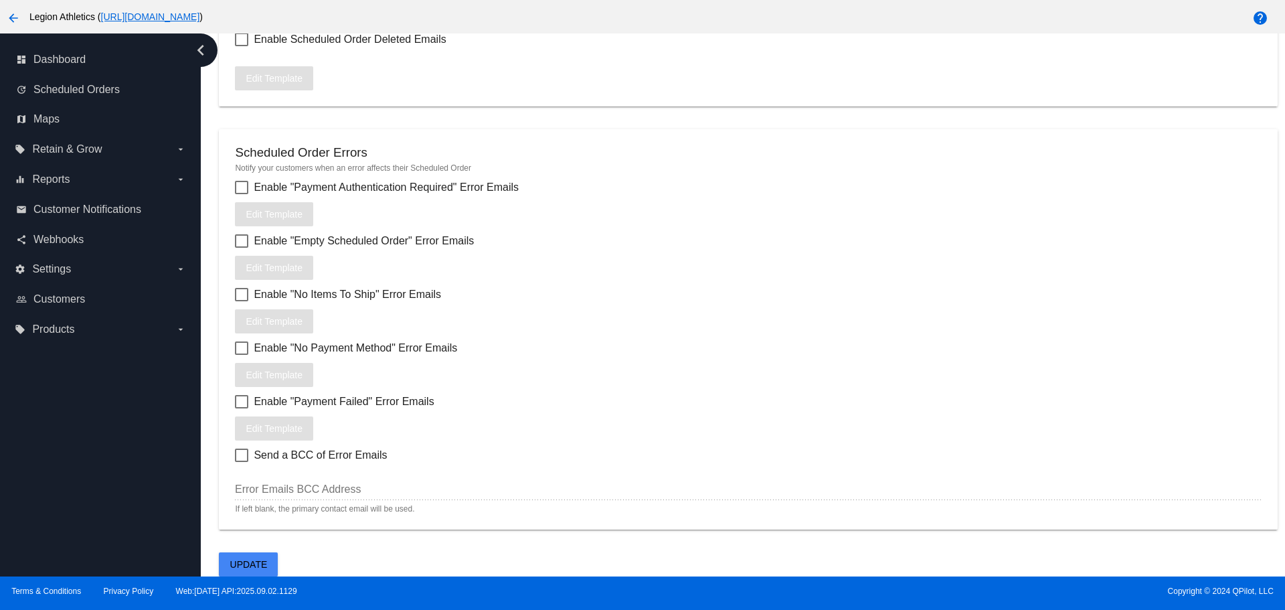
click at [246, 557] on button "Update" at bounding box center [248, 564] width 59 height 24
click at [153, 269] on label "settings Settings arrow_drop_down" at bounding box center [100, 268] width 171 height 21
click at [0, 0] on input "settings Settings arrow_drop_down" at bounding box center [0, 0] width 0 height 0
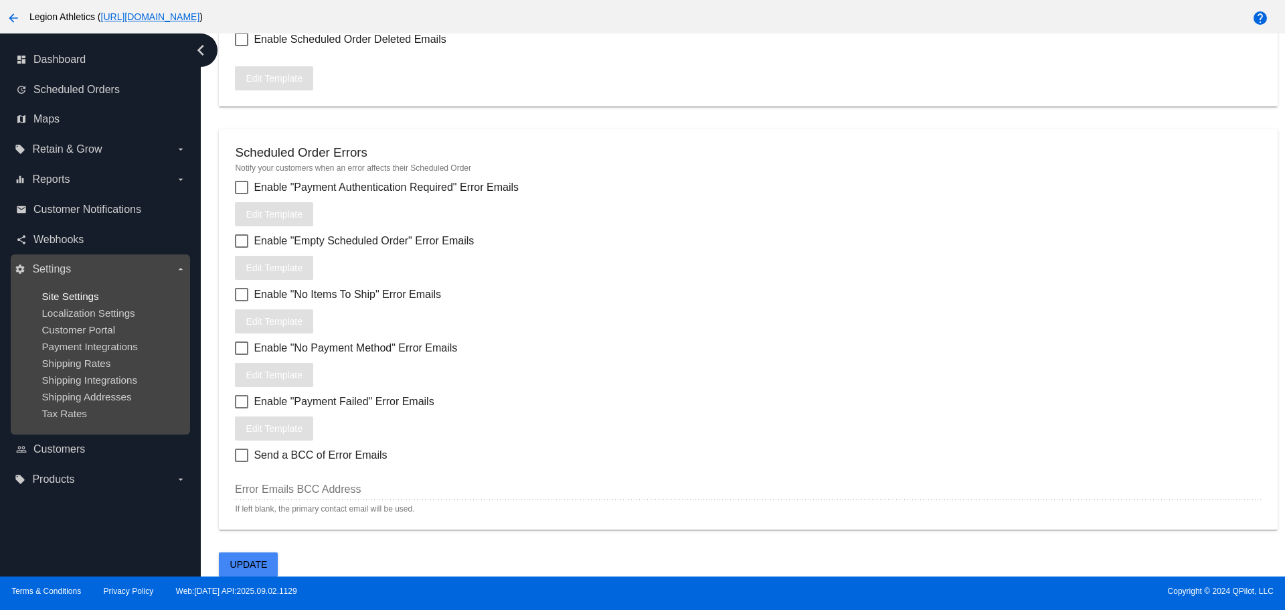
click at [70, 300] on span "Site Settings" at bounding box center [69, 295] width 57 height 11
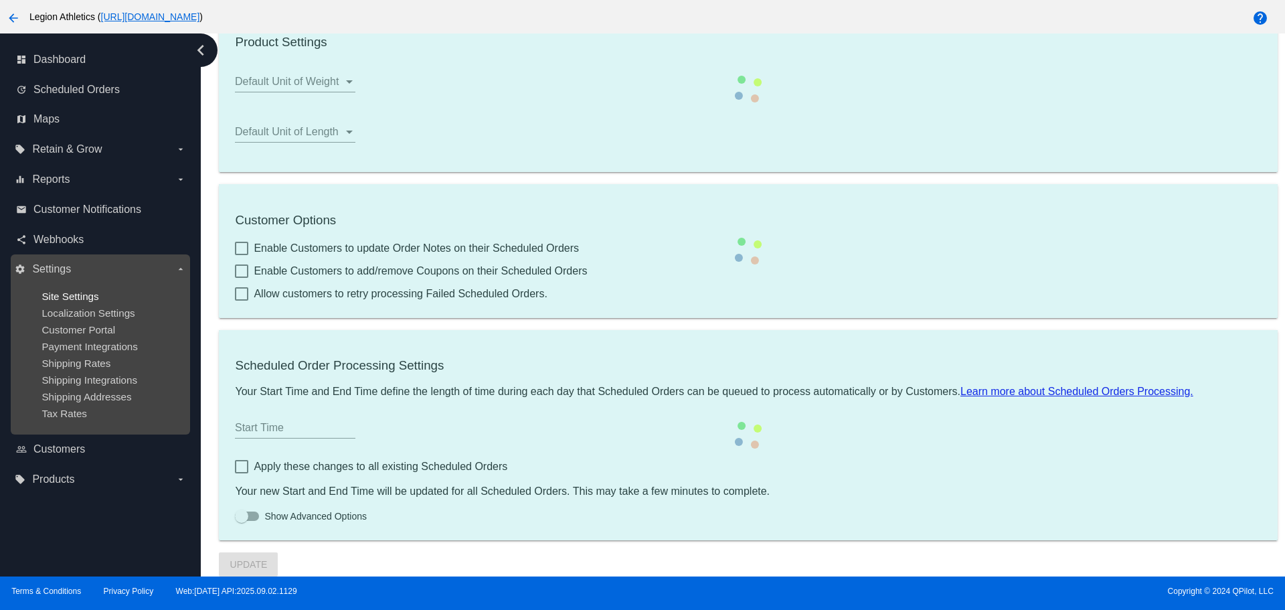
type input "22182"
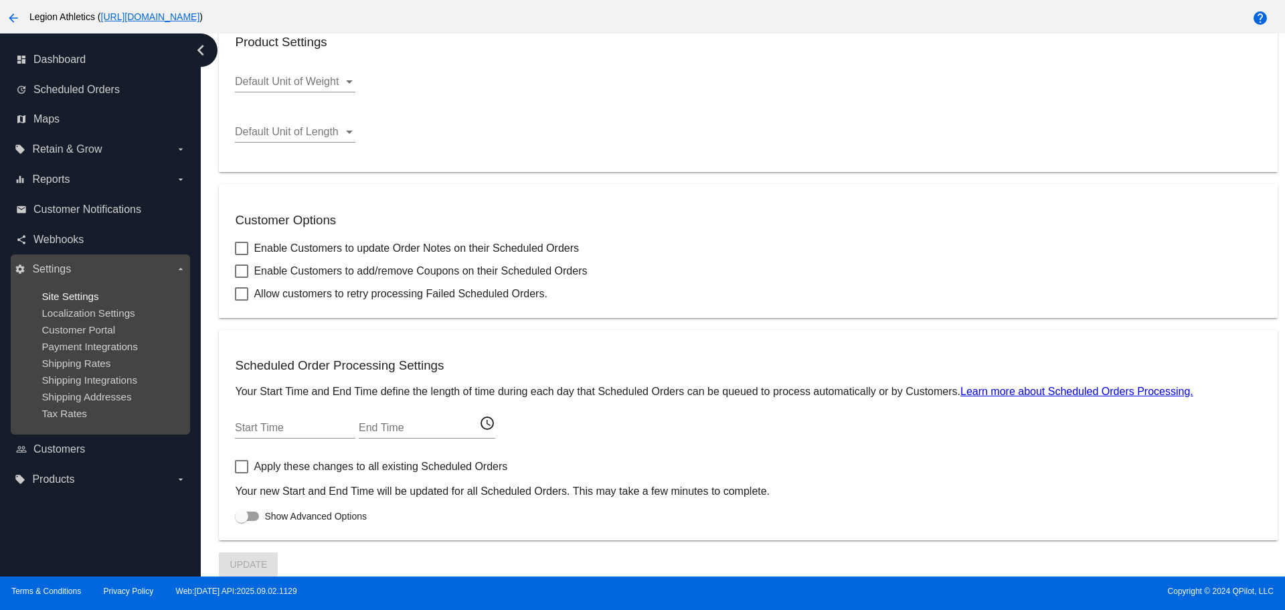
checkbox input "true"
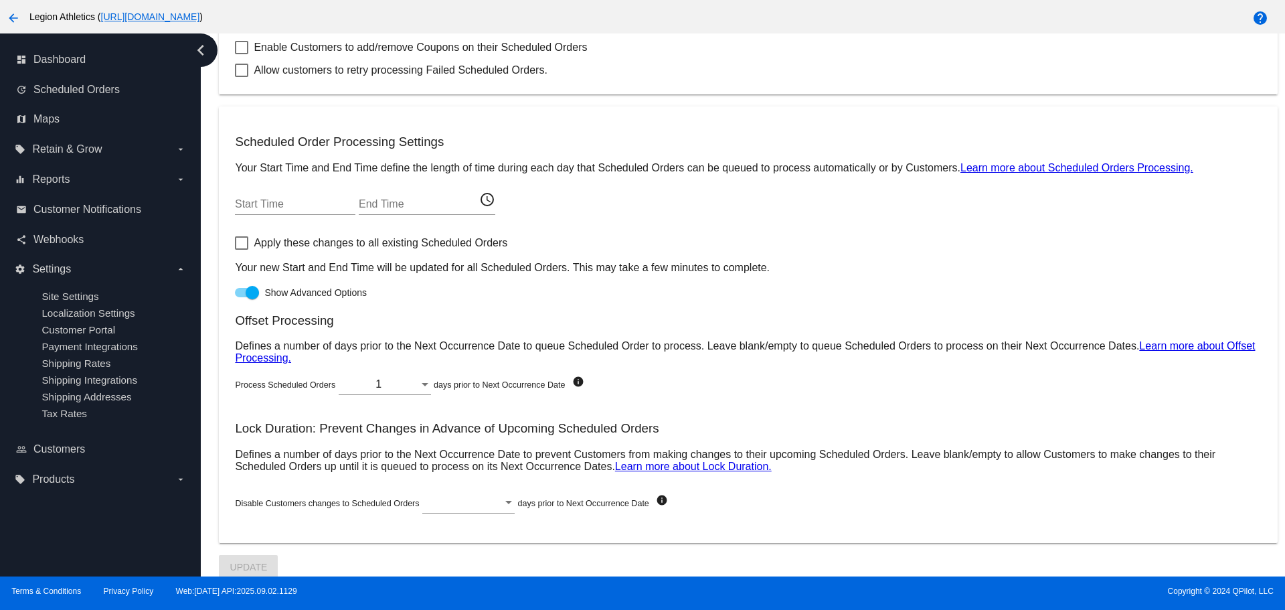
scroll to position [610, 0]
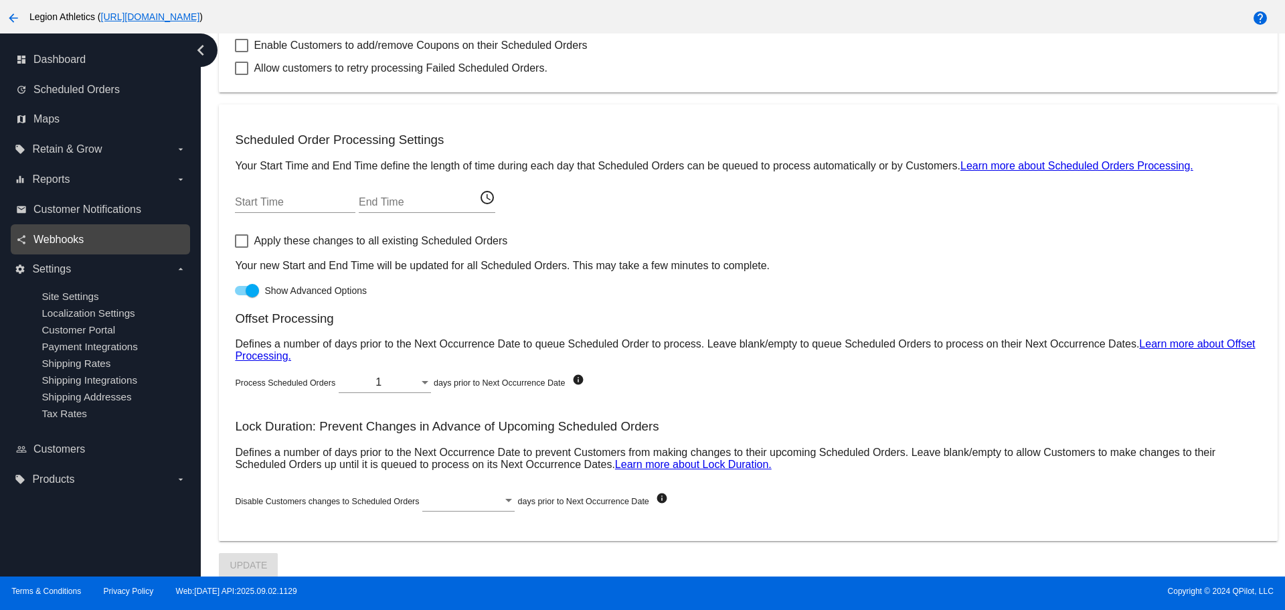
click at [59, 237] on span "Webhooks" at bounding box center [58, 240] width 50 height 12
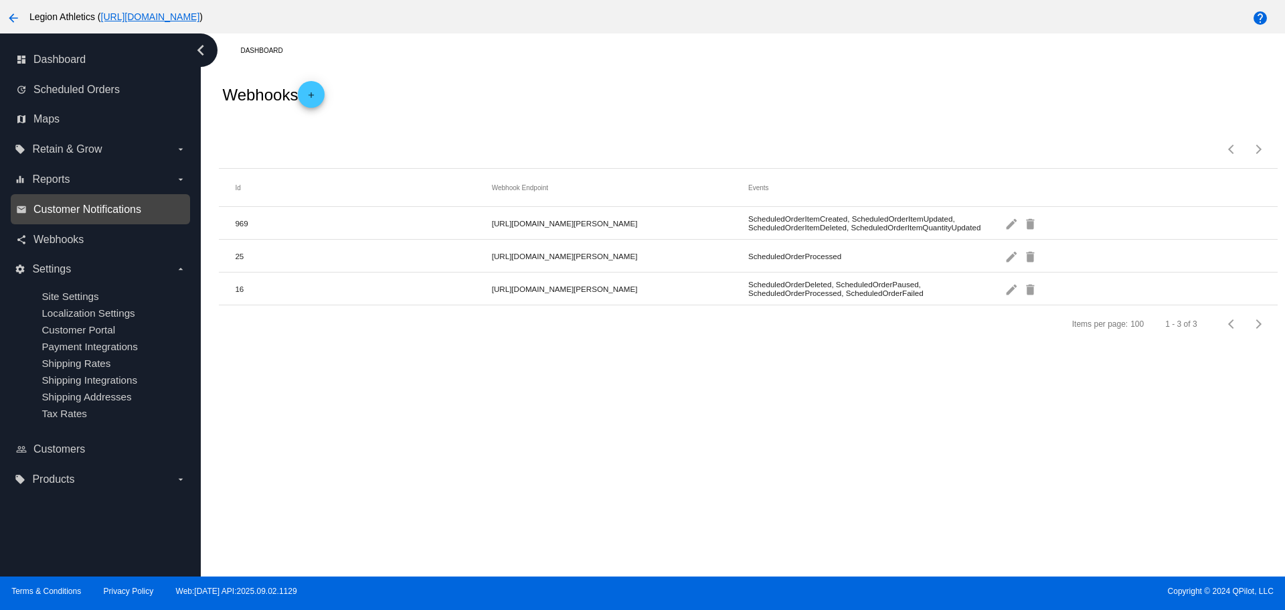
click at [73, 208] on span "Customer Notifications" at bounding box center [87, 209] width 108 height 12
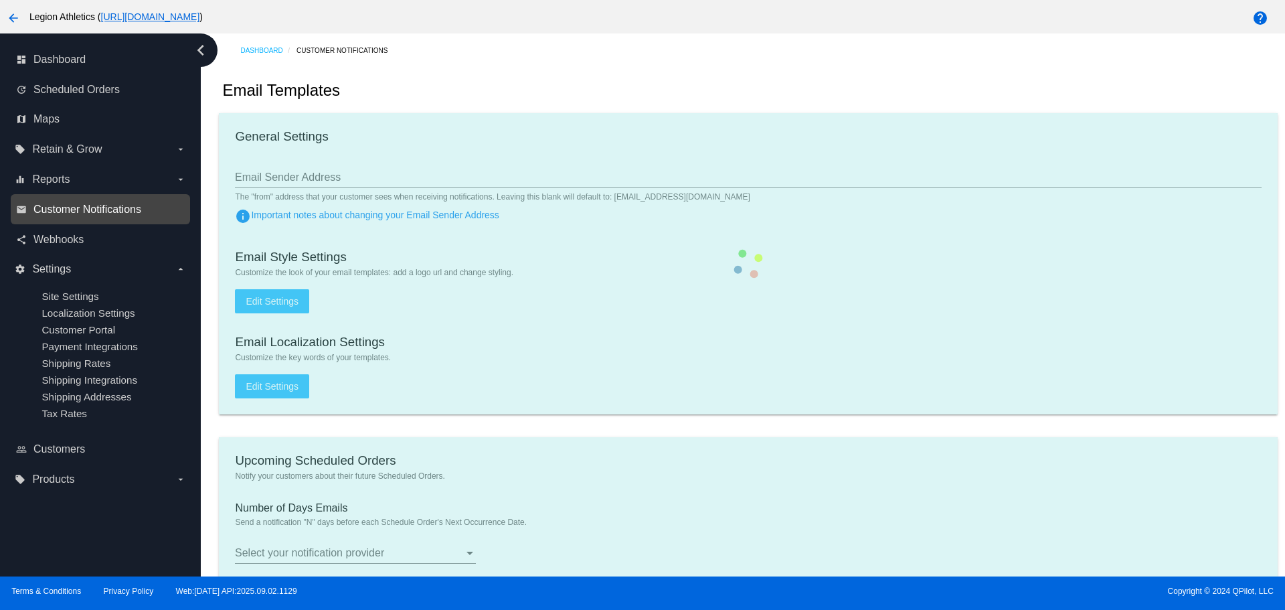
type input "[EMAIL_ADDRESS][DOMAIN_NAME]"
type input "1"
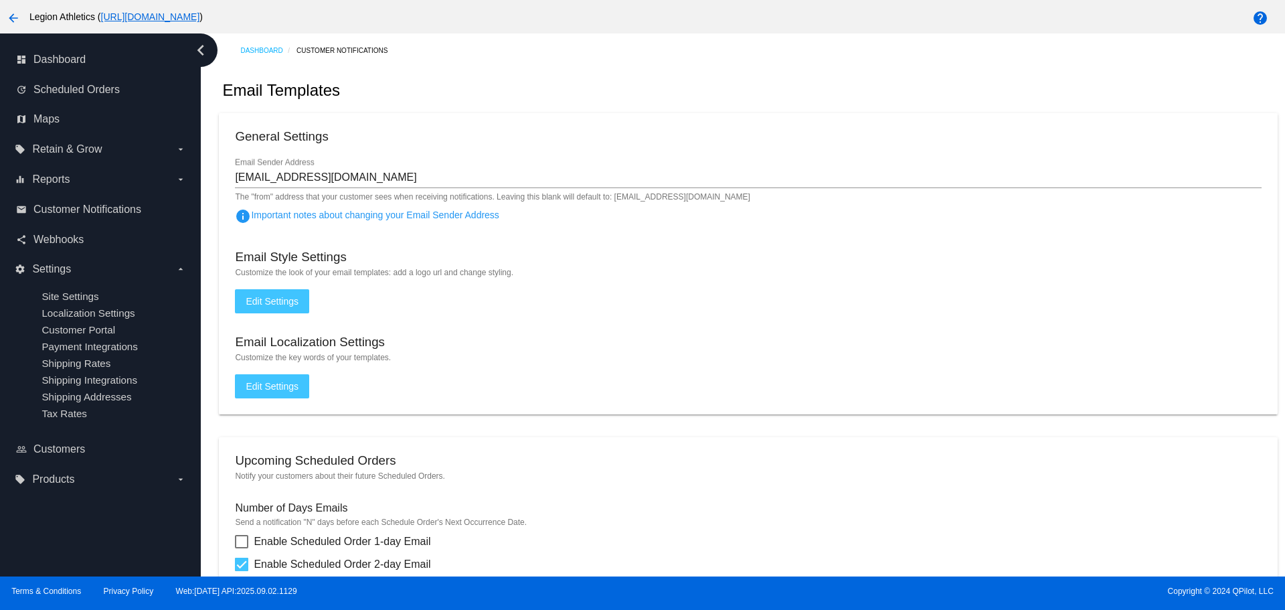
click at [15, 21] on mat-icon "arrow_back" at bounding box center [13, 18] width 16 height 16
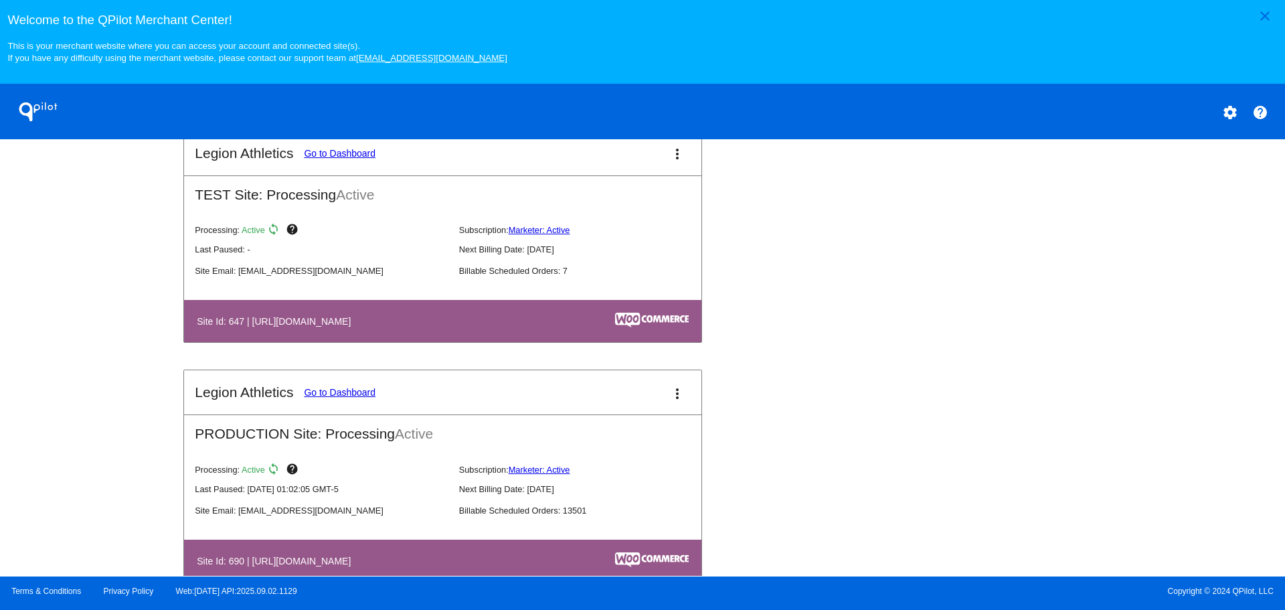
scroll to position [769, 0]
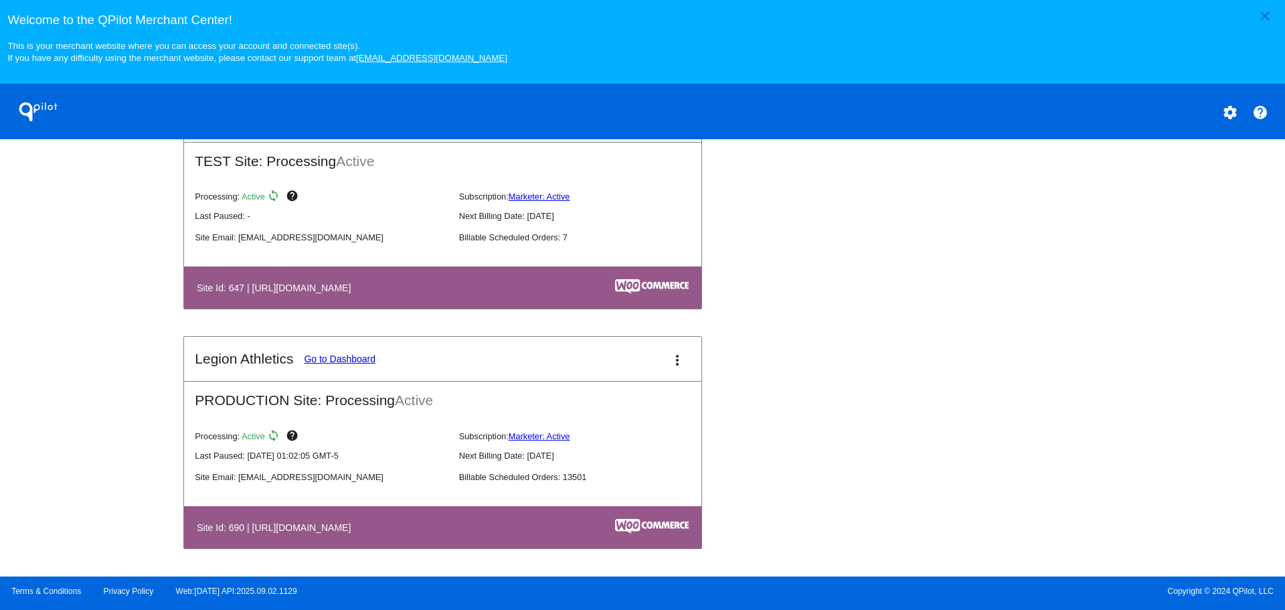
click at [320, 362] on link "Go to Dashboard" at bounding box center [340, 358] width 72 height 11
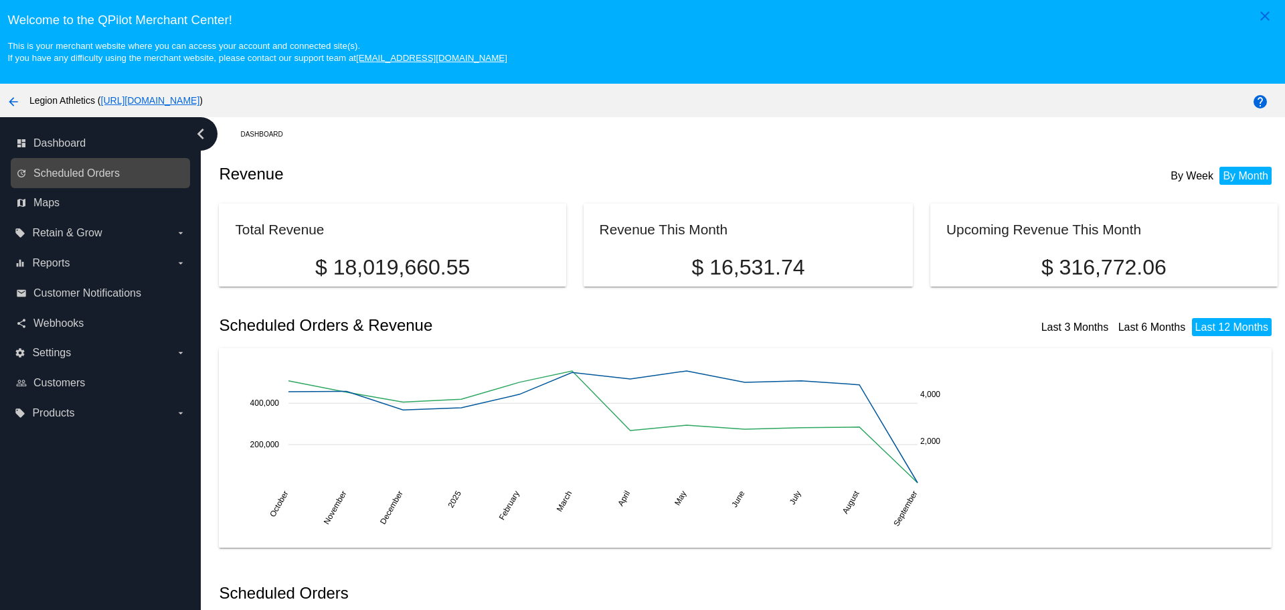
click at [132, 175] on link "update Scheduled Orders" at bounding box center [101, 173] width 170 height 21
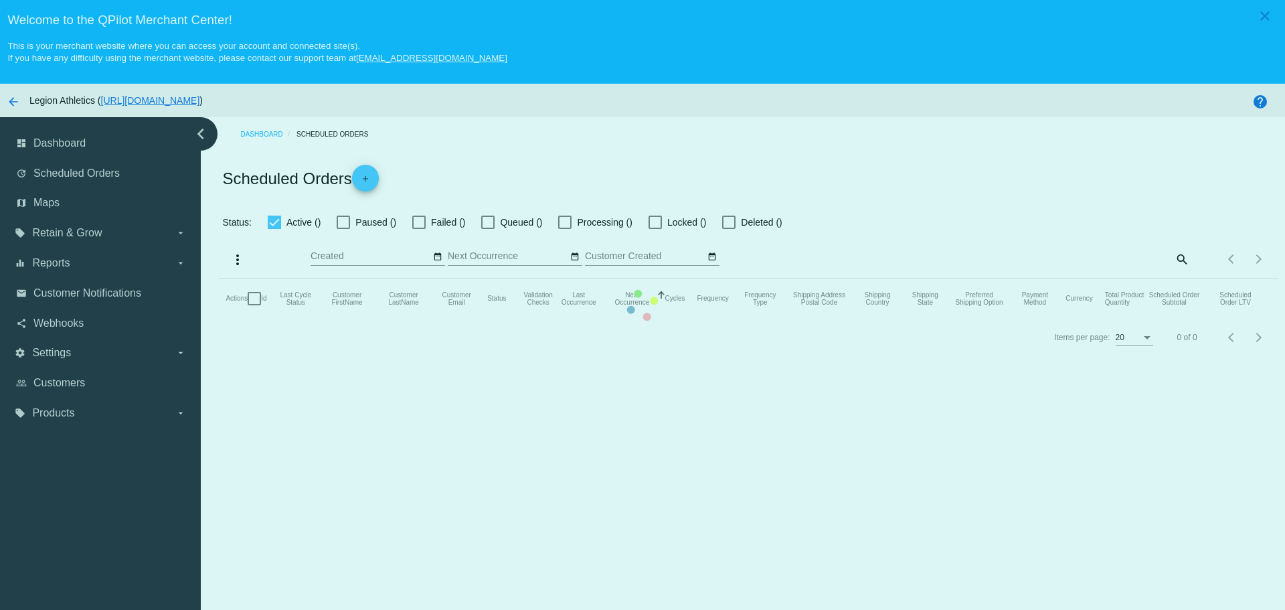
checkbox input "true"
